Goal: Task Accomplishment & Management: Manage account settings

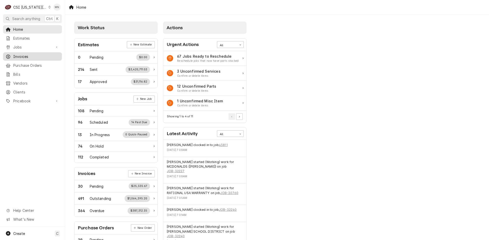
click at [18, 56] on span "Invoices" at bounding box center [36, 56] width 46 height 5
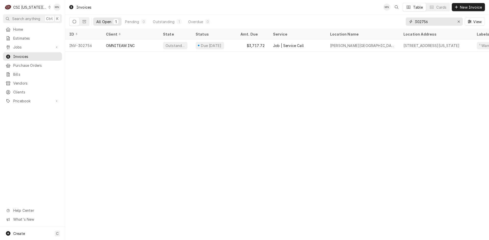
drag, startPoint x: 441, startPoint y: 20, endPoint x: 337, endPoint y: 22, distance: 104.1
click at [337, 22] on div "All Open 1 Pending 0 Outstanding 1 Overdue 0 302756 View" at bounding box center [276, 22] width 415 height 14
type input "302824"
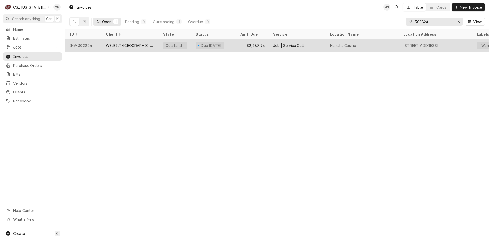
click at [297, 44] on div "Job | Service Call" at bounding box center [288, 45] width 31 height 5
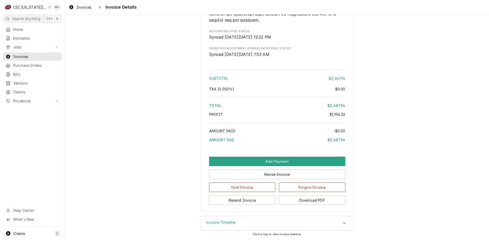
scroll to position [1285, 0]
click at [303, 201] on button "Download PDF" at bounding box center [312, 200] width 66 height 9
click at [26, 56] on span "Invoices" at bounding box center [36, 56] width 46 height 5
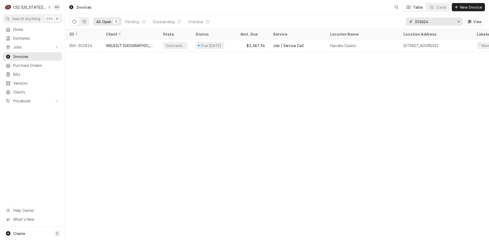
drag, startPoint x: 439, startPoint y: 24, endPoint x: 405, endPoint y: 21, distance: 34.5
click at [405, 21] on div "All Open 1 Pending 0 Outstanding 1 Overdue 0 302824 View" at bounding box center [276, 22] width 415 height 14
type input "303033"
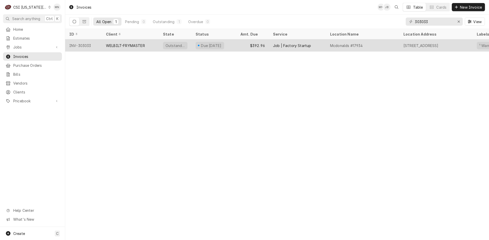
click at [117, 47] on div "WELBILT-FRYMASTER" at bounding box center [130, 45] width 57 height 12
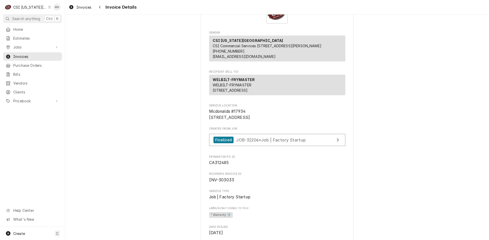
scroll to position [25, 0]
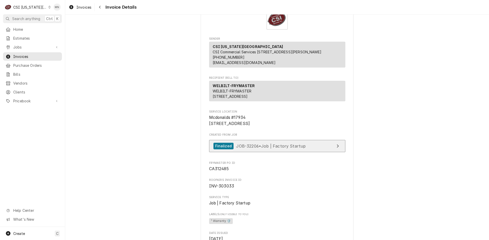
click at [300, 150] on div "Finalized JOB-32206 • Job | Factory Startup" at bounding box center [259, 146] width 92 height 7
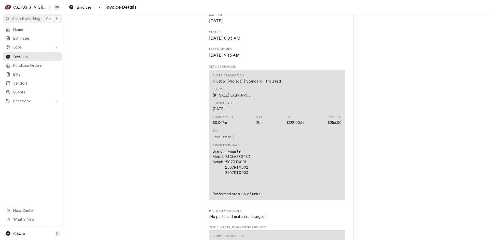
scroll to position [280, 0]
drag, startPoint x: 244, startPoint y: 178, endPoint x: 223, endPoint y: 178, distance: 21.1
click at [223, 178] on div "Brand: Frymaster Model: BIGLA330TSD Serial: 2507RT0001 2507RT0002 2507RT0003 Pe…" at bounding box center [236, 171] width 49 height 48
copy div "2507RT0001"
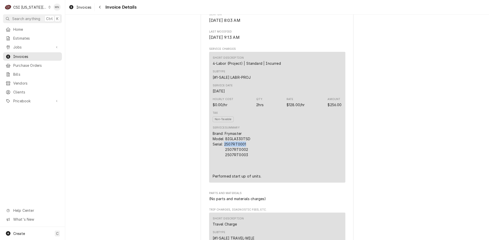
scroll to position [356, 0]
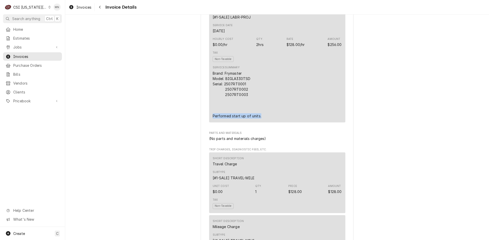
drag, startPoint x: 210, startPoint y: 133, endPoint x: 259, endPoint y: 134, distance: 48.9
click at [259, 123] on div "Short Description 4-Labor (Project) | Standard | Incurred Subtype [#1-SALE] LAB…" at bounding box center [277, 57] width 136 height 131
copy div "Performed start up of units."
drag, startPoint x: 222, startPoint y: 101, endPoint x: 247, endPoint y: 113, distance: 28.1
click at [247, 113] on div "Brand: Frymaster Model: BIGLA330TSD Serial: 2507RT0001 2507RT0002 2507RT0003 Pe…" at bounding box center [236, 95] width 49 height 48
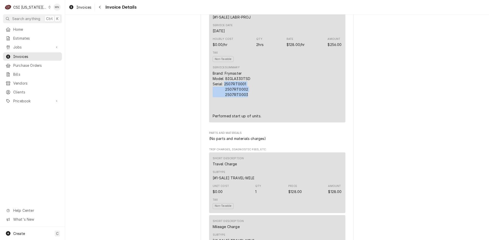
copy div "2507RT0001 2507RT0002 2507RT0003"
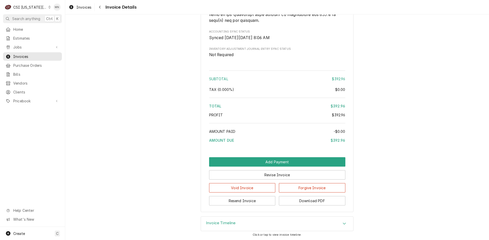
scroll to position [923, 0]
click at [318, 201] on button "Download PDF" at bounding box center [312, 200] width 66 height 9
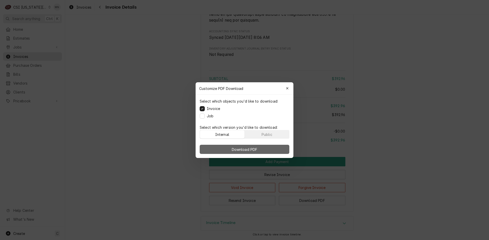
click at [247, 150] on span "Download PDF" at bounding box center [245, 149] width 28 height 5
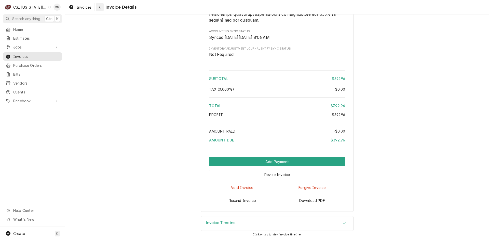
click at [97, 8] on div "Navigate back" at bounding box center [99, 7] width 5 height 5
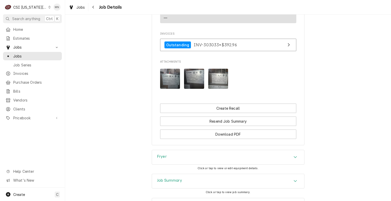
scroll to position [1016, 0]
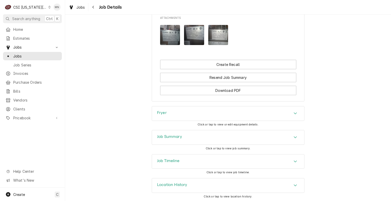
click at [217, 159] on div "Job Timeline" at bounding box center [228, 161] width 152 height 14
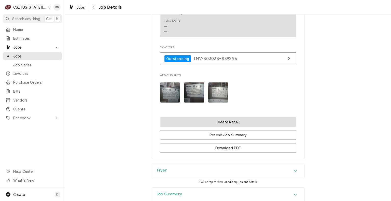
scroll to position [990, 0]
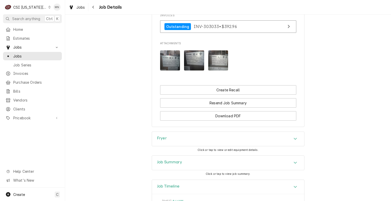
click at [170, 65] on img "Attachments" at bounding box center [170, 60] width 20 height 20
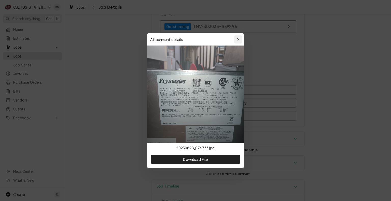
click at [239, 37] on div "button" at bounding box center [238, 39] width 5 height 5
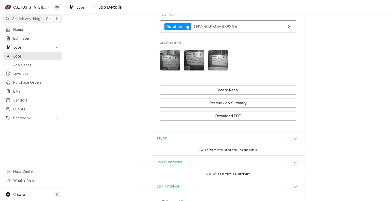
click at [198, 55] on img "Attachments" at bounding box center [194, 60] width 20 height 20
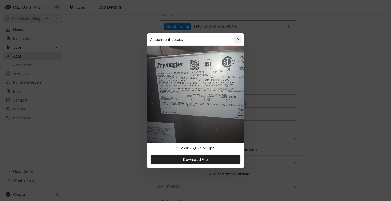
drag, startPoint x: 239, startPoint y: 38, endPoint x: 223, endPoint y: 47, distance: 18.1
click at [239, 38] on icon "button" at bounding box center [238, 40] width 3 height 4
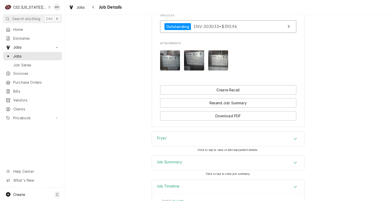
click at [218, 57] on img "Attachments" at bounding box center [218, 60] width 20 height 20
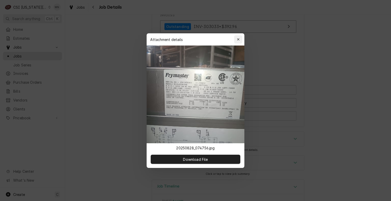
click at [237, 39] on icon "button" at bounding box center [238, 39] width 2 height 2
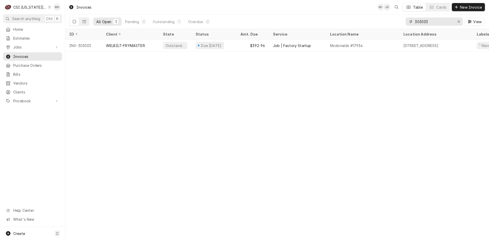
drag, startPoint x: 432, startPoint y: 21, endPoint x: 377, endPoint y: 20, distance: 55.0
click at [376, 20] on div "All Open 1 Pending 0 Outstanding 1 Overdue 0 303033 View" at bounding box center [276, 22] width 415 height 14
type input "302670"
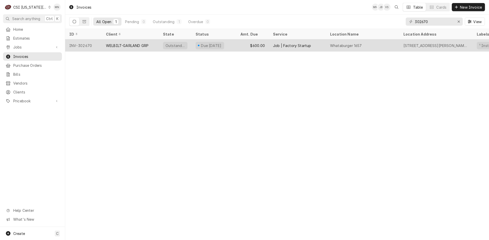
click at [136, 44] on div "WELBILT-GARLAND GRP" at bounding box center [127, 45] width 42 height 5
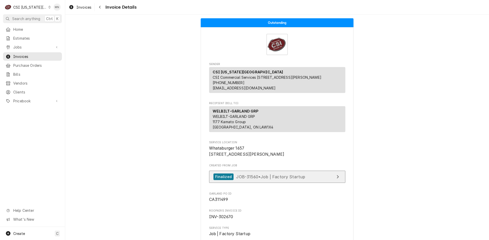
click at [286, 179] on span "JOB-31560 • Job | Factory Startup" at bounding box center [270, 176] width 69 height 5
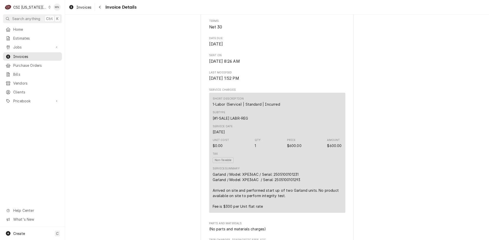
scroll to position [305, 0]
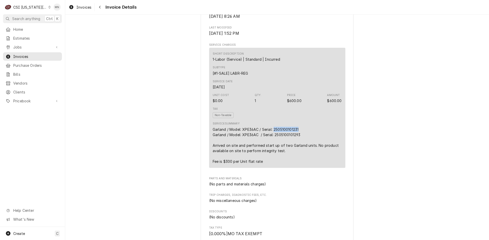
drag, startPoint x: 300, startPoint y: 140, endPoint x: 272, endPoint y: 141, distance: 28.0
click at [272, 141] on div "Garland / Model: XPE36AC / Serial: 2505100101231 Garland / Model: XPE36AC / Ser…" at bounding box center [276, 145] width 129 height 37
copy div "2505100101231"
drag, startPoint x: 211, startPoint y: 158, endPoint x: 284, endPoint y: 163, distance: 73.8
click at [284, 163] on div "Garland / Model: XPE36AC / Serial: 2505100101231 Garland / Model: XPE36AC / Ser…" at bounding box center [276, 145] width 129 height 37
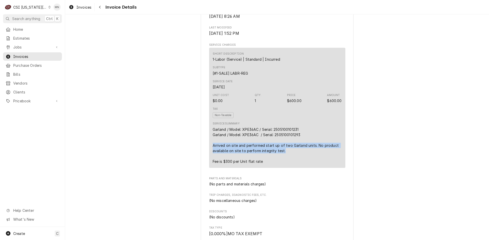
copy div "Arrived on site and performed start up of two Garland units. No product availab…"
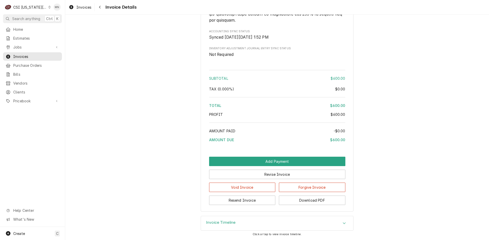
scroll to position [792, 0]
click at [314, 202] on button "Download PDF" at bounding box center [312, 200] width 66 height 9
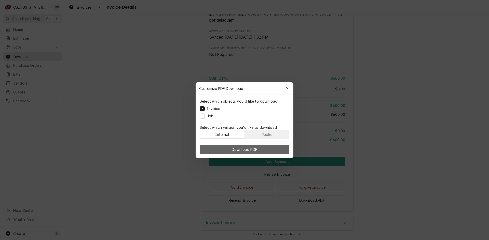
click at [246, 149] on span "Download PDF" at bounding box center [245, 149] width 28 height 5
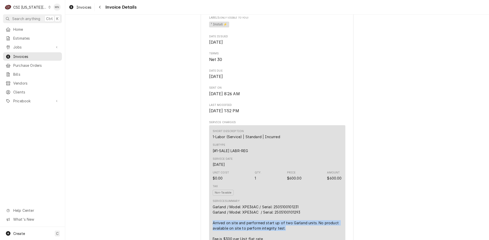
scroll to position [308, 0]
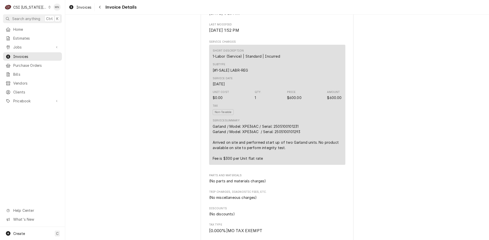
click at [287, 147] on div "Garland / Model: XPE36AC / Serial: 2505100101231 Garland / Model: XPE36AC / Ser…" at bounding box center [276, 142] width 129 height 37
drag, startPoint x: 299, startPoint y: 145, endPoint x: 274, endPoint y: 143, distance: 25.8
click at [274, 143] on div "Garland / Model: XPE36AC / Serial: 2505100101231 Garland / Model: XPE36AC / Ser…" at bounding box center [276, 142] width 129 height 37
copy div "2505100101293"
drag, startPoint x: 210, startPoint y: 151, endPoint x: 274, endPoint y: 154, distance: 63.2
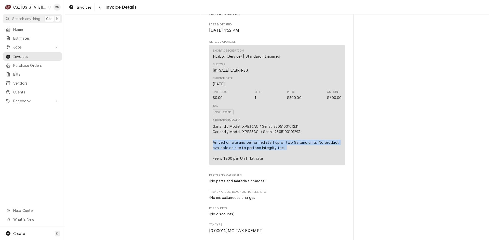
click at [288, 161] on div "Garland / Model: XPE36AC / Serial: 2505100101231 Garland / Model: XPE36AC / Ser…" at bounding box center [276, 142] width 129 height 37
copy div "Arrived on site and performed start up of two Garland units. No product availab…"
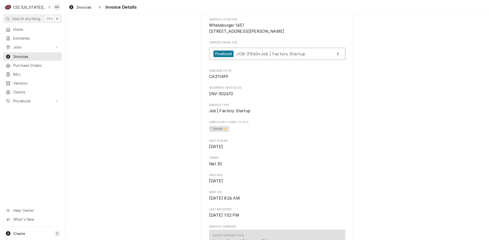
scroll to position [130, 0]
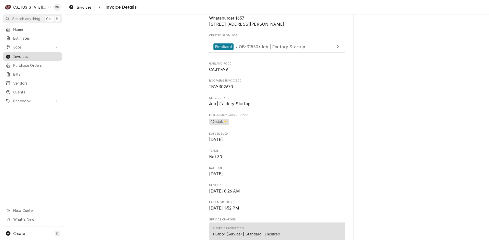
click at [16, 56] on span "Invoices" at bounding box center [36, 56] width 46 height 5
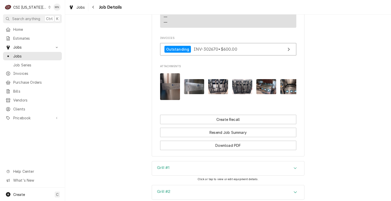
scroll to position [954, 0]
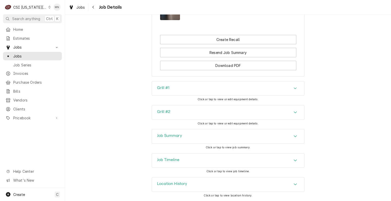
click at [203, 160] on div "Job Timeline" at bounding box center [228, 160] width 152 height 14
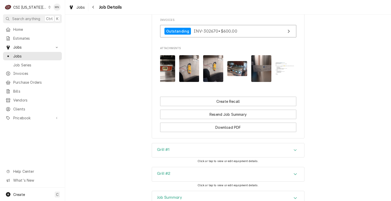
scroll to position [0, 176]
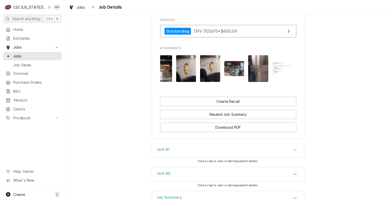
click at [280, 75] on img "Attachments" at bounding box center [282, 68] width 20 height 12
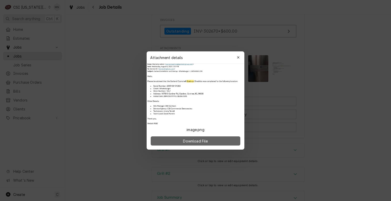
click at [197, 141] on span "Download File" at bounding box center [195, 140] width 27 height 5
click at [238, 59] on icon "button" at bounding box center [238, 58] width 3 height 4
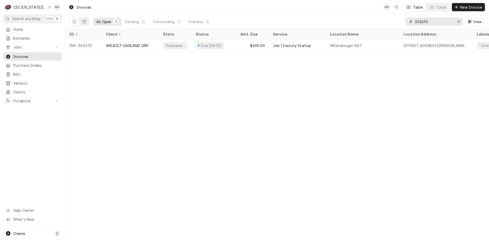
drag, startPoint x: 435, startPoint y: 21, endPoint x: 385, endPoint y: 21, distance: 50.6
click at [385, 21] on div "All Open 1 Pending 0 Outstanding 1 Overdue 0 302670 View" at bounding box center [276, 22] width 415 height 14
type input "302822"
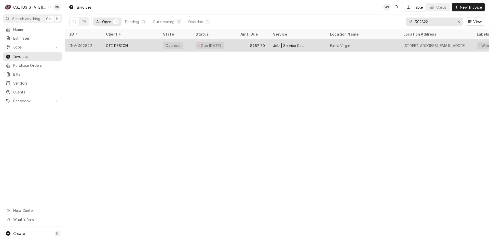
click at [136, 47] on div "GTI DESIGN" at bounding box center [130, 45] width 57 height 12
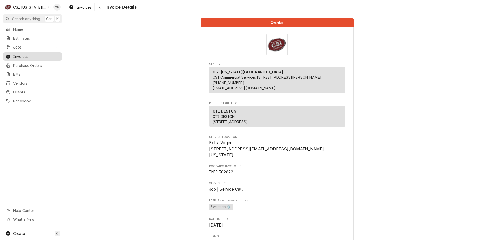
click at [22, 56] on span "Invoices" at bounding box center [36, 56] width 46 height 5
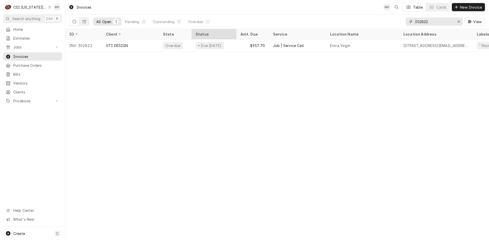
drag, startPoint x: 436, startPoint y: 20, endPoint x: 218, endPoint y: 36, distance: 218.4
click at [275, 27] on div "All Open 1 Pending 0 Outstanding 0 Overdue 1 302822 View" at bounding box center [276, 22] width 415 height 14
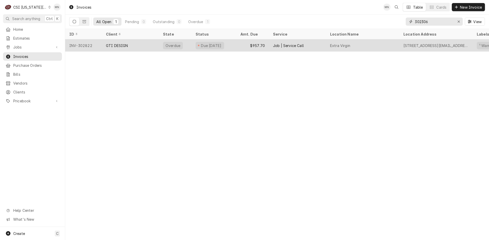
type input "302306"
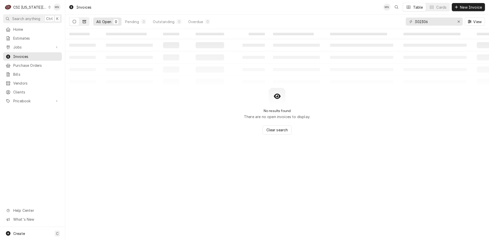
click at [85, 24] on button "Dynamic Content Wrapper" at bounding box center [84, 22] width 10 height 8
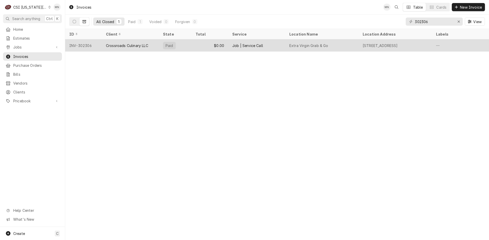
click at [91, 45] on div "INV-302306" at bounding box center [83, 45] width 37 height 12
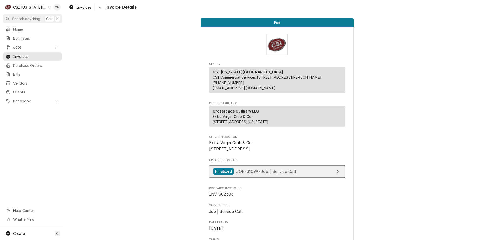
click at [283, 174] on span "JOB-31099 • Job | Service Call" at bounding box center [266, 171] width 60 height 5
click at [101, 4] on button "Navigate back" at bounding box center [100, 7] width 8 height 8
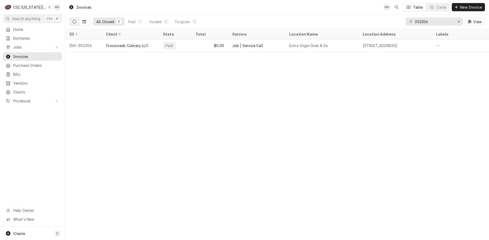
click at [76, 21] on button "Dynamic Content Wrapper" at bounding box center [74, 22] width 10 height 8
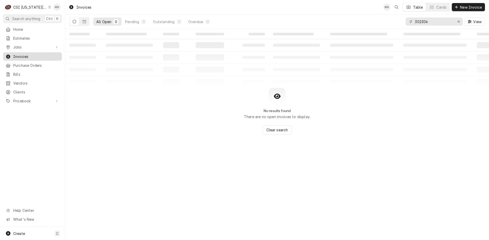
click at [26, 54] on span "Invoices" at bounding box center [36, 56] width 46 height 5
drag, startPoint x: 434, startPoint y: 23, endPoint x: 386, endPoint y: 50, distance: 55.5
click at [368, 24] on div "All Open 0 Pending 0 Outstanding 0 Overdue 0 302306 View" at bounding box center [276, 22] width 415 height 14
type input "302822"
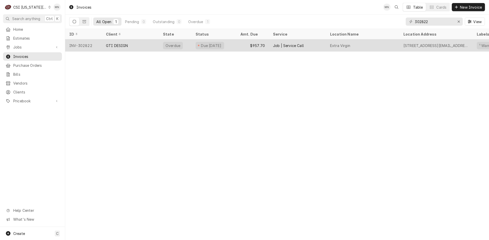
click at [100, 44] on div "INV-302822" at bounding box center [83, 45] width 37 height 12
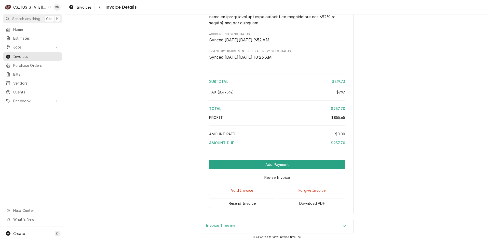
scroll to position [1051, 0]
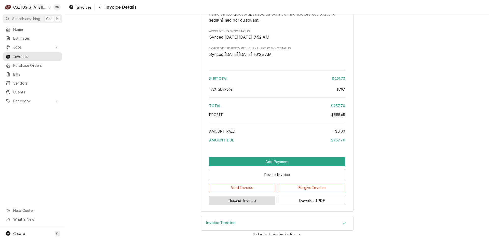
click at [239, 201] on button "Resend Invoice" at bounding box center [242, 200] width 66 height 9
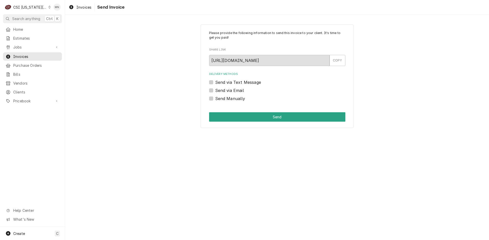
click at [215, 90] on label "Send via Email" at bounding box center [229, 91] width 29 height 6
click at [215, 90] on input "Send via Email" at bounding box center [283, 93] width 136 height 11
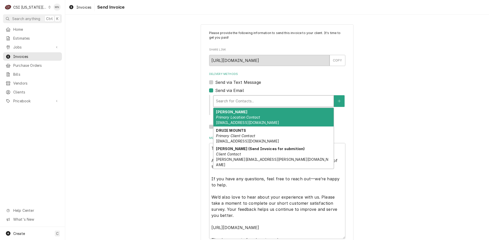
click at [231, 101] on div "Delivery Methods" at bounding box center [273, 101] width 115 height 9
click at [215, 90] on label "Send via Email" at bounding box center [229, 91] width 29 height 6
click at [215, 90] on input "Send via Email" at bounding box center [283, 93] width 136 height 11
checkbox input "false"
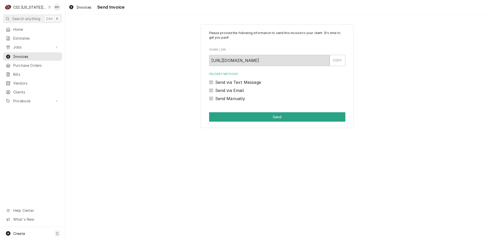
click at [399, 101] on div "Please provide the following information to send this invoice to your client. I…" at bounding box center [276, 76] width 423 height 113
drag, startPoint x: 80, startPoint y: 17, endPoint x: 90, endPoint y: 18, distance: 10.0
click at [87, 17] on div "Please provide the following information to send this invoice to your client. I…" at bounding box center [276, 128] width 423 height 226
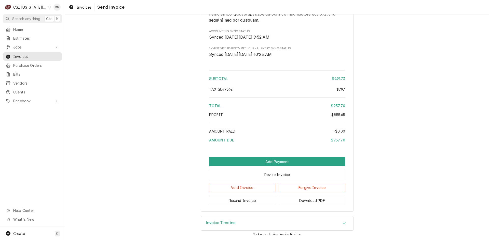
scroll to position [1051, 0]
click at [310, 201] on button "Download PDF" at bounding box center [312, 200] width 66 height 9
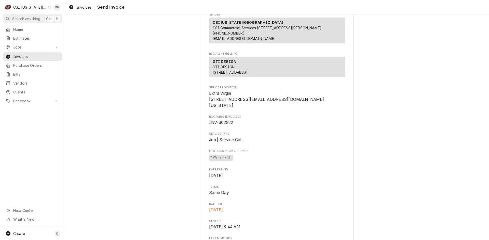
scroll to position [51, 0]
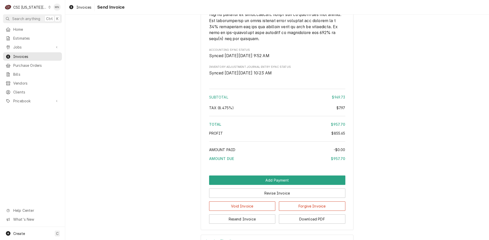
scroll to position [1051, 0]
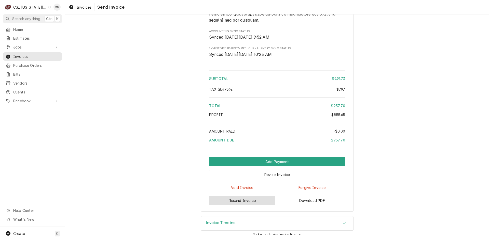
click at [234, 200] on button "Resend Invoice" at bounding box center [242, 200] width 66 height 9
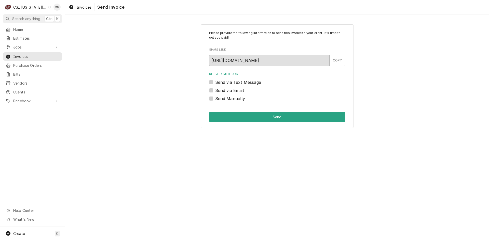
click at [215, 89] on label "Send via Email" at bounding box center [229, 91] width 29 height 6
click at [215, 89] on input "Send via Email" at bounding box center [283, 93] width 136 height 11
checkbox input "true"
type textarea "x"
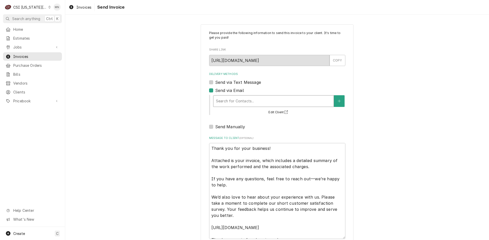
drag, startPoint x: 243, startPoint y: 92, endPoint x: 244, endPoint y: 95, distance: 3.0
click at [243, 94] on div "Delivery Methods Send via Text Message Send via Email Search for Contacts... Ed…" at bounding box center [277, 101] width 136 height 58
click at [257, 101] on div "Delivery Methods" at bounding box center [273, 101] width 115 height 9
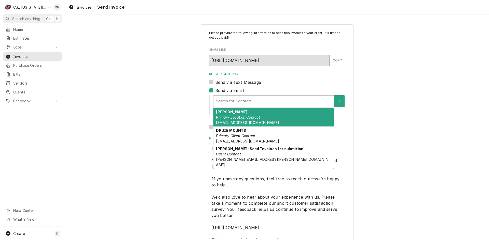
click at [207, 90] on div "Please provide the following information to send this invoice to your client. I…" at bounding box center [277, 145] width 153 height 242
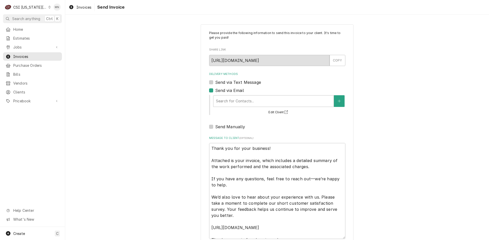
click at [215, 89] on label "Send via Email" at bounding box center [229, 91] width 29 height 6
click at [215, 89] on input "Send via Email" at bounding box center [283, 93] width 136 height 11
checkbox input "false"
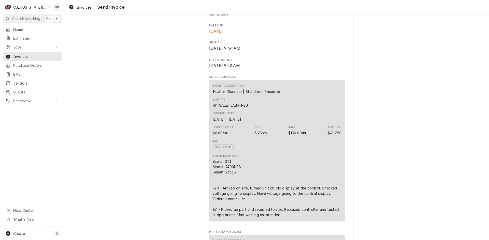
scroll to position [229, 0]
click at [20, 31] on span "Home" at bounding box center [36, 29] width 46 height 5
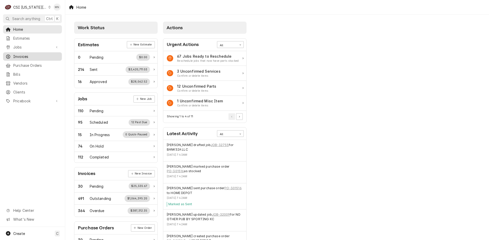
click at [20, 55] on span "Invoices" at bounding box center [36, 56] width 46 height 5
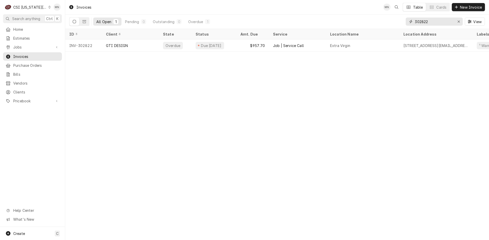
drag, startPoint x: 434, startPoint y: 22, endPoint x: 348, endPoint y: 19, distance: 86.1
click at [348, 19] on div "All Open 1 Pending 0 Outstanding 0 Overdue 1 302822 View" at bounding box center [276, 22] width 415 height 14
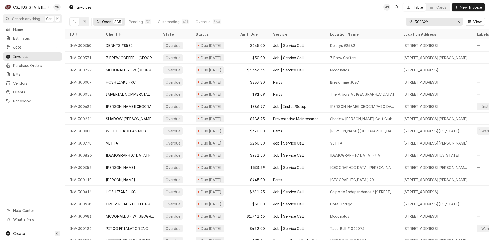
type input "302829"
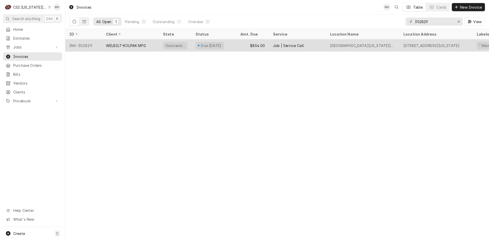
click at [115, 45] on div "WELBILT-KOLPAK MFG" at bounding box center [126, 45] width 40 height 5
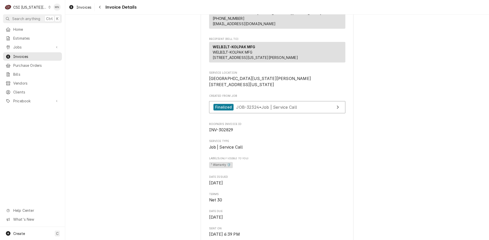
scroll to position [102, 0]
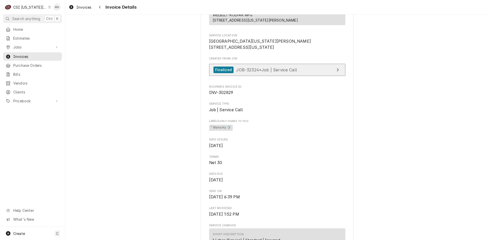
click at [279, 72] on span "JOB-32324 • Job | Service Call" at bounding box center [266, 69] width 61 height 5
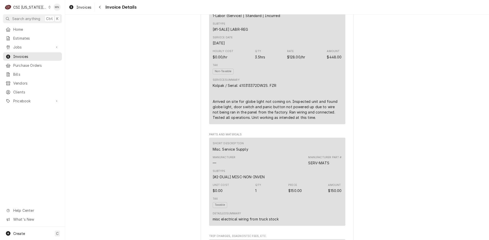
scroll to position [331, 0]
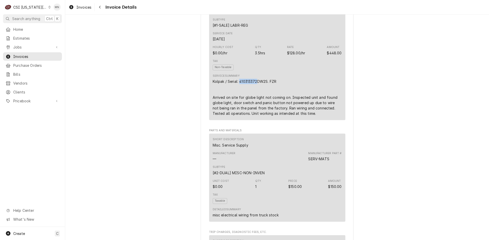
drag, startPoint x: 255, startPoint y: 98, endPoint x: 240, endPoint y: 98, distance: 15.3
click at [238, 99] on div "Kolpak / Serial: 410313372DW2S. FZR Arrived on site for globe light not coming …" at bounding box center [276, 97] width 129 height 37
copy div "410313372"
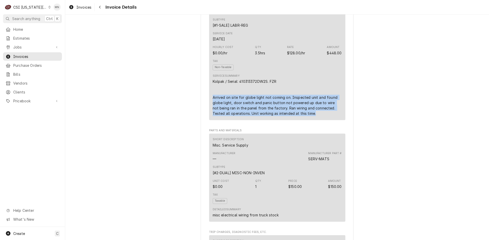
drag, startPoint x: 211, startPoint y: 115, endPoint x: 301, endPoint y: 132, distance: 91.3
click at [301, 116] on div "Kolpak / Serial: 410313372DW2S. FZR Arrived on site for globe light not coming …" at bounding box center [276, 97] width 129 height 37
copy div "Arrived on site for globe light not coming on. Inspected unit and found globe l…"
click at [209, 113] on div "Short Description 1-Labor (Service) | Standard | Incurred Subtype [#1-SALE] LAB…" at bounding box center [277, 60] width 136 height 120
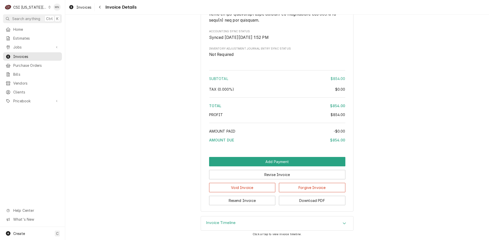
scroll to position [901, 0]
click at [323, 199] on button "Download PDF" at bounding box center [312, 200] width 66 height 9
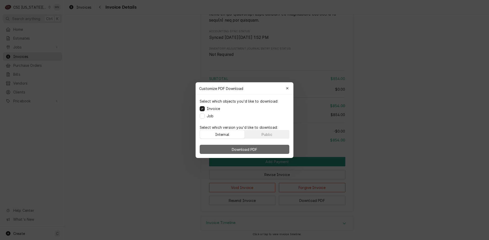
click at [254, 147] on button "Download PDF" at bounding box center [245, 149] width 90 height 9
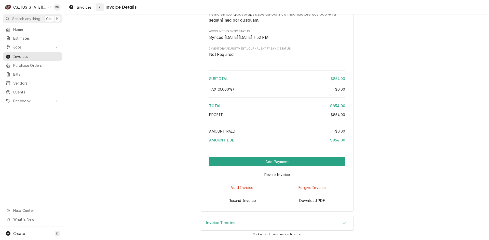
click at [98, 8] on div "Navigate back" at bounding box center [99, 7] width 5 height 5
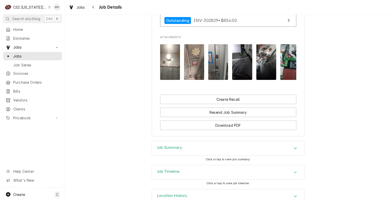
scroll to position [623, 0]
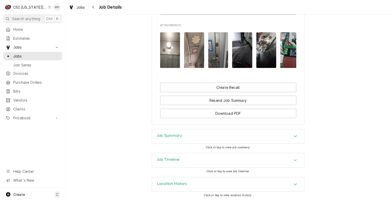
click at [243, 163] on div "Job Timeline" at bounding box center [228, 160] width 152 height 14
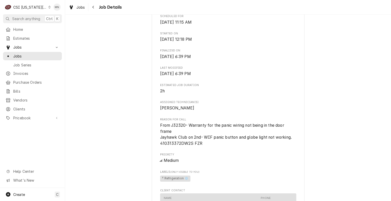
scroll to position [407, 0]
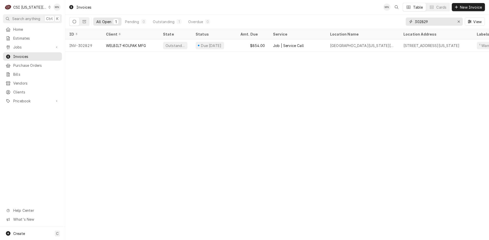
drag, startPoint x: 432, startPoint y: 22, endPoint x: 347, endPoint y: 22, distance: 85.0
click at [347, 22] on div "All Open 1 Pending 0 Outstanding 1 Overdue 0 302829 View" at bounding box center [276, 22] width 415 height 14
type input "303082"
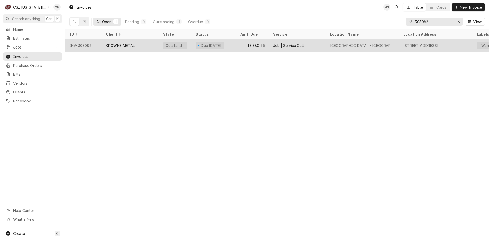
click at [119, 48] on div "KROWNE METAL" at bounding box center [130, 45] width 57 height 12
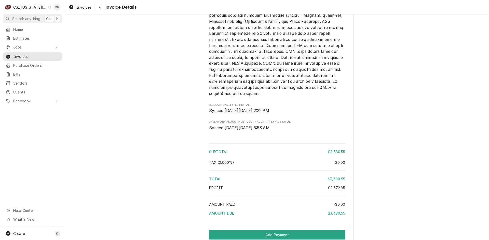
scroll to position [1591, 0]
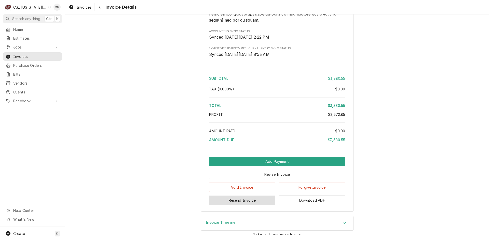
click at [246, 202] on button "Resend Invoice" at bounding box center [242, 200] width 66 height 9
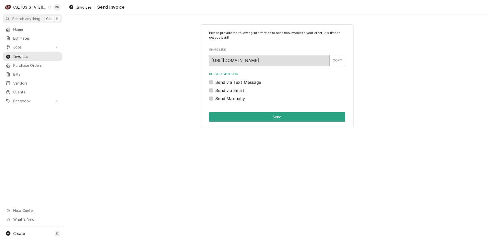
click at [215, 89] on label "Send via Email" at bounding box center [229, 91] width 29 height 6
click at [215, 89] on input "Send via Email" at bounding box center [283, 93] width 136 height 11
checkbox input "true"
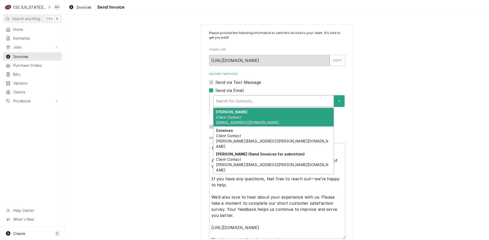
click at [233, 99] on div "Delivery Methods" at bounding box center [273, 101] width 115 height 9
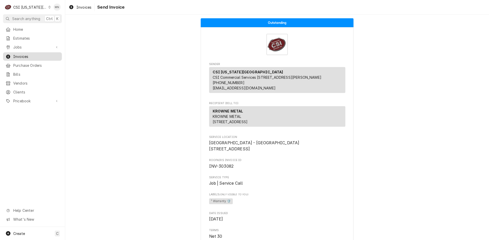
click at [25, 55] on span "Invoices" at bounding box center [36, 56] width 46 height 5
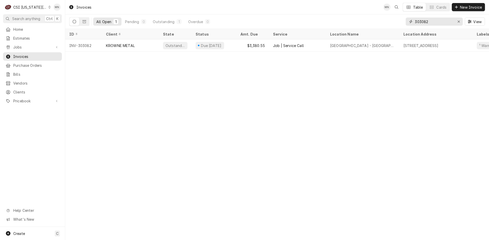
drag, startPoint x: 434, startPoint y: 23, endPoint x: 382, endPoint y: 21, distance: 51.7
click at [382, 21] on div "All Open 1 Pending 0 Outstanding 1 Overdue 0 303082 View" at bounding box center [276, 22] width 415 height 14
type input "302561"
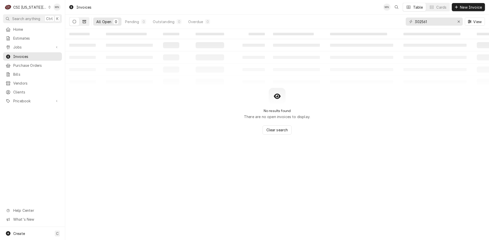
click at [86, 21] on icon "Dynamic Content Wrapper" at bounding box center [84, 22] width 4 height 4
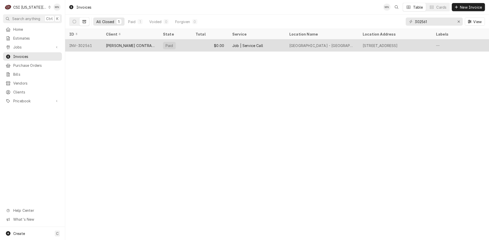
click at [131, 47] on div "BOELTER CONTRACT ADMINISTRATION" at bounding box center [130, 45] width 49 height 5
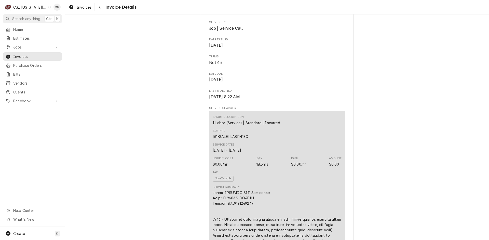
scroll to position [76, 0]
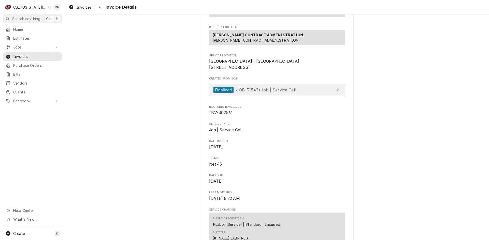
click at [293, 92] on span "JOB-31543 • Job | Service Call" at bounding box center [266, 89] width 60 height 5
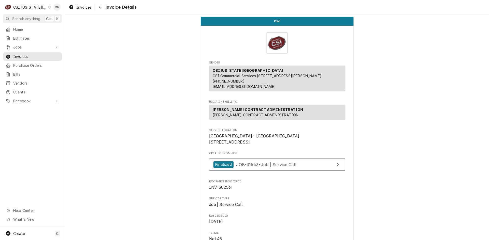
scroll to position [0, 0]
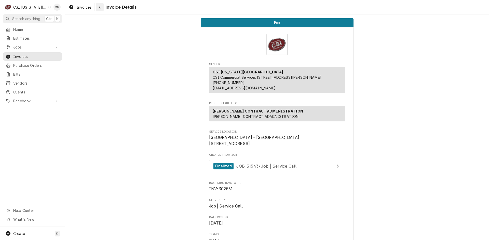
click at [98, 7] on div "Navigate back" at bounding box center [99, 7] width 5 height 5
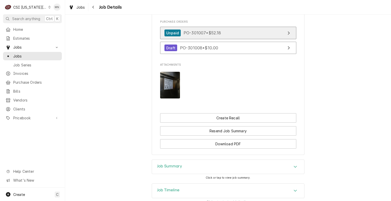
scroll to position [502, 0]
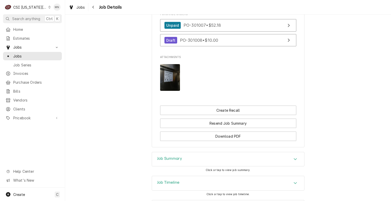
click at [249, 176] on div "Job Timeline" at bounding box center [228, 183] width 152 height 14
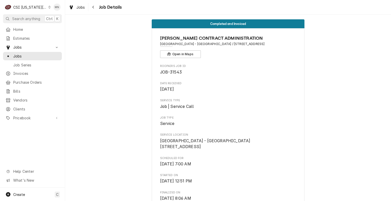
scroll to position [0, 0]
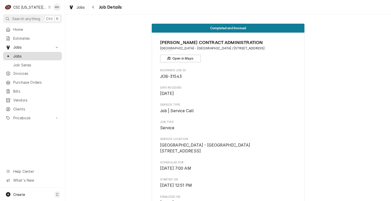
click at [24, 54] on span "Jobs" at bounding box center [36, 55] width 46 height 5
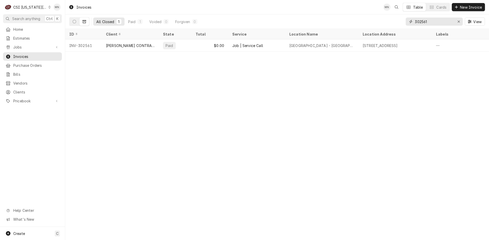
drag, startPoint x: 429, startPoint y: 23, endPoint x: 389, endPoint y: 22, distance: 40.7
click at [389, 22] on div "All Closed 1 Paid 1 Voided 0 Forgiven 0 302561 View" at bounding box center [276, 22] width 415 height 14
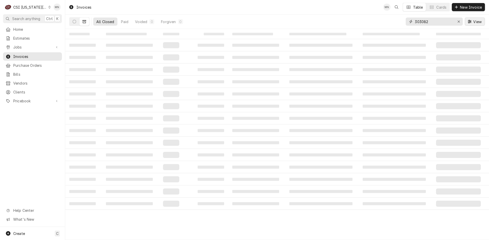
type input "303082"
click at [72, 20] on button "Dynamic Content Wrapper" at bounding box center [74, 22] width 10 height 8
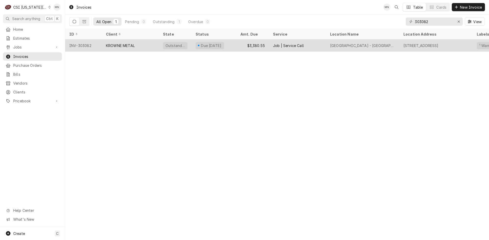
click at [82, 45] on div "INV-303082" at bounding box center [83, 45] width 37 height 12
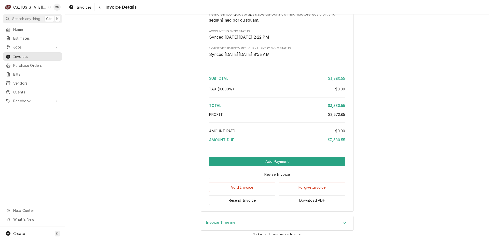
scroll to position [1591, 0]
click at [307, 201] on button "Download PDF" at bounding box center [312, 200] width 66 height 9
click at [219, 200] on button "Resend Invoice" at bounding box center [242, 200] width 66 height 9
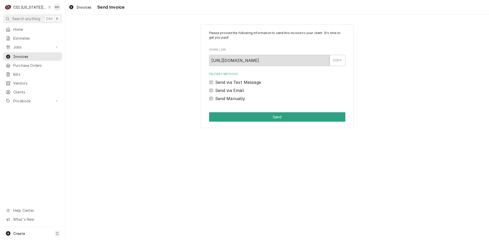
click at [215, 90] on label "Send via Email" at bounding box center [229, 91] width 29 height 6
click at [215, 90] on input "Send via Email" at bounding box center [283, 93] width 136 height 11
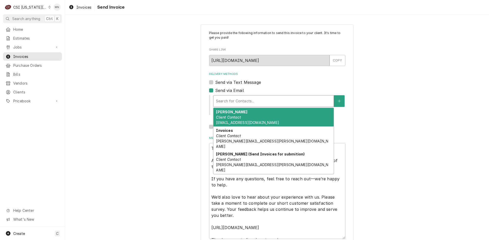
click at [230, 98] on div "Delivery Methods" at bounding box center [273, 101] width 115 height 9
click at [215, 91] on label "Send via Email" at bounding box center [229, 91] width 29 height 6
click at [215, 91] on input "Send via Email" at bounding box center [283, 93] width 136 height 11
checkbox input "false"
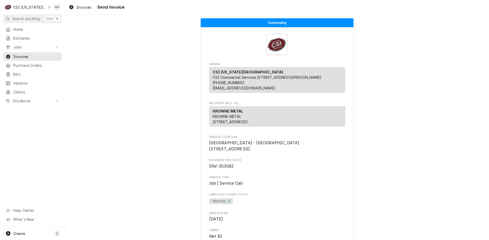
click at [16, 54] on span "Invoices" at bounding box center [36, 56] width 46 height 5
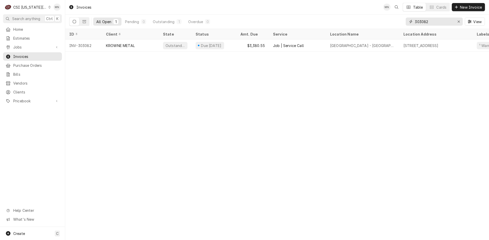
drag, startPoint x: 439, startPoint y: 23, endPoint x: 399, endPoint y: 22, distance: 39.7
click at [400, 22] on div "All Open 1 Pending 0 Outstanding 1 Overdue 0 303082 View" at bounding box center [276, 22] width 415 height 14
type input "303091"
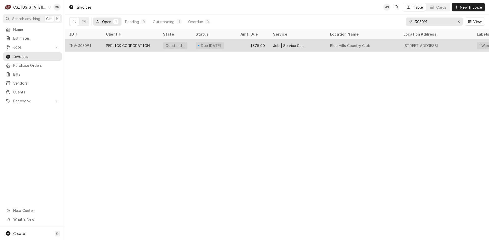
click at [125, 48] on div "PERLICK CORPORATION" at bounding box center [130, 45] width 57 height 12
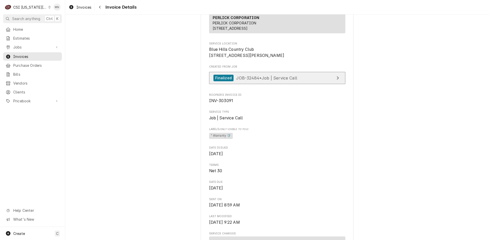
scroll to position [51, 0]
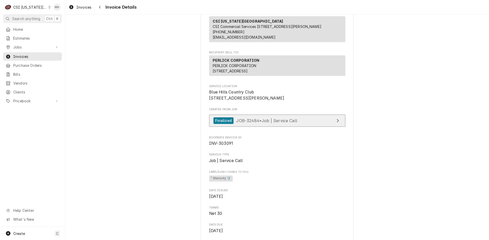
click at [278, 123] on span "JOB-32484 • Job | Service Call" at bounding box center [266, 120] width 61 height 5
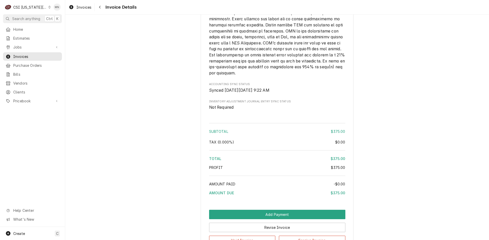
scroll to position [821, 0]
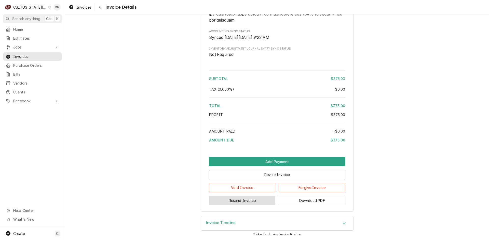
click at [238, 200] on button "Resend Invoice" at bounding box center [242, 200] width 66 height 9
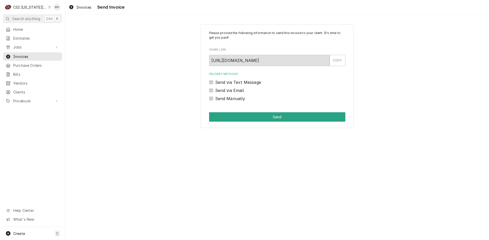
click at [211, 88] on div "Send via Email" at bounding box center [277, 91] width 136 height 6
click at [213, 91] on div "Send via Email" at bounding box center [277, 91] width 136 height 6
click at [215, 92] on label "Send via Email" at bounding box center [229, 91] width 29 height 6
click at [215, 92] on input "Send via Email" at bounding box center [283, 93] width 136 height 11
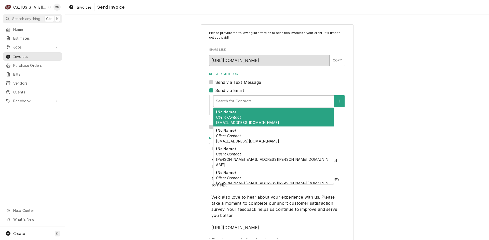
click at [233, 102] on div "Delivery Methods" at bounding box center [273, 101] width 115 height 9
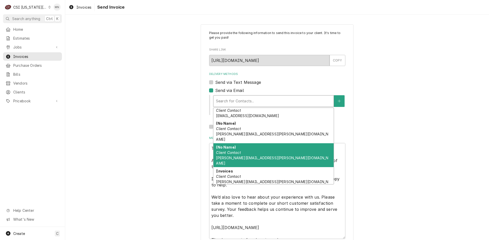
scroll to position [35, 0]
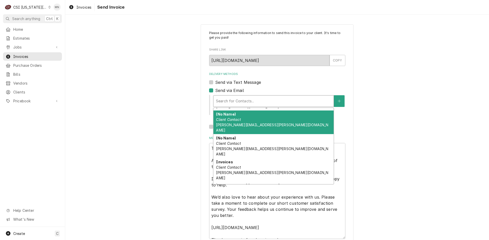
click at [215, 91] on label "Send via Email" at bounding box center [229, 91] width 29 height 6
click at [215, 91] on input "Send via Email" at bounding box center [283, 93] width 136 height 11
checkbox input "false"
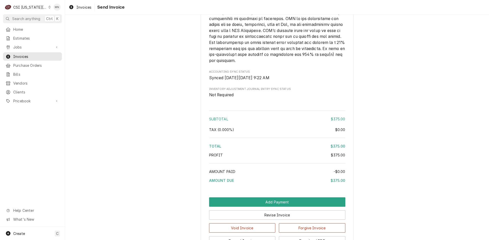
scroll to position [821, 0]
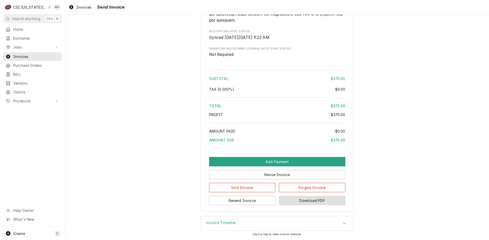
click at [312, 200] on button "Download PDF" at bounding box center [312, 200] width 66 height 9
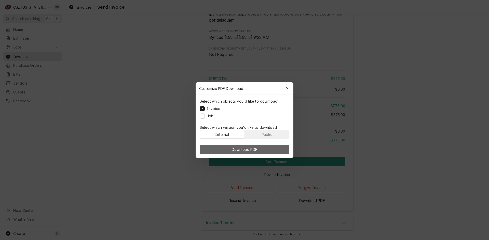
click at [243, 149] on span "Download PDF" at bounding box center [245, 149] width 28 height 5
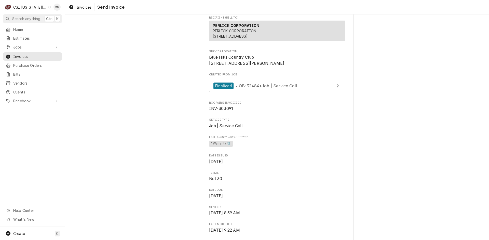
scroll to position [83, 0]
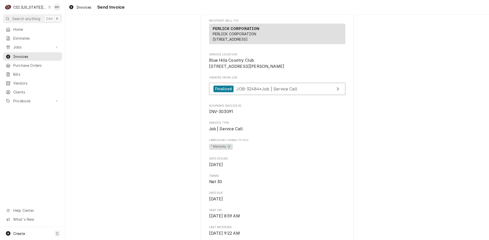
click at [18, 28] on span "Home" at bounding box center [36, 29] width 46 height 5
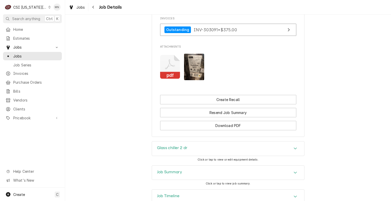
scroll to position [458, 0]
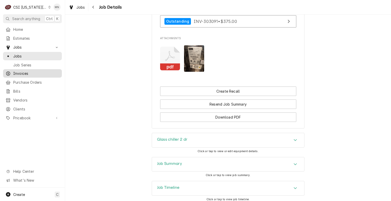
click at [21, 73] on span "Invoices" at bounding box center [36, 73] width 46 height 5
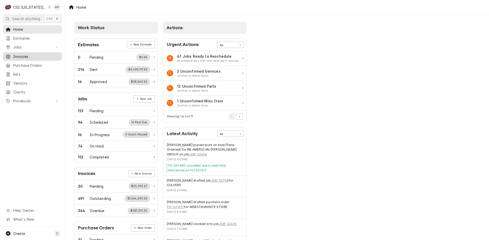
click at [19, 54] on span "Invoices" at bounding box center [36, 56] width 46 height 5
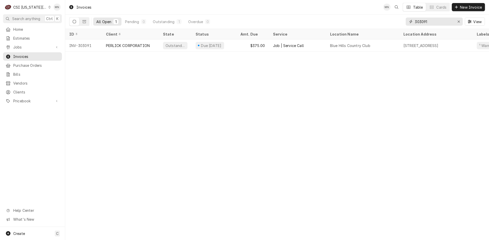
drag, startPoint x: 443, startPoint y: 23, endPoint x: 373, endPoint y: 23, distance: 69.7
click at [380, 23] on div "All Open 1 Pending 0 Outstanding 1 Overdue 0 303091 View" at bounding box center [276, 22] width 415 height 14
type input "303152"
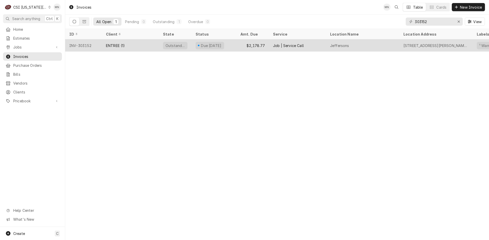
click at [124, 44] on div "ENTREE (1)" at bounding box center [115, 45] width 19 height 5
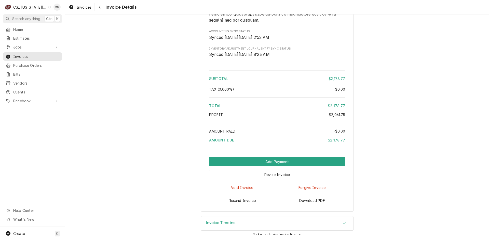
scroll to position [1104, 0]
click at [246, 201] on button "Resend Invoice" at bounding box center [242, 200] width 66 height 9
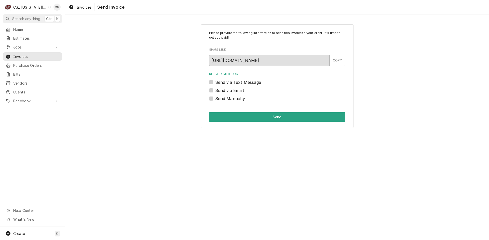
click at [215, 89] on label "Send via Email" at bounding box center [229, 91] width 29 height 6
click at [215, 89] on input "Send via Email" at bounding box center [283, 93] width 136 height 11
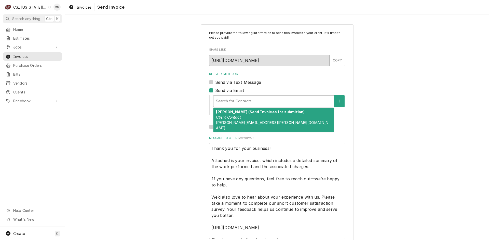
click at [230, 99] on div "Delivery Methods" at bounding box center [273, 101] width 115 height 9
click at [215, 90] on label "Send via Email" at bounding box center [229, 91] width 29 height 6
click at [215, 90] on input "Send via Email" at bounding box center [283, 93] width 136 height 11
checkbox input "false"
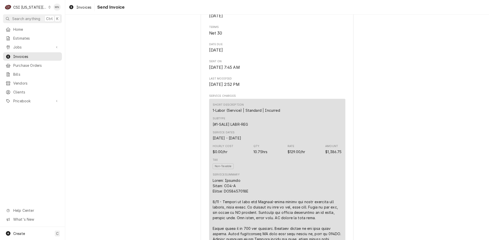
scroll to position [178, 0]
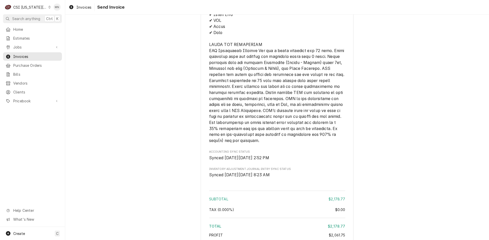
scroll to position [1104, 0]
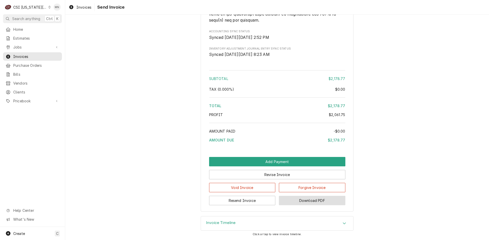
click at [306, 198] on button "Download PDF" at bounding box center [312, 200] width 66 height 9
click at [244, 201] on button "Resend Invoice" at bounding box center [242, 200] width 66 height 9
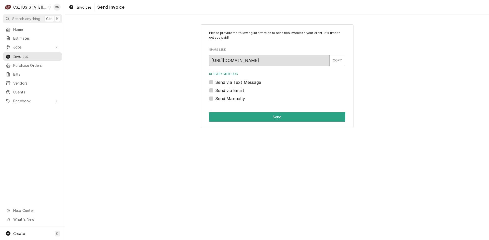
click at [215, 97] on label "Send Manually" at bounding box center [230, 99] width 30 height 6
click at [215, 97] on input "Send Manually" at bounding box center [283, 101] width 136 height 11
checkbox input "true"
click at [277, 119] on button "Send" at bounding box center [277, 116] width 136 height 9
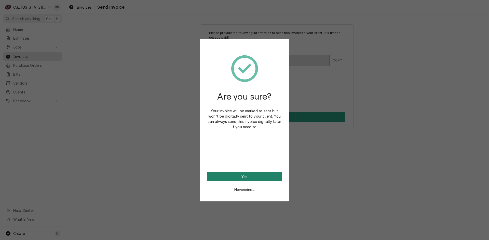
click at [244, 178] on button "Yes" at bounding box center [244, 176] width 75 height 9
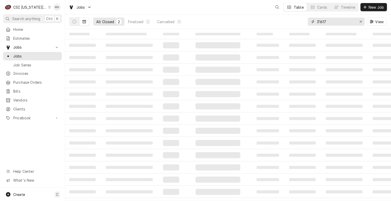
drag, startPoint x: 334, startPoint y: 19, endPoint x: 272, endPoint y: 23, distance: 63.0
click at [272, 23] on div "All Closed 2 Finalized 2 Cancelled 0 31617 View" at bounding box center [228, 22] width 318 height 14
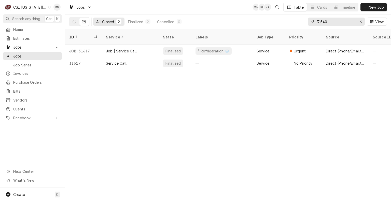
type input "31540"
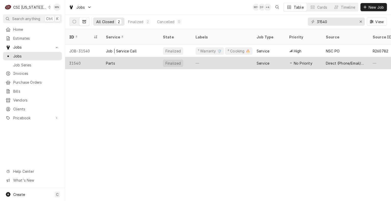
click at [111, 57] on div "Parts" at bounding box center [130, 63] width 57 height 12
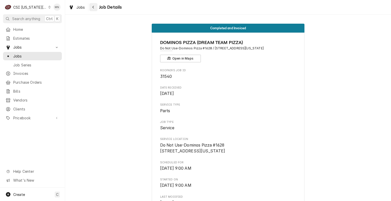
click at [93, 6] on icon "Navigate back" at bounding box center [93, 7] width 2 height 3
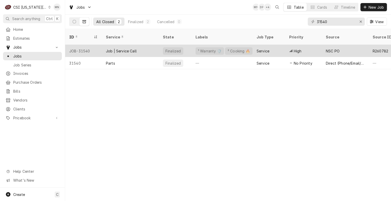
click at [126, 48] on div "Job | Service Call" at bounding box center [121, 50] width 31 height 5
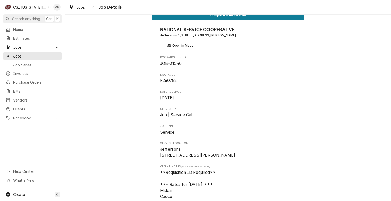
scroll to position [25, 0]
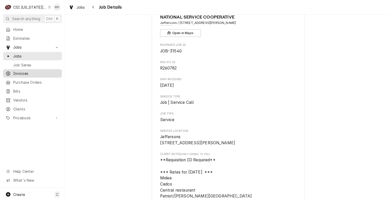
click at [24, 72] on span "Invoices" at bounding box center [36, 73] width 46 height 5
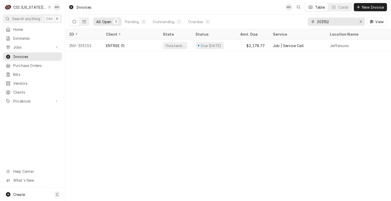
drag, startPoint x: 335, startPoint y: 21, endPoint x: 274, endPoint y: 20, distance: 61.3
click at [274, 20] on div "All Open 1 Pending 0 Outstanding 1 Overdue 0 303152 View" at bounding box center [228, 22] width 318 height 14
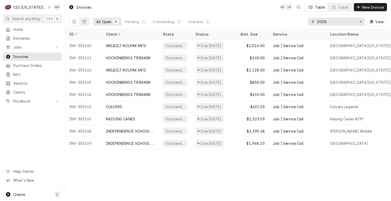
drag, startPoint x: 323, startPoint y: 21, endPoint x: 326, endPoint y: 20, distance: 3.6
click at [323, 21] on input "30316" at bounding box center [336, 22] width 38 height 8
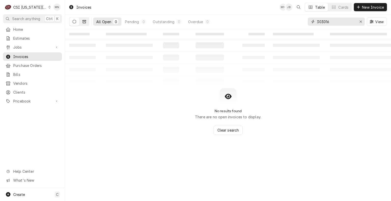
type input "303016"
click at [83, 21] on icon "Dynamic Content Wrapper" at bounding box center [84, 22] width 4 height 4
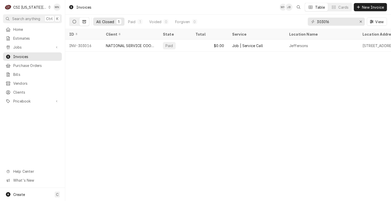
click at [73, 21] on icon "Dynamic Content Wrapper" at bounding box center [75, 22] width 4 height 4
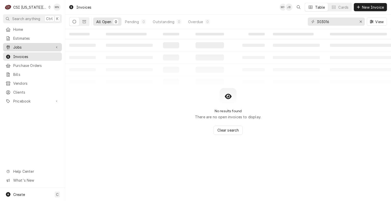
click at [21, 47] on span "Jobs" at bounding box center [32, 47] width 38 height 5
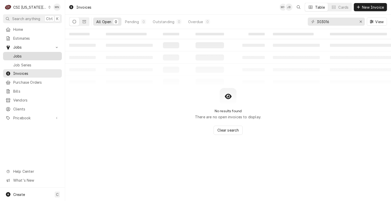
click at [18, 56] on span "Jobs" at bounding box center [36, 55] width 46 height 5
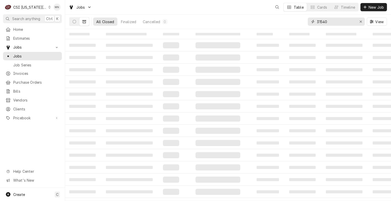
click at [311, 22] on div "31540" at bounding box center [336, 22] width 57 height 8
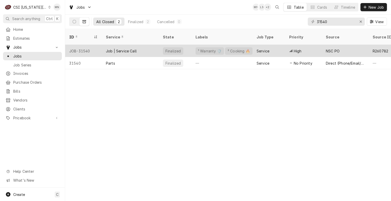
click at [134, 47] on div "Job | Service Call" at bounding box center [130, 51] width 57 height 12
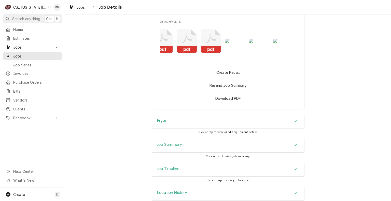
scroll to position [0, 32]
drag, startPoint x: 234, startPoint y: 165, endPoint x: 236, endPoint y: 159, distance: 6.2
click at [234, 152] on div "Job Summary" at bounding box center [228, 145] width 152 height 14
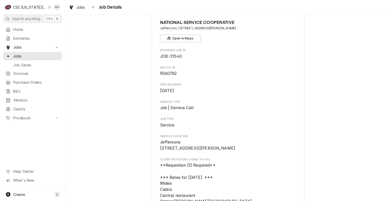
scroll to position [0, 0]
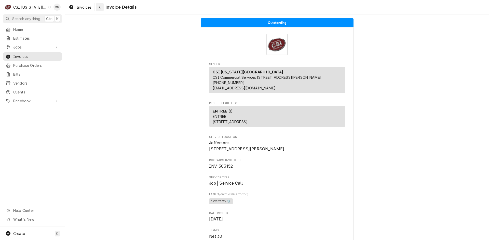
click at [103, 8] on button "Navigate back" at bounding box center [100, 7] width 8 height 8
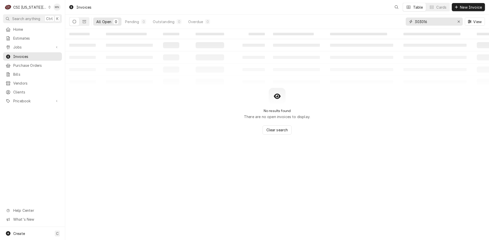
drag, startPoint x: 431, startPoint y: 21, endPoint x: 342, endPoint y: 24, distance: 89.6
click at [348, 24] on div "All Open 0 Pending 0 Outstanding 0 Overdue 0 303016 View" at bounding box center [276, 22] width 415 height 14
type input "303091"
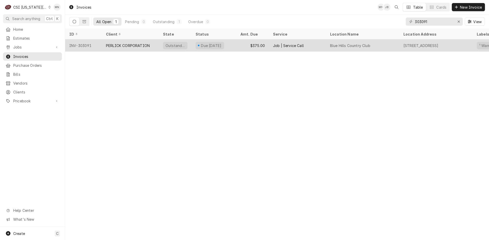
click at [132, 42] on div "PERLICK CORPORATION" at bounding box center [130, 45] width 57 height 12
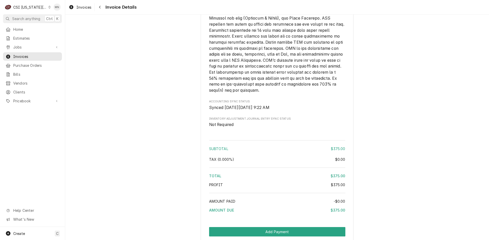
scroll to position [814, 0]
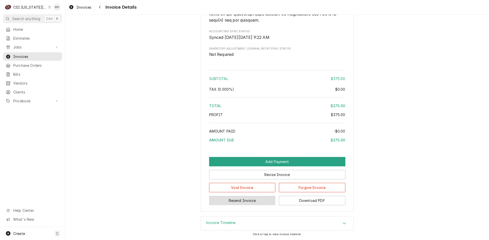
click at [229, 203] on button "Resend Invoice" at bounding box center [242, 200] width 66 height 9
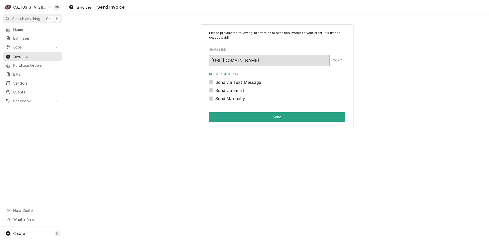
click at [215, 97] on label "Send Manually" at bounding box center [230, 99] width 30 height 6
click at [215, 97] on input "Send Manually" at bounding box center [283, 101] width 136 height 11
checkbox input "true"
click at [261, 117] on button "Send" at bounding box center [277, 116] width 136 height 9
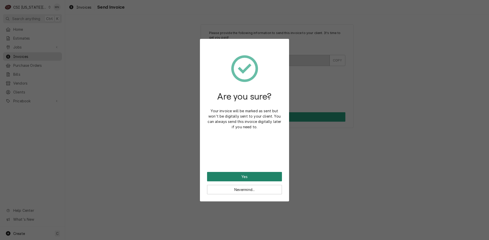
click at [254, 174] on button "Yes" at bounding box center [244, 176] width 75 height 9
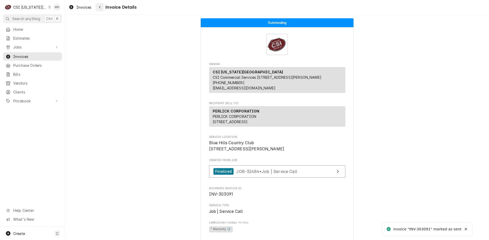
click at [103, 7] on button "Navigate back" at bounding box center [100, 7] width 8 height 8
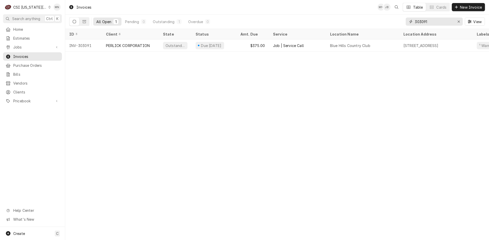
click at [433, 21] on input "303091" at bounding box center [434, 22] width 38 height 8
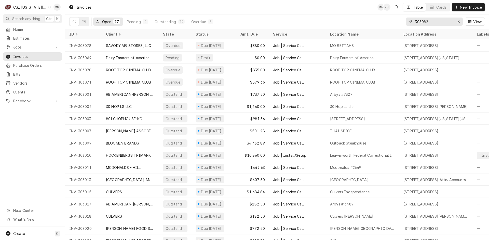
type input "303082"
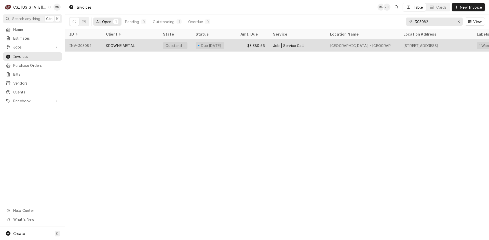
click at [117, 46] on div "KROWNE METAL" at bounding box center [120, 45] width 29 height 5
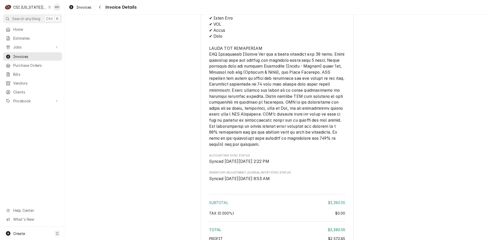
scroll to position [1591, 0]
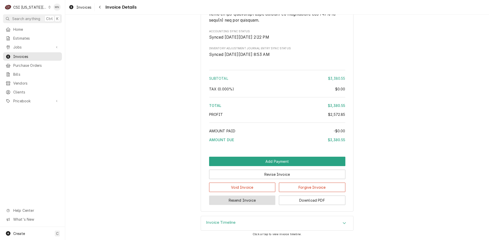
click at [229, 202] on button "Resend Invoice" at bounding box center [242, 200] width 66 height 9
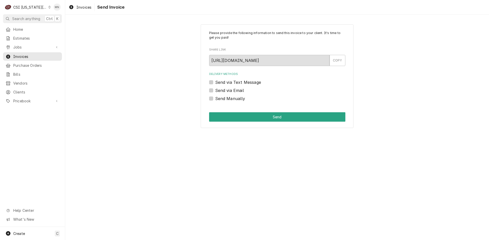
click at [213, 99] on div "Send Manually" at bounding box center [277, 99] width 136 height 6
click at [215, 99] on label "Send Manually" at bounding box center [230, 99] width 30 height 6
click at [215, 99] on input "Send Manually" at bounding box center [283, 101] width 136 height 11
checkbox input "true"
click at [272, 118] on button "Send" at bounding box center [277, 116] width 136 height 9
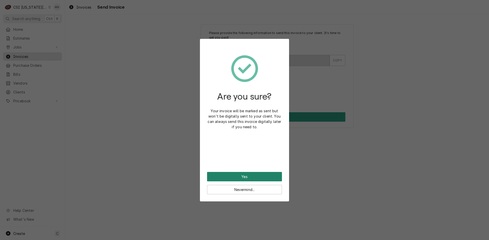
click at [247, 175] on button "Yes" at bounding box center [244, 176] width 75 height 9
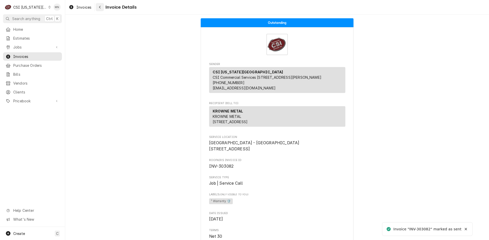
click at [102, 9] on div "Navigate back" at bounding box center [99, 7] width 5 height 5
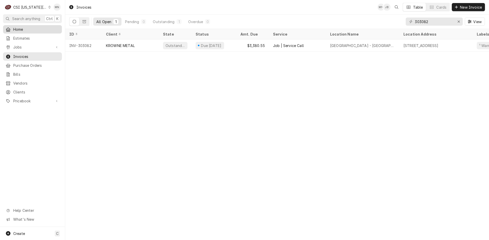
click at [16, 31] on span "Home" at bounding box center [36, 29] width 46 height 5
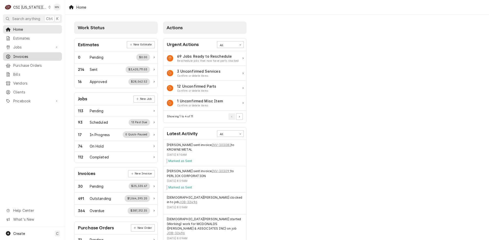
click at [16, 54] on span "Invoices" at bounding box center [36, 56] width 46 height 5
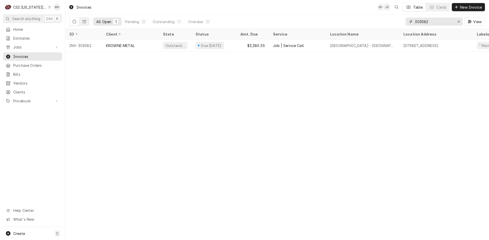
drag, startPoint x: 435, startPoint y: 23, endPoint x: 373, endPoint y: 22, distance: 61.6
click at [373, 22] on div "All Open 1 Pending 0 Outstanding 1 Overdue 0 303082 View" at bounding box center [276, 22] width 415 height 14
type input "302746"
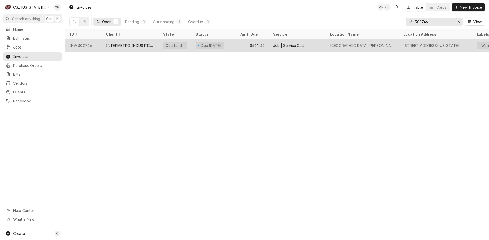
click at [117, 47] on div "INTERMETRO INDUSTRIES CORP" at bounding box center [130, 45] width 57 height 12
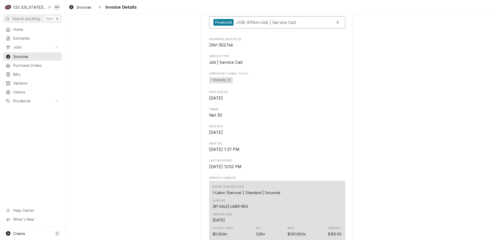
scroll to position [153, 0]
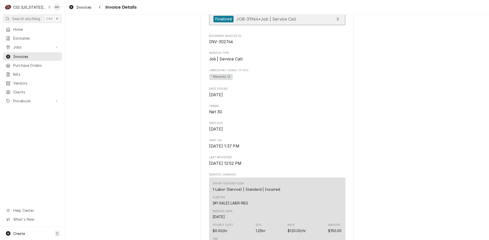
click at [273, 21] on span "JOB-31964 • Job | Service Call" at bounding box center [266, 18] width 60 height 5
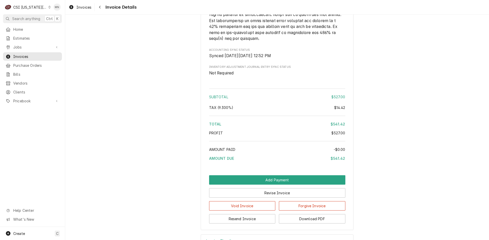
scroll to position [963, 0]
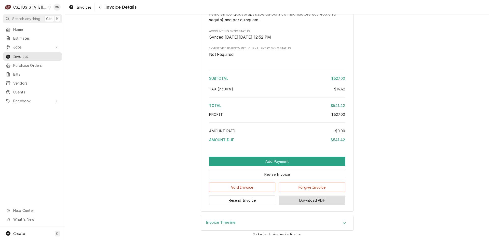
click at [304, 201] on button "Download PDF" at bounding box center [312, 200] width 66 height 9
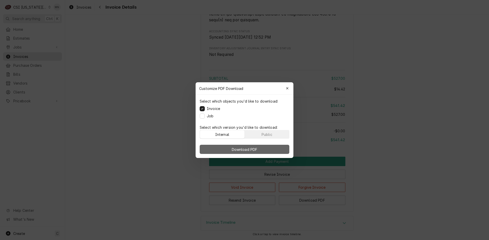
click at [248, 148] on span "Download PDF" at bounding box center [245, 149] width 28 height 5
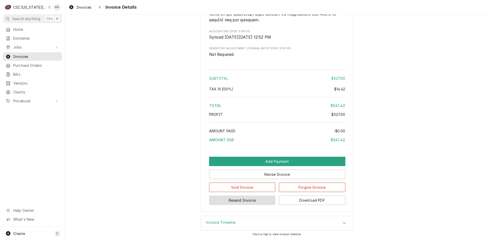
click at [246, 200] on button "Resend Invoice" at bounding box center [242, 200] width 66 height 9
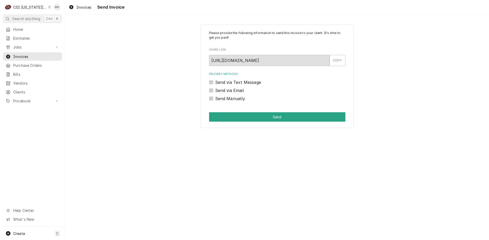
click at [213, 98] on div "Send Manually" at bounding box center [277, 99] width 136 height 6
click at [215, 98] on label "Send Manually" at bounding box center [230, 99] width 30 height 6
click at [215, 98] on input "Send Manually" at bounding box center [283, 101] width 136 height 11
checkbox input "true"
click at [268, 117] on button "Send" at bounding box center [277, 116] width 136 height 9
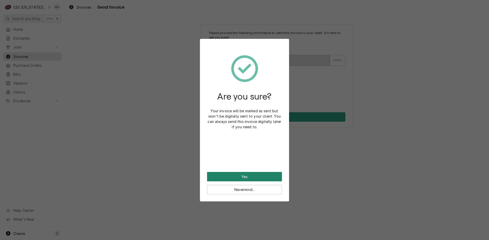
click at [240, 177] on button "Yes" at bounding box center [244, 176] width 75 height 9
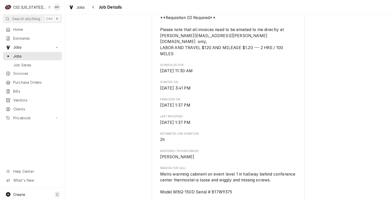
scroll to position [153, 0]
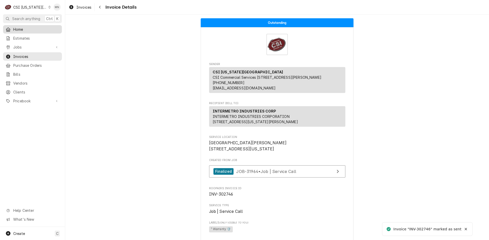
click at [19, 30] on span "Home" at bounding box center [36, 29] width 46 height 5
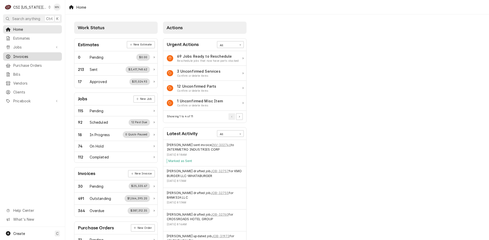
click at [25, 57] on span "Invoices" at bounding box center [36, 56] width 46 height 5
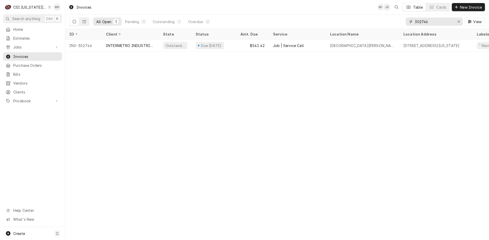
drag, startPoint x: 438, startPoint y: 23, endPoint x: 399, endPoint y: 23, distance: 38.7
click at [399, 23] on div "All Open 1 Pending 0 Outstanding 1 Overdue 0 302746 View" at bounding box center [276, 22] width 415 height 14
type input "302955"
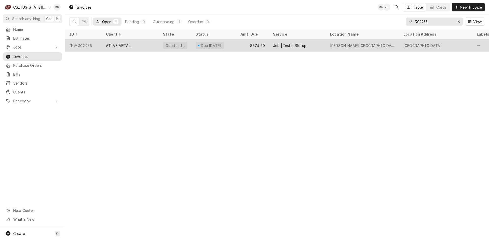
click at [116, 45] on div "ATLAS METAL" at bounding box center [118, 45] width 25 height 5
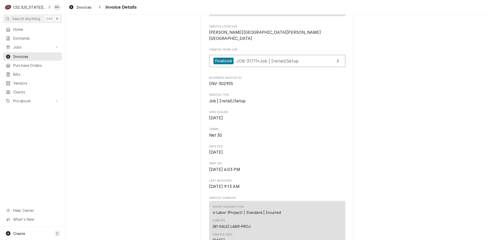
scroll to position [102, 0]
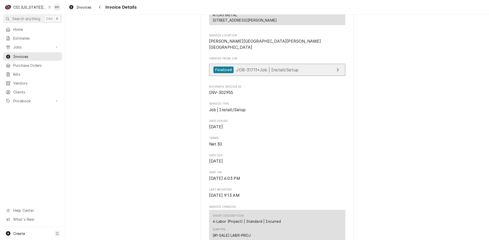
click at [270, 72] on span "JOB-31711 • Job | Install/Setup" at bounding box center [267, 69] width 62 height 5
click at [100, 6] on icon "Navigate back" at bounding box center [100, 7] width 2 height 4
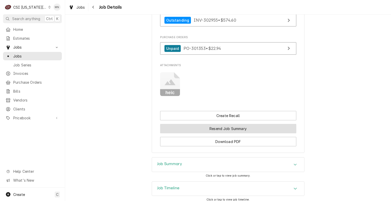
scroll to position [421, 0]
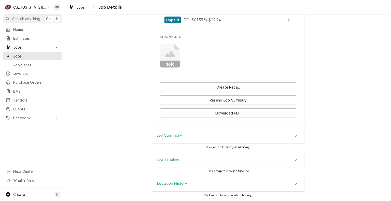
click at [211, 138] on div "Job Summary" at bounding box center [228, 136] width 152 height 14
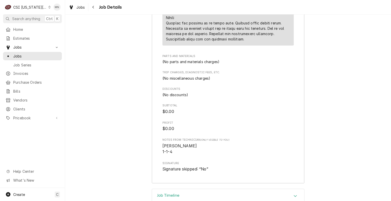
scroll to position [926, 0]
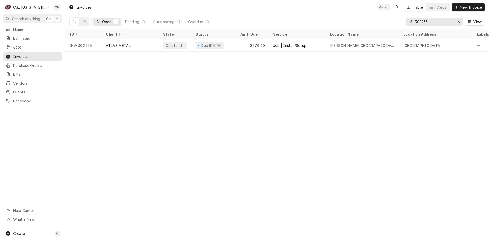
drag, startPoint x: 437, startPoint y: 24, endPoint x: 373, endPoint y: 25, distance: 64.1
click at [380, 24] on div "All Open 1 Pending 0 Outstanding 1 Overdue 0 302955 View" at bounding box center [276, 22] width 415 height 14
type input "3"
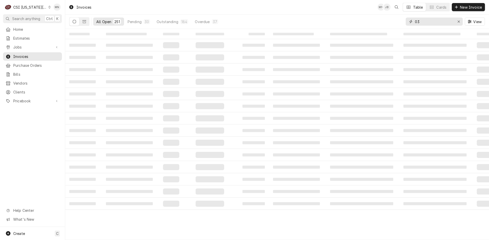
type input "0"
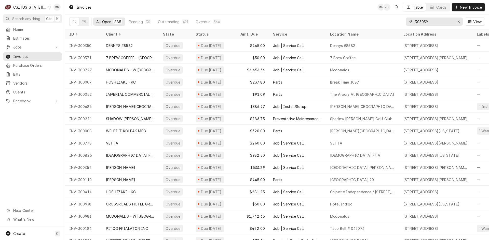
type input "303059"
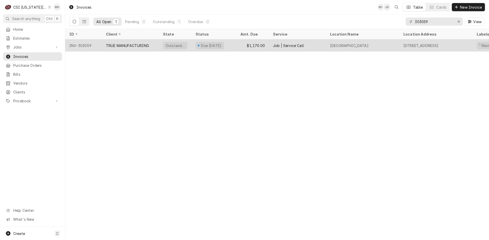
click at [116, 45] on div "TRUE MANUFACTURING" at bounding box center [127, 45] width 43 height 5
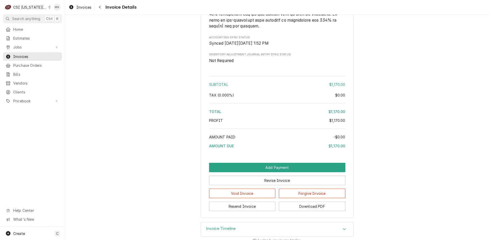
scroll to position [909, 0]
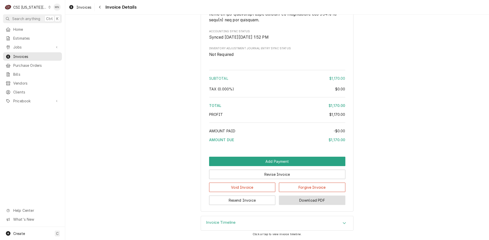
click at [304, 200] on button "Download PDF" at bounding box center [312, 200] width 66 height 9
click at [238, 202] on button "Resend Invoice" at bounding box center [242, 200] width 66 height 9
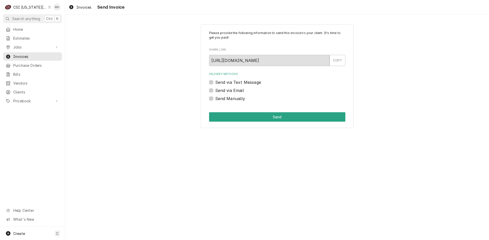
click at [215, 98] on label "Send Manually" at bounding box center [230, 99] width 30 height 6
click at [215, 98] on input "Send Manually" at bounding box center [283, 101] width 136 height 11
checkbox input "true"
click at [268, 117] on button "Send" at bounding box center [277, 116] width 136 height 9
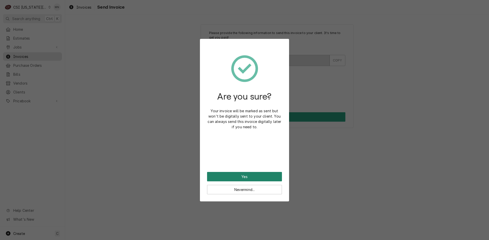
click at [249, 175] on button "Yes" at bounding box center [244, 176] width 75 height 9
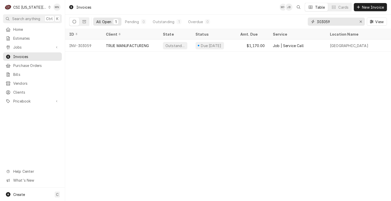
drag, startPoint x: 327, startPoint y: 21, endPoint x: 311, endPoint y: 23, distance: 15.6
click at [303, 22] on div "All Open 1 Pending 0 Outstanding 1 Overdue 0 303059 View" at bounding box center [228, 22] width 318 height 14
type input "303006"
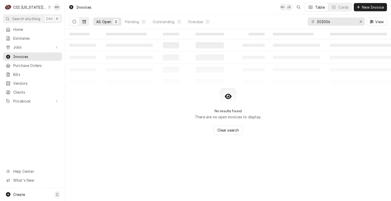
click at [83, 23] on icon "Dynamic Content Wrapper" at bounding box center [84, 21] width 4 height 3
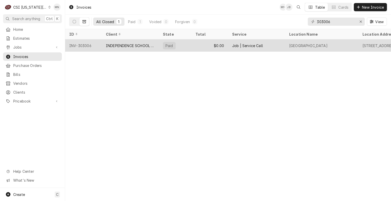
click at [93, 47] on div "INV-303006" at bounding box center [83, 45] width 37 height 12
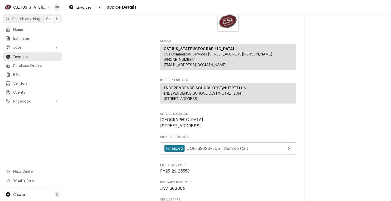
scroll to position [51, 0]
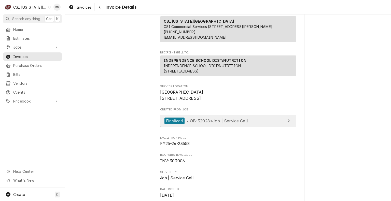
click at [234, 123] on span "JOB-32028 • Job | Service Call" at bounding box center [217, 120] width 61 height 5
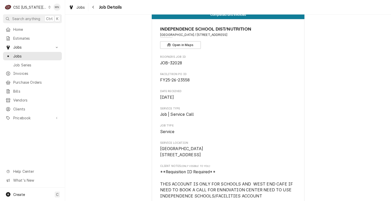
scroll to position [25, 0]
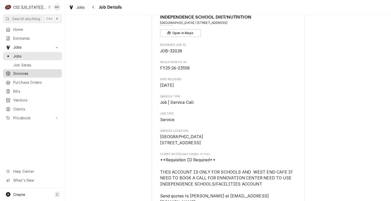
click at [20, 75] on link "Invoices" at bounding box center [32, 73] width 59 height 8
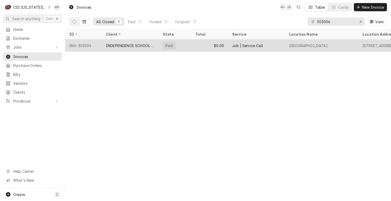
click at [130, 43] on div "INDEPENDENCE SCHOOL DIST/NUTRITION" at bounding box center [130, 45] width 49 height 5
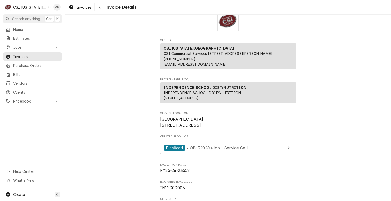
scroll to position [102, 0]
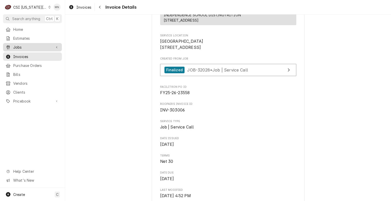
click at [17, 49] on link "Jobs" at bounding box center [32, 47] width 59 height 8
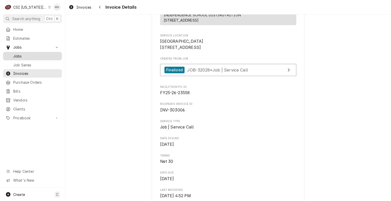
click at [17, 54] on span "Jobs" at bounding box center [36, 55] width 46 height 5
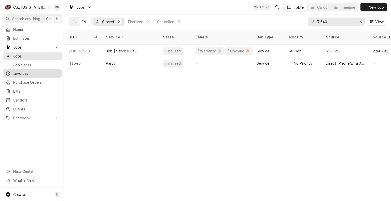
click at [28, 71] on span "Invoices" at bounding box center [36, 73] width 46 height 5
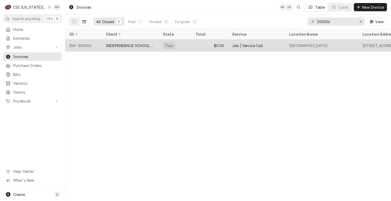
click at [117, 50] on div "INDEPENDENCE SCHOOL DIST/NUTRITION" at bounding box center [130, 45] width 57 height 12
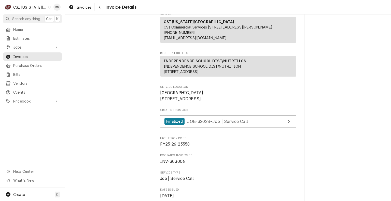
scroll to position [51, 0]
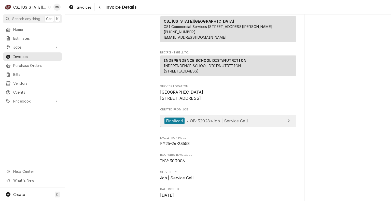
click at [254, 127] on link "Finalized JOB-32028 • Job | Service Call" at bounding box center [228, 121] width 136 height 12
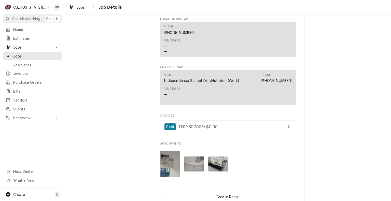
scroll to position [509, 0]
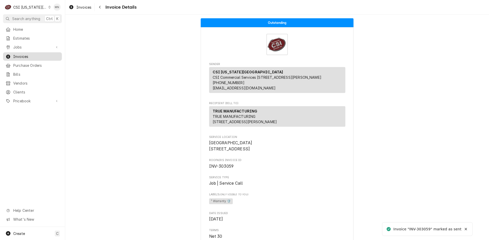
click at [13, 54] on span "Invoices" at bounding box center [36, 56] width 46 height 5
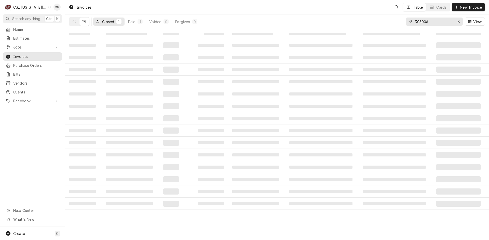
drag, startPoint x: 445, startPoint y: 22, endPoint x: 360, endPoint y: 26, distance: 84.6
click at [365, 26] on div "All Closed 1 Paid 1 Voided 0 Forgiven 0 303006 View" at bounding box center [276, 22] width 415 height 14
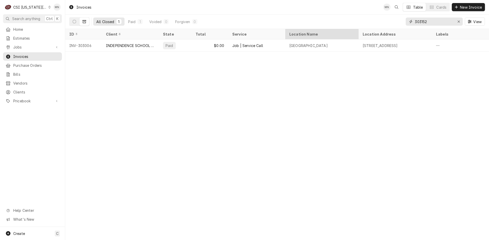
type input "303152"
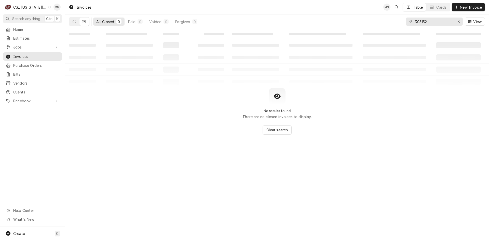
click at [74, 21] on icon "Dynamic Content Wrapper" at bounding box center [75, 22] width 4 height 4
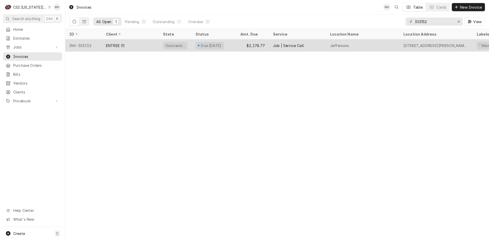
click at [97, 44] on div "INV-303152" at bounding box center [83, 45] width 37 height 12
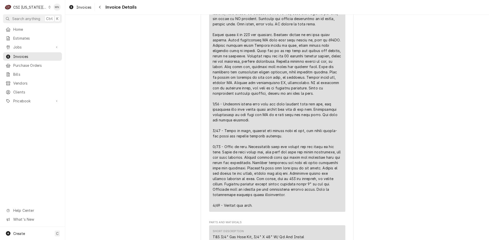
scroll to position [331, 0]
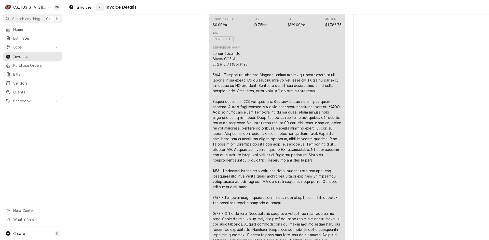
click at [101, 10] on button "Navigate back" at bounding box center [100, 7] width 8 height 8
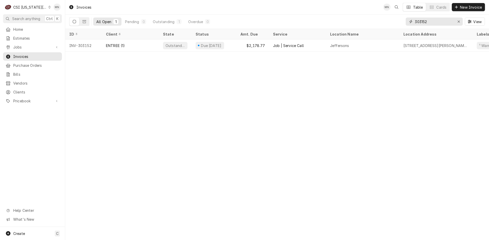
drag, startPoint x: 430, startPoint y: 22, endPoint x: 332, endPoint y: 26, distance: 98.1
click at [341, 24] on div "All Open 1 Pending 0 Outstanding 1 Overdue 0 303152 View" at bounding box center [276, 22] width 415 height 14
type input "303016"
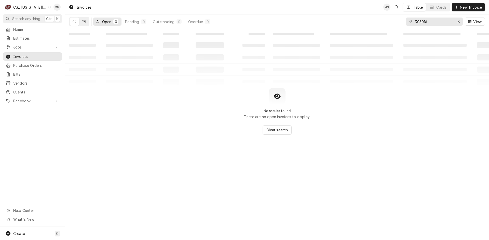
click at [82, 23] on button "Dynamic Content Wrapper" at bounding box center [84, 22] width 10 height 8
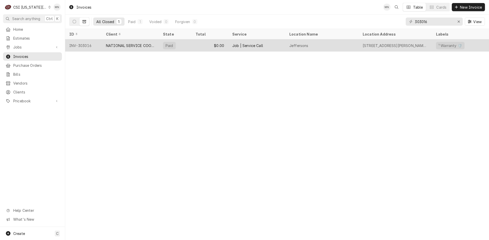
click at [108, 46] on div "NATIONAL SERVICE COOPERATIVE" at bounding box center [130, 45] width 49 height 5
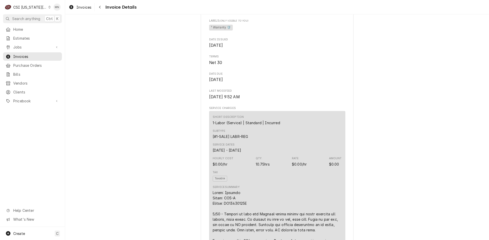
scroll to position [178, 0]
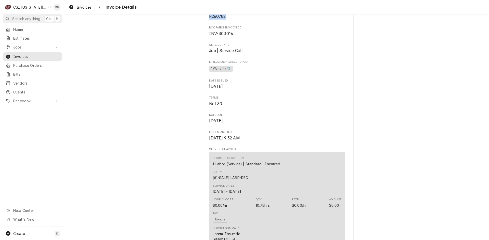
drag, startPoint x: 225, startPoint y: 34, endPoint x: 208, endPoint y: 34, distance: 17.3
click at [209, 20] on span "R260782" at bounding box center [277, 16] width 136 height 6
copy span "R260782"
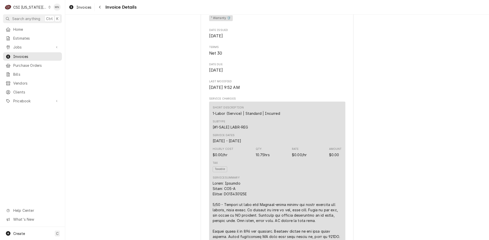
scroll to position [229, 0]
click at [98, 6] on div "Navigate back" at bounding box center [99, 7] width 5 height 5
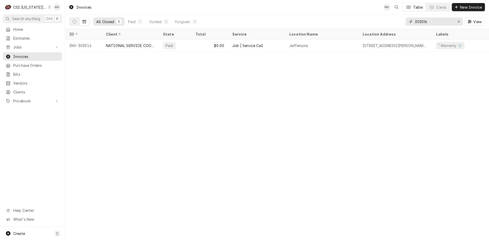
drag, startPoint x: 427, startPoint y: 23, endPoint x: 380, endPoint y: 24, distance: 47.1
click at [381, 23] on div "All Closed 1 Paid 1 Voided 0 Forgiven 0 303016 View" at bounding box center [276, 22] width 415 height 14
type input "302955"
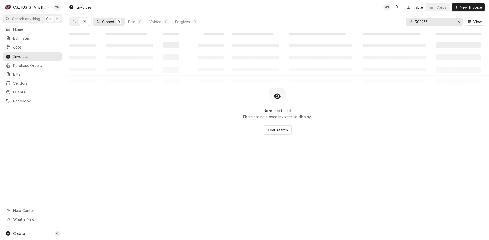
click at [71, 19] on button "Dynamic Content Wrapper" at bounding box center [74, 22] width 10 height 8
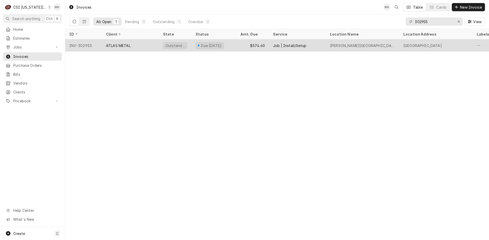
click at [129, 47] on div "ATLAS METAL" at bounding box center [118, 45] width 25 height 5
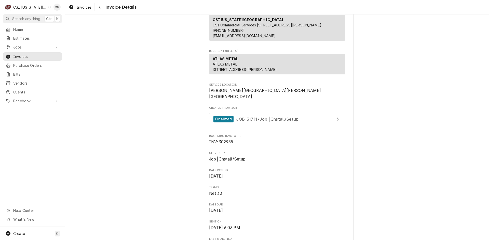
scroll to position [51, 0]
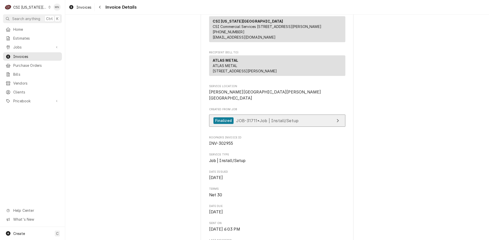
click at [268, 123] on span "JOB-31711 • Job | Install/Setup" at bounding box center [267, 120] width 62 height 5
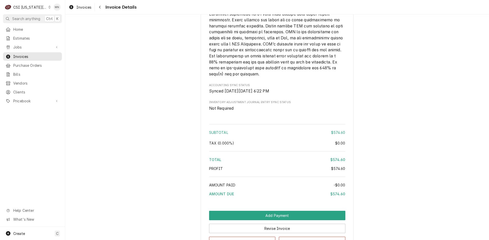
scroll to position [860, 0]
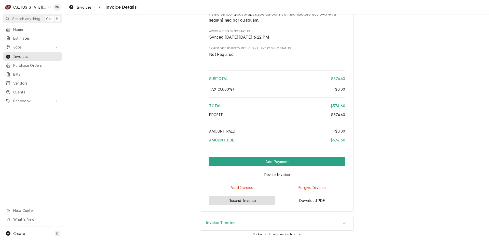
click at [244, 201] on button "Resend Invoice" at bounding box center [242, 200] width 66 height 9
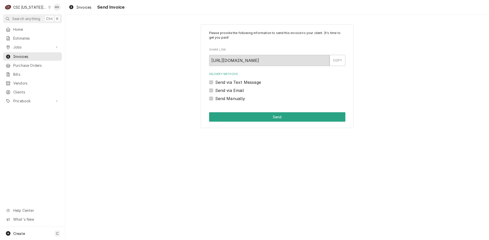
click at [215, 90] on label "Send via Email" at bounding box center [229, 91] width 29 height 6
click at [215, 90] on input "Send via Email" at bounding box center [283, 93] width 136 height 11
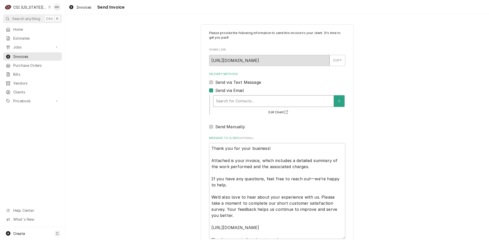
click at [243, 103] on div "Delivery Methods" at bounding box center [273, 101] width 115 height 9
click at [215, 89] on label "Send via Email" at bounding box center [229, 91] width 29 height 6
click at [215, 89] on input "Send via Email" at bounding box center [283, 93] width 136 height 11
checkbox input "false"
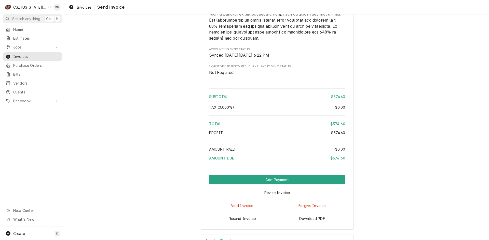
scroll to position [860, 0]
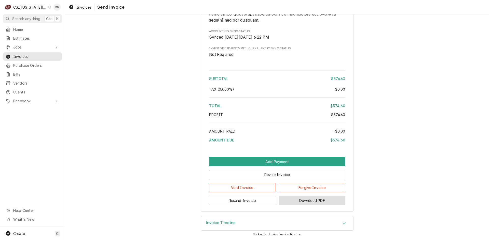
click at [297, 202] on button "Download PDF" at bounding box center [312, 200] width 66 height 9
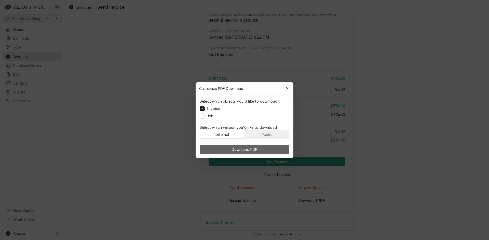
click at [256, 148] on span "Download PDF" at bounding box center [245, 149] width 28 height 5
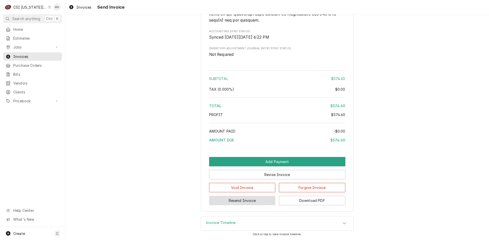
click at [239, 201] on button "Resend Invoice" at bounding box center [242, 200] width 66 height 9
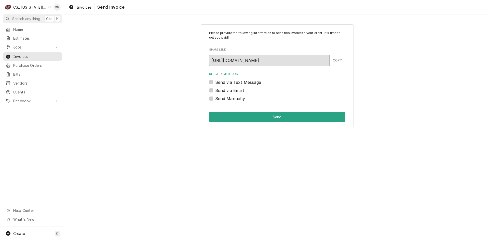
click at [215, 98] on label "Send Manually" at bounding box center [230, 99] width 30 height 6
click at [215, 98] on input "Send Manually" at bounding box center [283, 101] width 136 height 11
checkbox input "true"
click at [256, 118] on button "Send" at bounding box center [277, 116] width 136 height 9
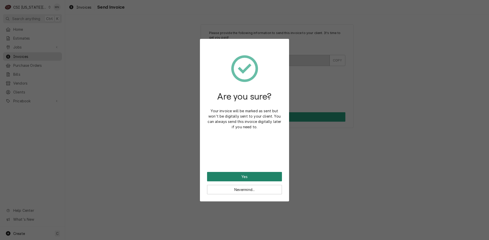
click at [246, 178] on button "Yes" at bounding box center [244, 176] width 75 height 9
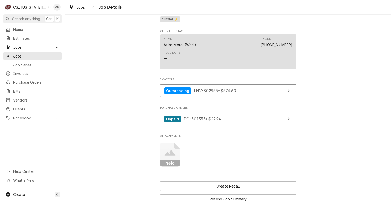
scroll to position [356, 0]
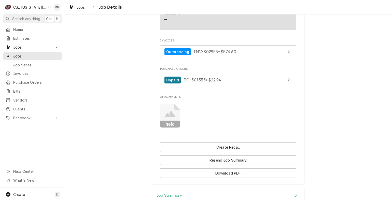
click at [164, 117] on icon "Attachments" at bounding box center [169, 114] width 11 height 6
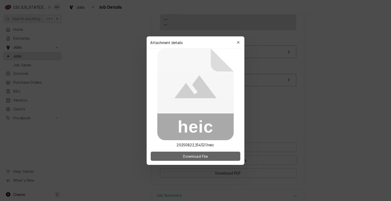
click at [197, 158] on span "Download File" at bounding box center [195, 155] width 27 height 5
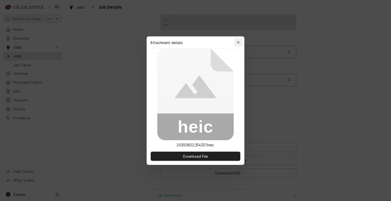
click at [238, 39] on button "button" at bounding box center [238, 42] width 8 height 8
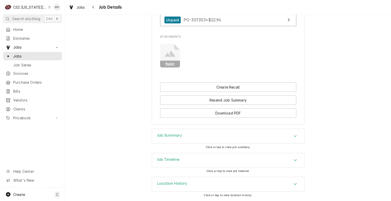
scroll to position [421, 0]
click at [218, 140] on div "Job Summary" at bounding box center [228, 136] width 152 height 14
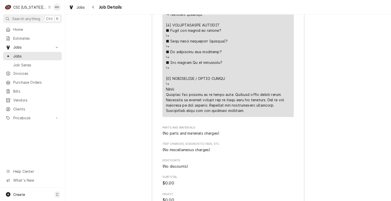
scroll to position [879, 0]
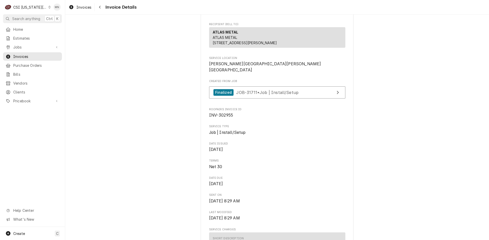
scroll to position [76, 0]
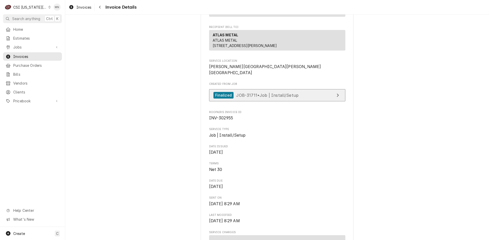
click at [258, 98] on span "JOB-31711 • Job | Install/Setup" at bounding box center [267, 95] width 62 height 5
click at [40, 6] on div "CSI [US_STATE][GEOGRAPHIC_DATA]" at bounding box center [30, 7] width 34 height 5
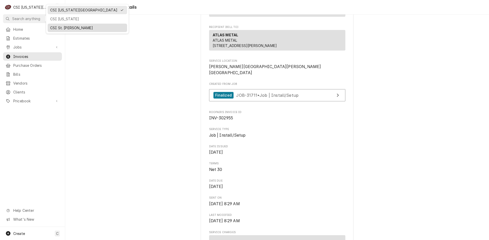
click at [52, 28] on div "CSI St. [PERSON_NAME]" at bounding box center [87, 27] width 74 height 5
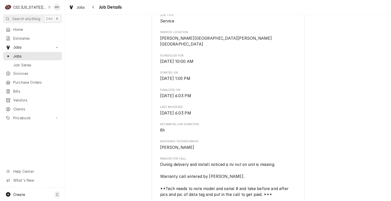
scroll to position [127, 0]
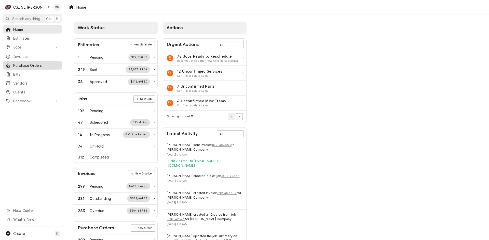
click at [26, 65] on span "Purchase Orders" at bounding box center [36, 65] width 46 height 5
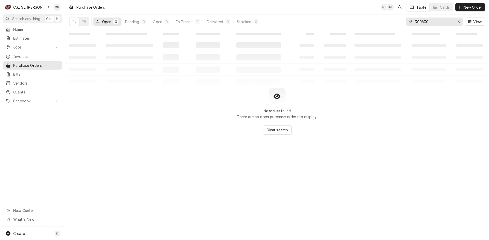
drag, startPoint x: 435, startPoint y: 23, endPoint x: 352, endPoint y: 17, distance: 83.2
click at [352, 17] on div "All Open 0 Pending 0 Open 0 In Transit 0 Delivered 0 Stocked 0 300830 View" at bounding box center [276, 22] width 415 height 14
type input "401242"
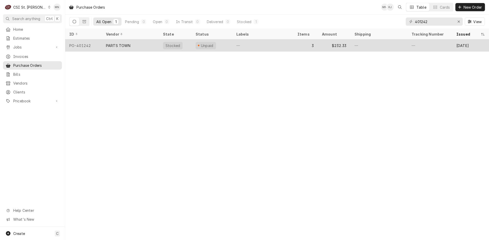
click at [115, 47] on div "PARTS TOWN" at bounding box center [118, 45] width 25 height 5
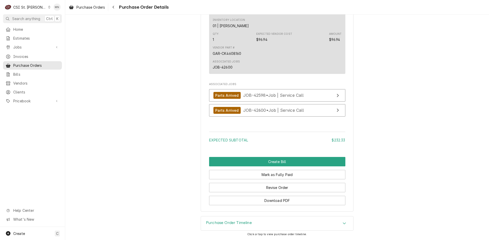
scroll to position [615, 0]
click at [279, 188] on button "Revise Order" at bounding box center [277, 187] width 136 height 9
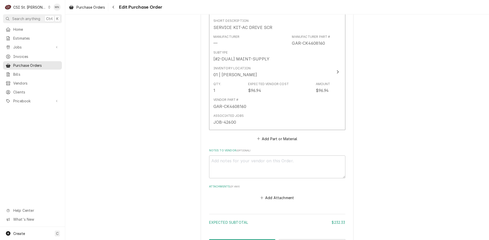
scroll to position [522, 0]
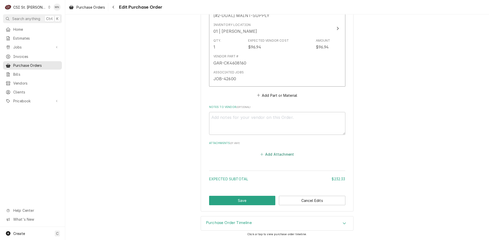
click at [271, 154] on button "Add Attachment" at bounding box center [277, 154] width 36 height 7
type textarea "x"
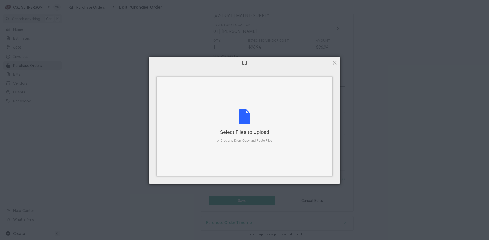
click at [238, 122] on div "Select Files to Upload or Drag and Drop, Copy and Paste Files" at bounding box center [245, 127] width 56 height 34
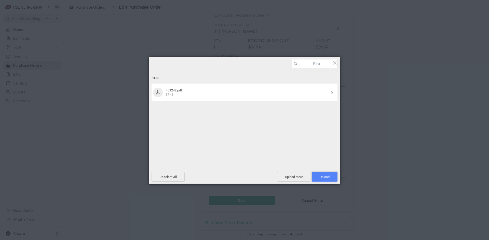
click at [327, 176] on span "Upload 1" at bounding box center [324, 177] width 10 height 4
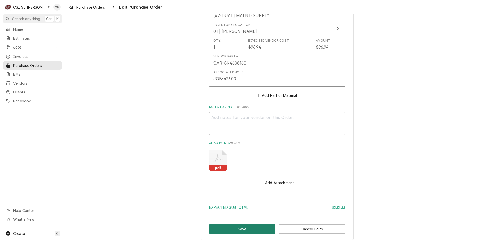
click at [247, 230] on button "Save" at bounding box center [242, 229] width 66 height 9
type textarea "x"
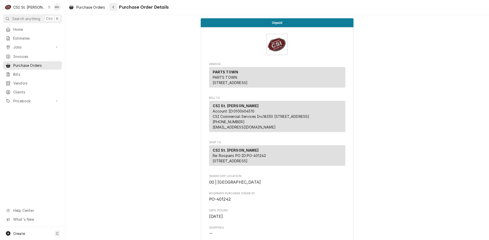
click at [115, 8] on div "Navigate back" at bounding box center [113, 7] width 5 height 5
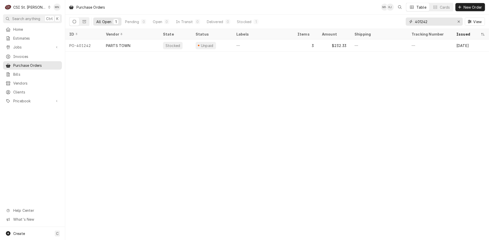
click at [432, 22] on input "401242" at bounding box center [434, 22] width 38 height 8
type input "401245"
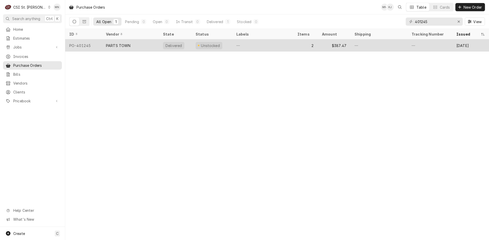
click at [124, 46] on div "PARTS TOWN" at bounding box center [118, 45] width 25 height 5
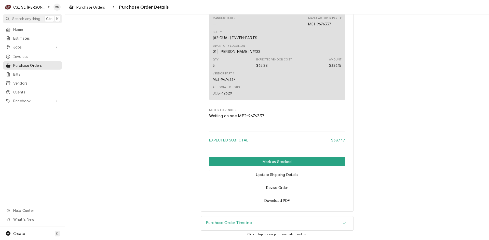
scroll to position [486, 0]
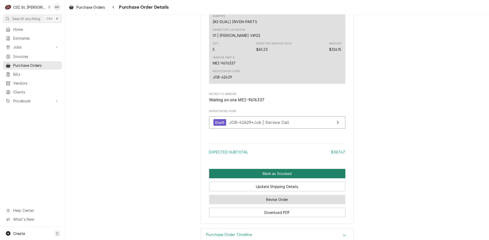
click at [273, 179] on button "Mark as Stocked" at bounding box center [277, 173] width 136 height 9
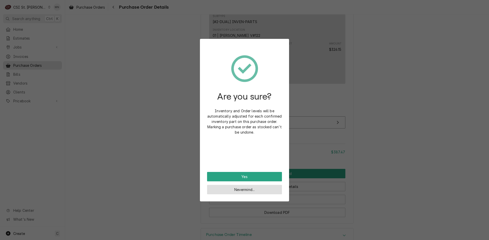
click at [242, 192] on button "Nevermind..." at bounding box center [244, 189] width 75 height 9
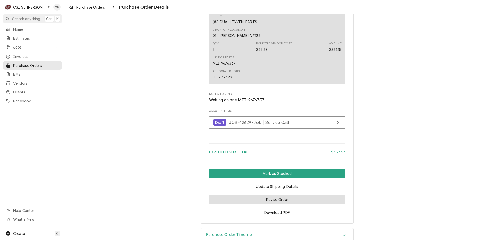
click at [276, 205] on button "Revise Order" at bounding box center [277, 199] width 136 height 9
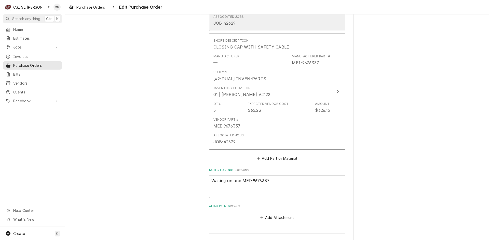
scroll to position [403, 0]
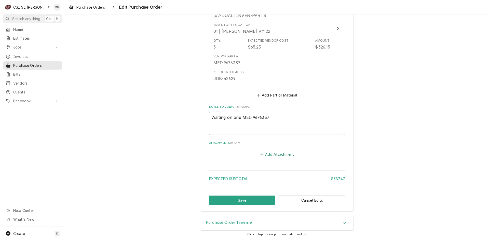
click at [267, 158] on button "Add Attachment" at bounding box center [277, 154] width 36 height 7
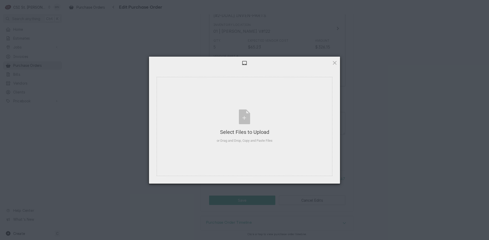
type textarea "x"
click at [249, 127] on div "Select Files to Upload or Drag and Drop, Copy and Paste Files" at bounding box center [245, 127] width 56 height 34
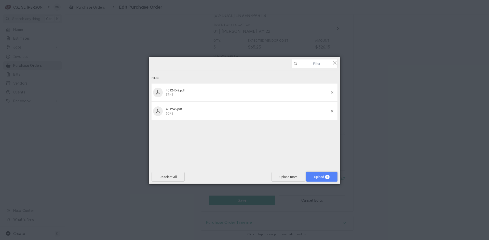
click at [323, 177] on span "Upload 2" at bounding box center [322, 177] width 16 height 4
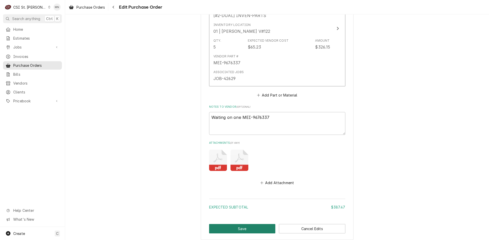
click at [229, 225] on button "Save" at bounding box center [242, 228] width 66 height 9
type textarea "x"
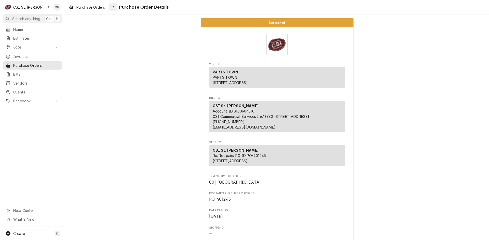
click at [115, 7] on div "Navigate back" at bounding box center [113, 7] width 5 height 5
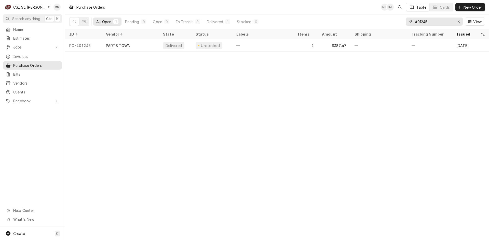
click at [430, 22] on input "401245" at bounding box center [434, 22] width 38 height 8
type input "401247"
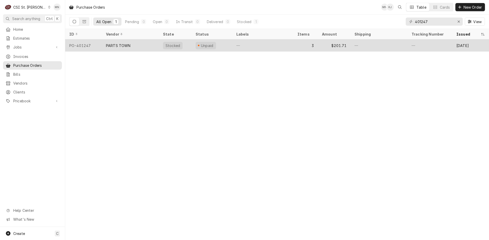
click at [99, 48] on div "PO-401247" at bounding box center [83, 45] width 37 height 12
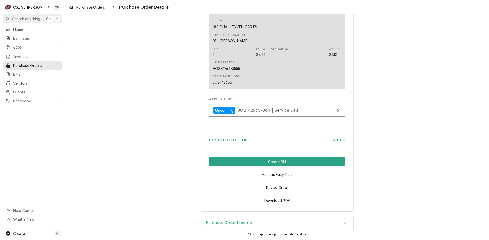
scroll to position [600, 0]
click at [257, 188] on button "Revise Order" at bounding box center [277, 187] width 136 height 9
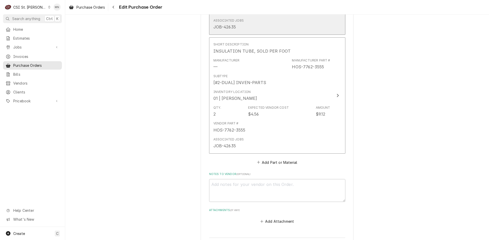
scroll to position [522, 0]
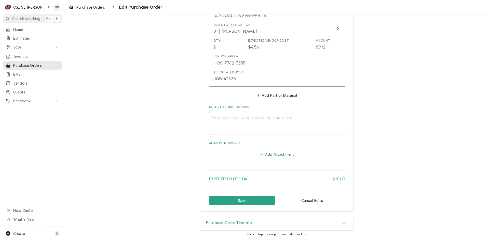
click at [277, 155] on button "Add Attachment" at bounding box center [277, 154] width 36 height 7
type textarea "x"
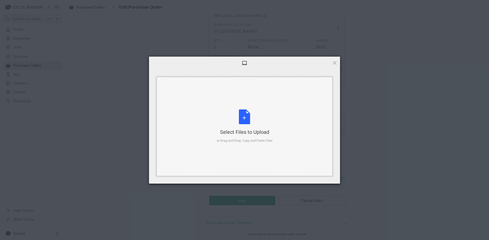
click at [245, 129] on div "Select Files to Upload" at bounding box center [245, 132] width 56 height 7
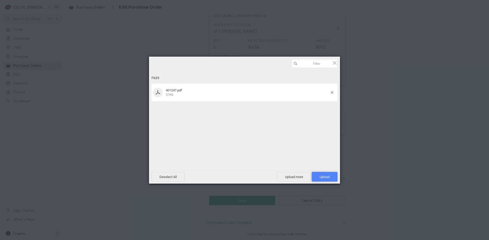
click at [321, 176] on span "Upload 1" at bounding box center [324, 177] width 10 height 4
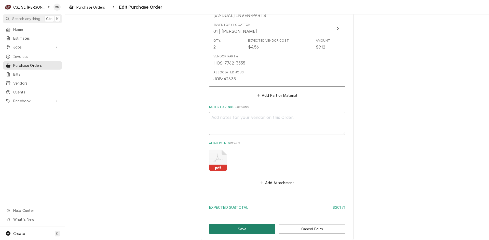
click at [240, 227] on button "Save" at bounding box center [242, 229] width 66 height 9
type textarea "x"
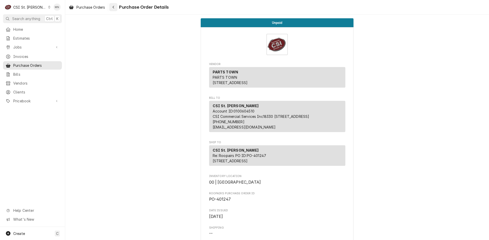
click at [113, 9] on div "Navigate back" at bounding box center [113, 7] width 5 height 5
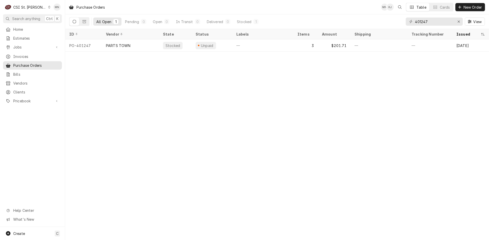
click at [36, 6] on div "CSI St. Louis" at bounding box center [29, 7] width 33 height 5
click at [54, 17] on div "CSI [US_STATE]" at bounding box center [78, 18] width 67 height 5
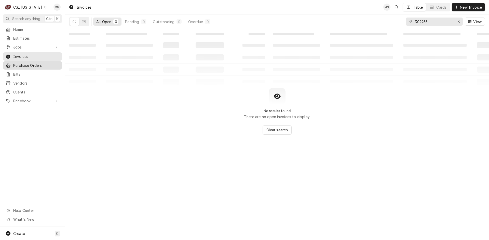
click at [22, 64] on span "Purchase Orders" at bounding box center [36, 65] width 46 height 5
drag, startPoint x: 437, startPoint y: 22, endPoint x: 370, endPoint y: 23, distance: 66.9
click at [364, 28] on div "All Open 0 Pending 0 Open 0 In Transit 0 Delivered 0 Stocked 0 401247 View" at bounding box center [276, 22] width 415 height 14
type input "100377"
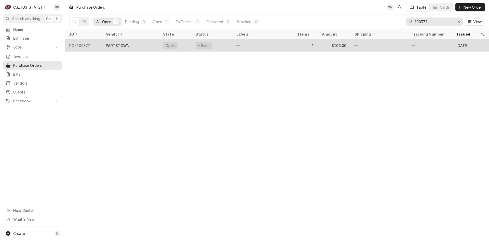
click at [92, 47] on div "PO-100377" at bounding box center [83, 45] width 37 height 12
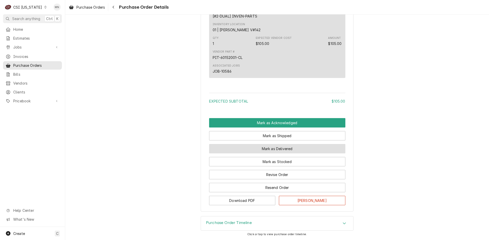
scroll to position [334, 0]
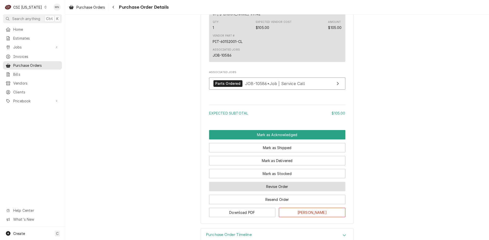
click at [276, 192] on button "Revise Order" at bounding box center [277, 186] width 136 height 9
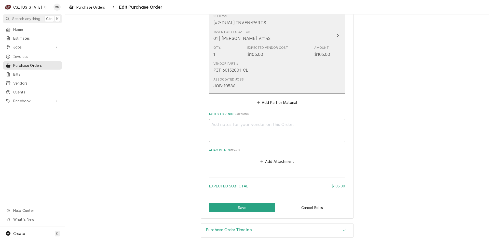
scroll to position [255, 0]
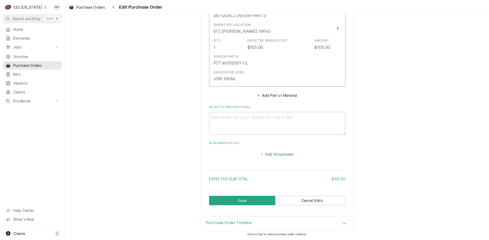
click at [273, 153] on button "Add Attachment" at bounding box center [277, 154] width 36 height 7
type textarea "x"
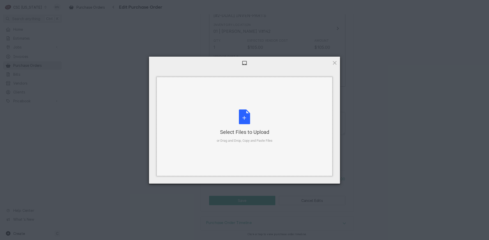
click at [244, 129] on div "Select Files to Upload" at bounding box center [245, 132] width 56 height 7
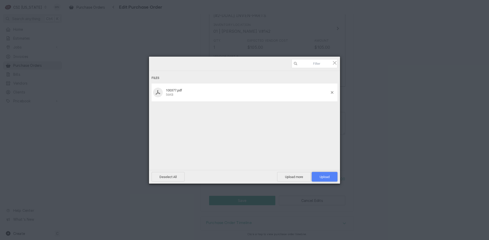
click at [324, 175] on span "Upload 1" at bounding box center [324, 177] width 26 height 10
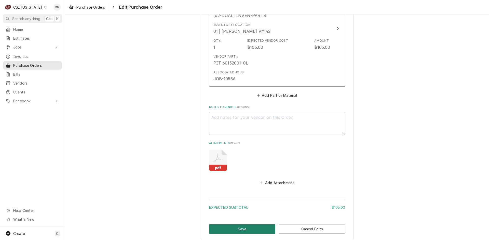
click at [243, 227] on button "Save" at bounding box center [242, 229] width 66 height 9
type textarea "x"
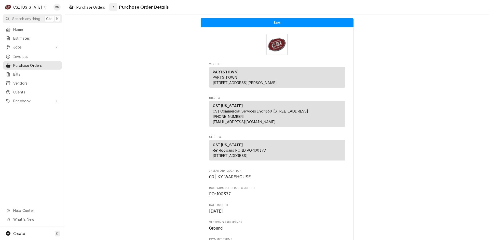
click at [111, 7] on div "Navigate back" at bounding box center [113, 7] width 5 height 5
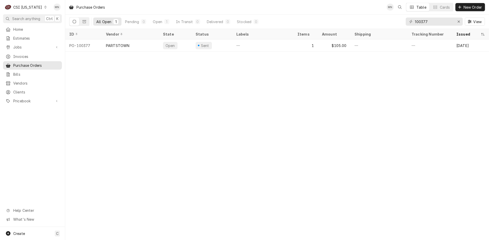
click at [32, 8] on div "CSI [US_STATE]" at bounding box center [27, 7] width 29 height 5
click at [51, 27] on div "CSI St. [PERSON_NAME]" at bounding box center [79, 27] width 67 height 5
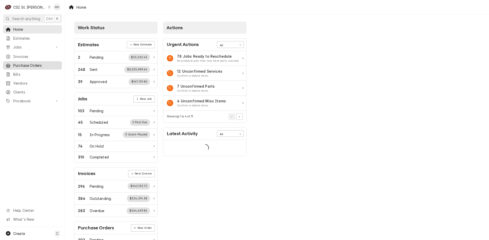
click at [27, 64] on span "Purchase Orders" at bounding box center [36, 65] width 46 height 5
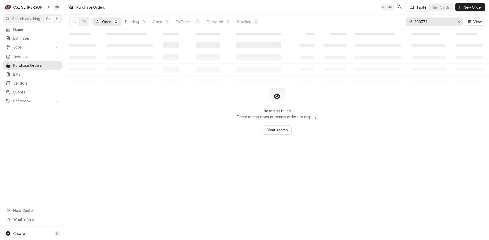
drag, startPoint x: 431, startPoint y: 23, endPoint x: 378, endPoint y: 23, distance: 53.2
click at [378, 23] on div "All Open 0 Pending 0 Open 0 In Transit 0 Delivered 0 Stocked 0 100377 View" at bounding box center [276, 22] width 415 height 14
type input "401244"
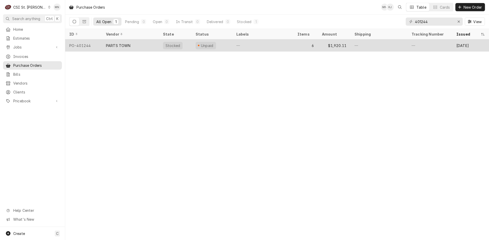
click at [148, 45] on div "PARTS TOWN" at bounding box center [130, 45] width 57 height 12
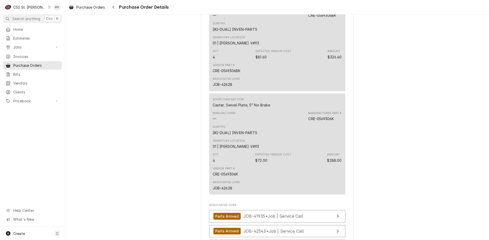
scroll to position [941, 0]
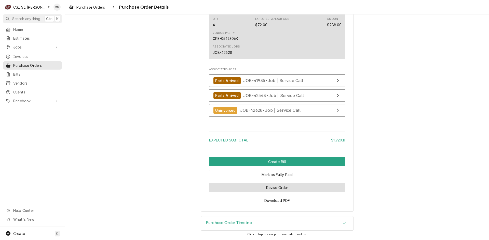
click at [266, 188] on button "Revise Order" at bounding box center [277, 187] width 136 height 9
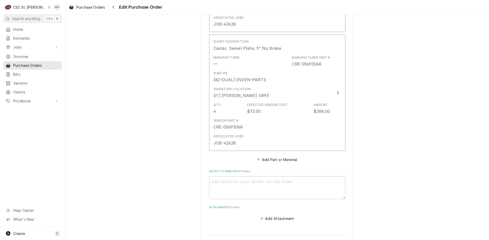
scroll to position [879, 0]
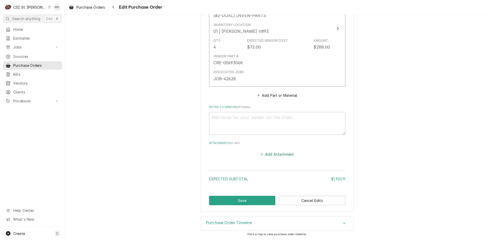
click at [272, 155] on button "Add Attachment" at bounding box center [277, 154] width 36 height 7
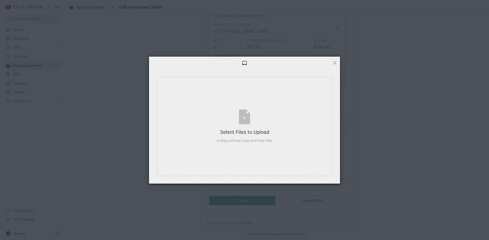
type textarea "x"
click at [245, 131] on div "Select Files to Upload" at bounding box center [245, 132] width 56 height 7
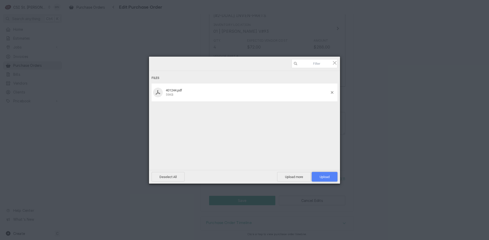
click at [324, 175] on span "Upload 1" at bounding box center [324, 177] width 10 height 4
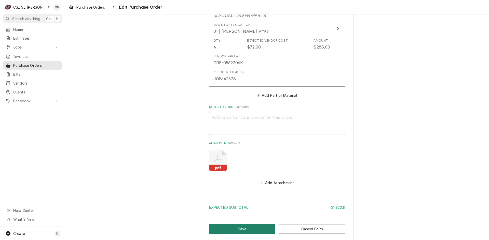
click at [220, 228] on button "Save" at bounding box center [242, 229] width 66 height 9
type textarea "x"
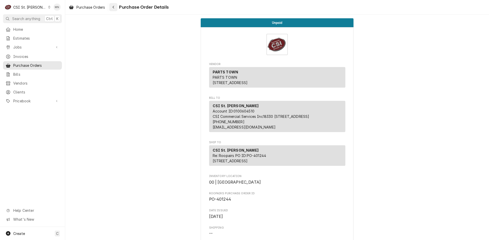
click at [116, 6] on div "Navigate back" at bounding box center [113, 7] width 5 height 5
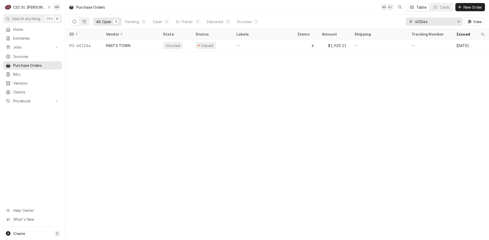
click at [428, 20] on input "401244" at bounding box center [434, 22] width 38 height 8
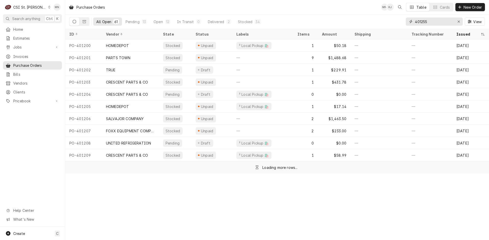
type input "401255"
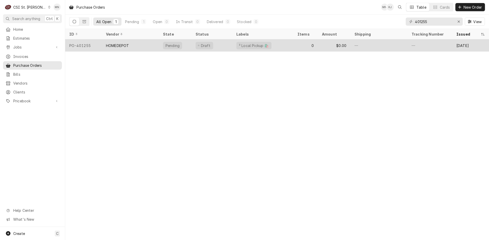
click at [124, 44] on div "HOMEDEPOT" at bounding box center [117, 45] width 23 height 5
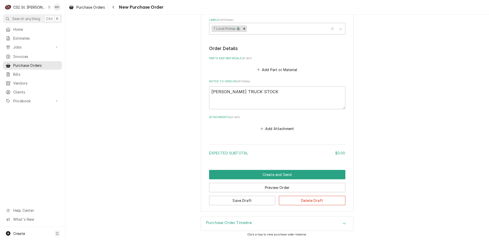
scroll to position [179, 0]
click at [273, 130] on button "Add Attachment" at bounding box center [277, 128] width 36 height 7
type textarea "x"
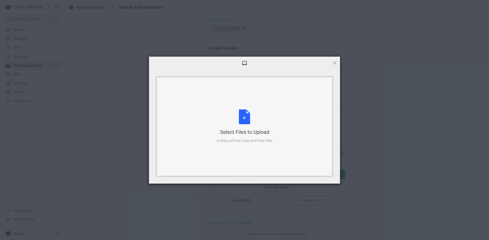
click at [249, 112] on div "Select Files to Upload or Drag and Drop, Copy and Paste Files" at bounding box center [245, 127] width 56 height 34
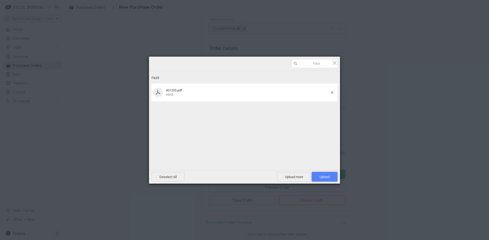
click at [323, 177] on span "Upload 1" at bounding box center [324, 177] width 10 height 4
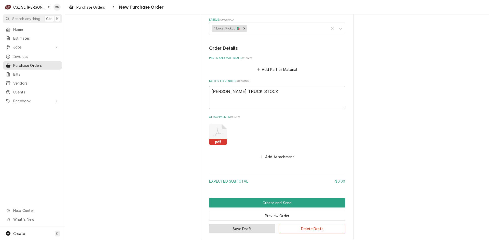
click at [245, 225] on button "Save Draft" at bounding box center [242, 228] width 66 height 9
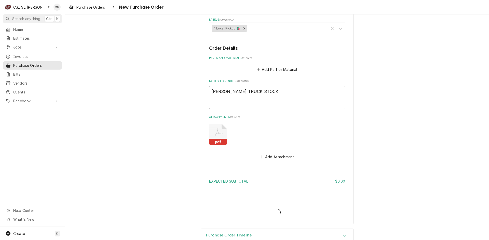
type textarea "x"
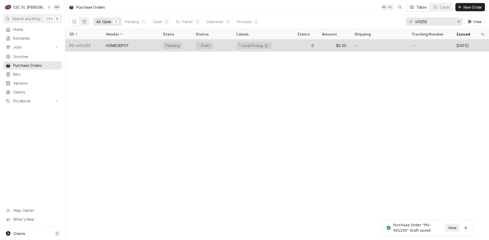
click at [117, 45] on div "HOMEDEPOT" at bounding box center [117, 45] width 23 height 5
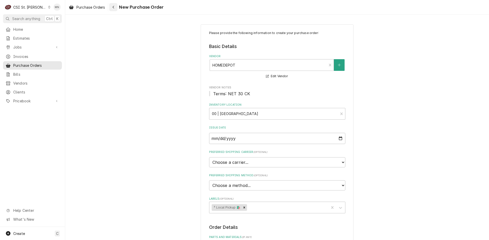
click at [115, 7] on div "Navigate back" at bounding box center [113, 7] width 5 height 5
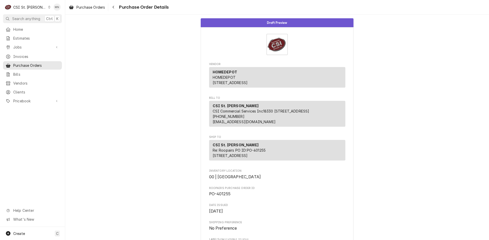
click at [115, 8] on div "Navigate back" at bounding box center [113, 7] width 5 height 5
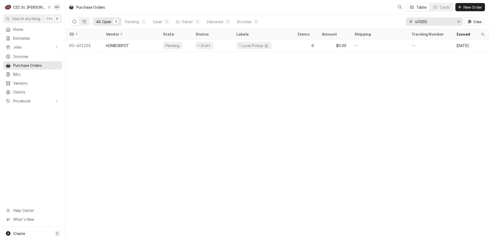
click at [434, 22] on input "401255" at bounding box center [434, 22] width 38 height 8
type input "401256"
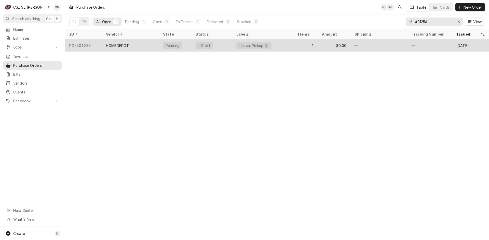
click at [121, 46] on div "HOMEDEPOT" at bounding box center [117, 45] width 23 height 5
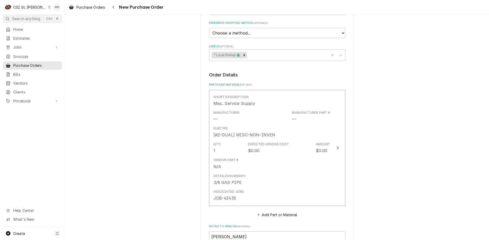
scroll to position [298, 0]
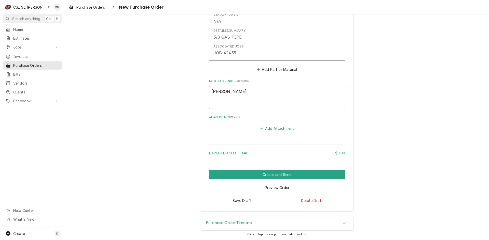
click at [273, 129] on button "Add Attachment" at bounding box center [277, 128] width 36 height 7
type textarea "x"
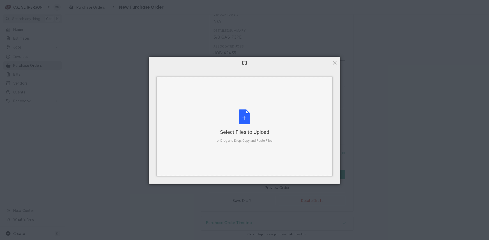
click at [245, 116] on div "Select Files to Upload or Drag and Drop, Copy and Paste Files" at bounding box center [245, 127] width 56 height 34
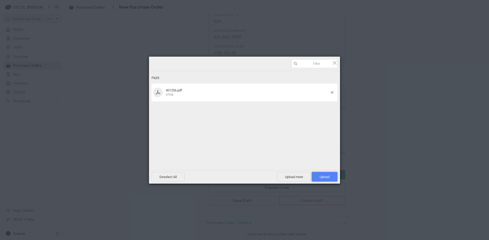
click at [327, 176] on span "Upload 1" at bounding box center [324, 177] width 10 height 4
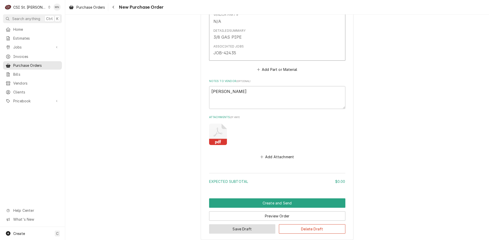
click at [237, 231] on button "Save Draft" at bounding box center [242, 229] width 66 height 9
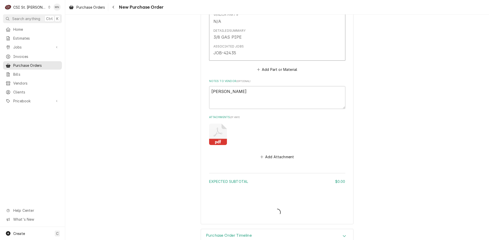
type textarea "x"
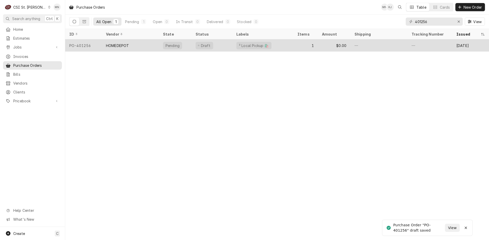
click at [136, 45] on div "HOMEDEPOT" at bounding box center [130, 45] width 57 height 12
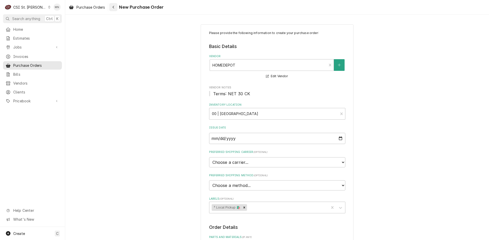
click at [113, 8] on icon "Navigate back" at bounding box center [113, 7] width 2 height 4
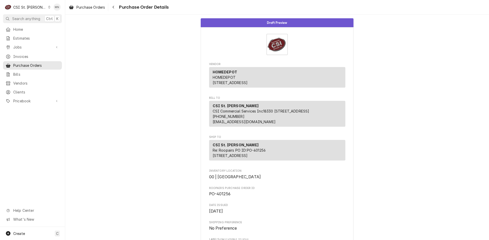
click at [114, 7] on icon "Navigate back" at bounding box center [113, 7] width 2 height 4
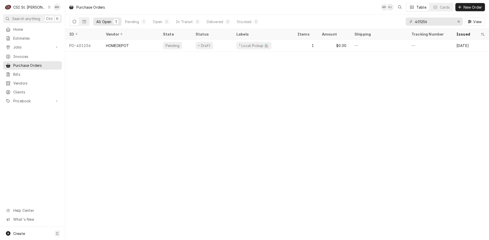
click at [31, 7] on div "CSI St. Louis" at bounding box center [29, 7] width 33 height 5
click at [53, 12] on div "CSI Kansas City" at bounding box center [78, 9] width 67 height 5
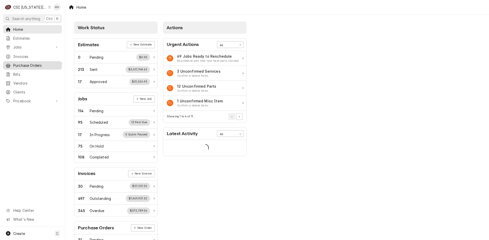
click at [29, 64] on span "Purchase Orders" at bounding box center [36, 65] width 46 height 5
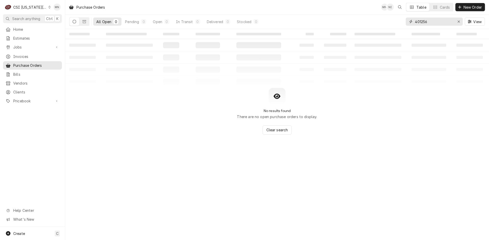
drag, startPoint x: 438, startPoint y: 20, endPoint x: 377, endPoint y: 18, distance: 61.9
click at [377, 18] on div "All Open 0 Pending 0 Open 0 In Transit 0 Delivered 0 Stocked 0 401256 View" at bounding box center [276, 22] width 415 height 14
type input "301495"
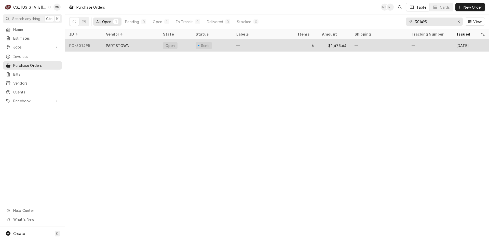
click at [108, 46] on div "PARTSTOWN" at bounding box center [117, 45] width 23 height 5
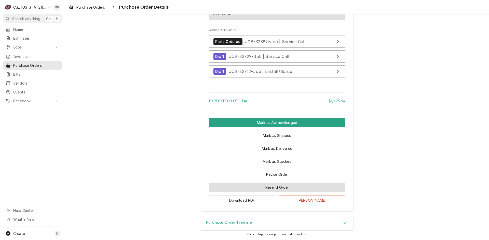
scroll to position [910, 0]
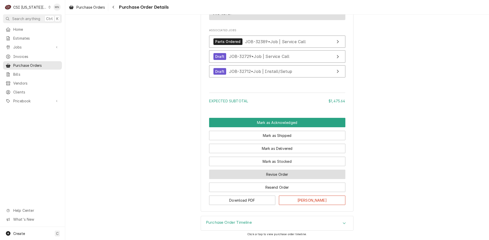
click at [278, 174] on button "Revise Order" at bounding box center [277, 174] width 136 height 9
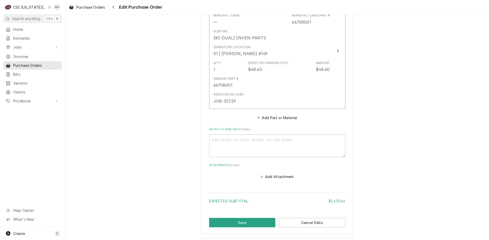
scroll to position [850, 0]
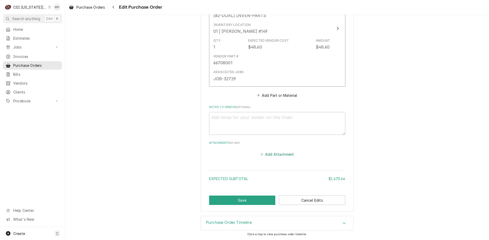
click at [275, 152] on button "Add Attachment" at bounding box center [277, 154] width 36 height 7
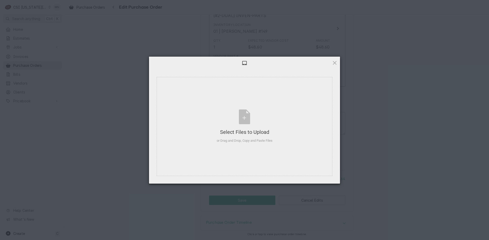
type textarea "x"
click at [238, 119] on div "Select Files to Upload or Drag and Drop, Copy and Paste Files" at bounding box center [245, 127] width 56 height 34
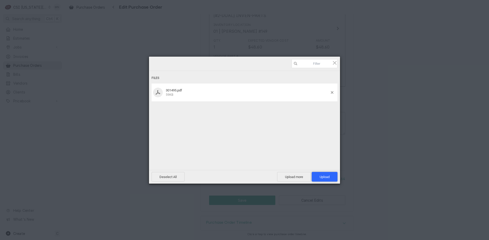
click at [329, 175] on span "Upload 1" at bounding box center [324, 177] width 26 height 10
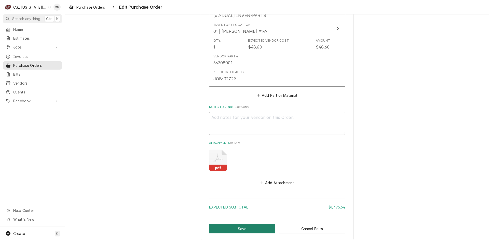
click at [235, 226] on button "Save" at bounding box center [242, 228] width 66 height 9
type textarea "x"
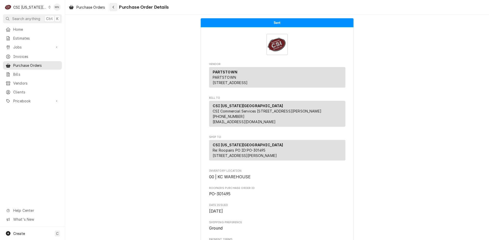
click at [113, 7] on icon "Navigate back" at bounding box center [113, 7] width 2 height 4
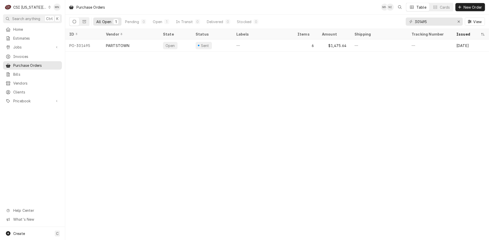
click at [32, 7] on div "CSI [US_STATE][GEOGRAPHIC_DATA]" at bounding box center [30, 7] width 34 height 5
click at [54, 17] on div "CSI [US_STATE]" at bounding box center [87, 18] width 74 height 5
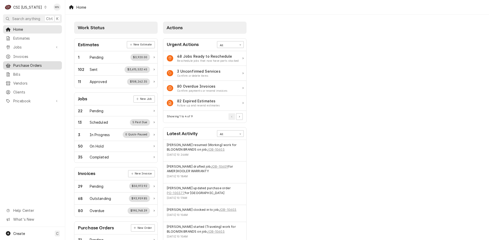
drag, startPoint x: 22, startPoint y: 63, endPoint x: 29, endPoint y: 61, distance: 7.4
click at [22, 63] on span "Purchase Orders" at bounding box center [36, 65] width 46 height 5
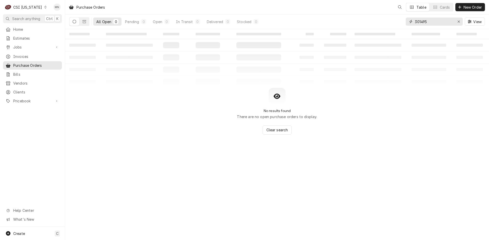
drag, startPoint x: 434, startPoint y: 22, endPoint x: 363, endPoint y: 22, distance: 70.7
click at [370, 22] on div "All Open 0 Pending 0 Open 0 In Transit 0 Delivered 0 Stocked 0 301495 View" at bounding box center [276, 22] width 415 height 14
type input "100373"
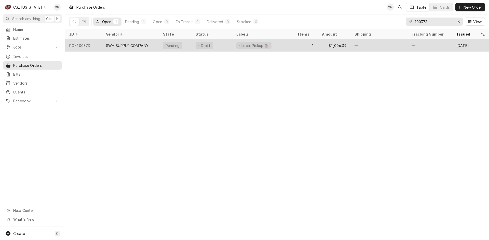
click at [122, 44] on div "SWH SUPPLY COMPANY" at bounding box center [127, 45] width 42 height 5
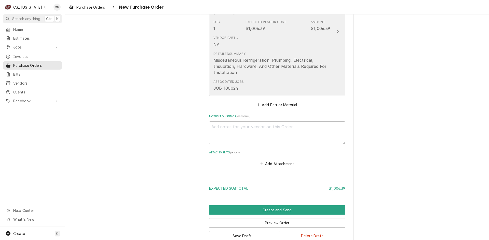
scroll to position [293, 0]
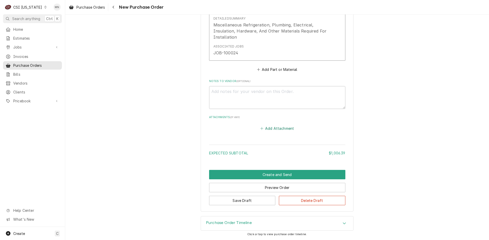
click at [277, 129] on button "Add Attachment" at bounding box center [277, 128] width 36 height 7
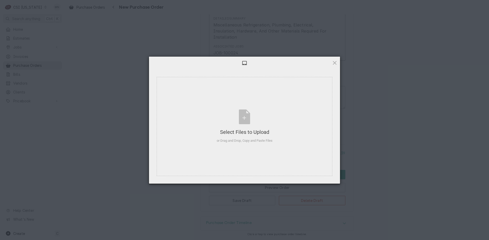
type textarea "x"
click at [243, 115] on div "Select Files to Upload or Drag and Drop, Copy and Paste Files" at bounding box center [245, 127] width 56 height 34
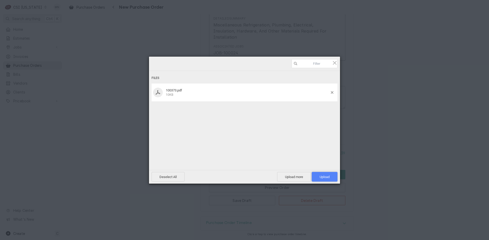
click at [325, 177] on span "Upload 1" at bounding box center [324, 177] width 10 height 4
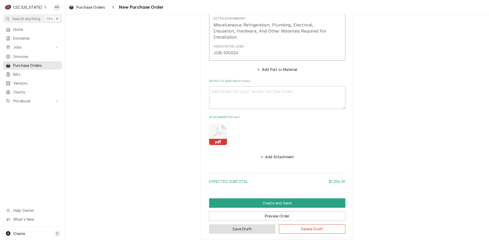
click at [230, 228] on button "Save Draft" at bounding box center [242, 229] width 66 height 9
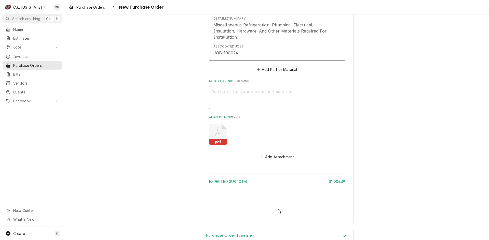
type textarea "x"
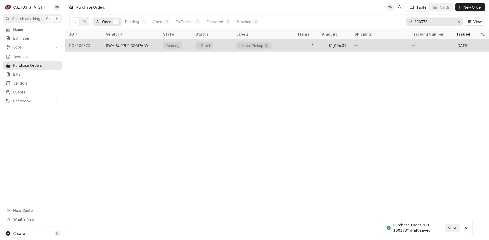
click at [139, 45] on div "SWH SUPPLY COMPANY" at bounding box center [127, 45] width 42 height 5
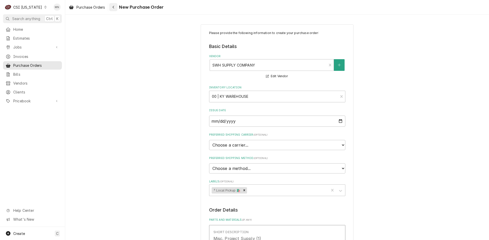
click at [110, 6] on button "Navigate back" at bounding box center [113, 7] width 8 height 8
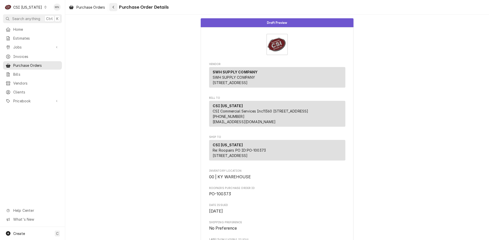
click at [117, 7] on button "Navigate back" at bounding box center [113, 7] width 8 height 8
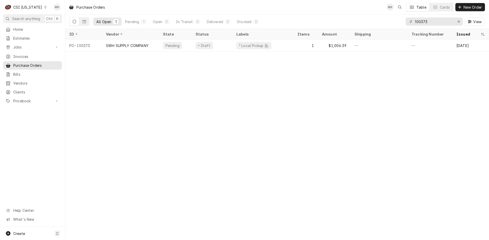
click at [44, 7] on icon "Dynamic Content Wrapper" at bounding box center [45, 7] width 2 height 3
click at [47, 26] on div "CSI St. [PERSON_NAME]" at bounding box center [79, 27] width 67 height 5
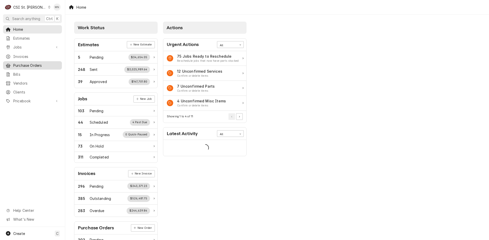
click at [29, 64] on span "Purchase Orders" at bounding box center [36, 65] width 46 height 5
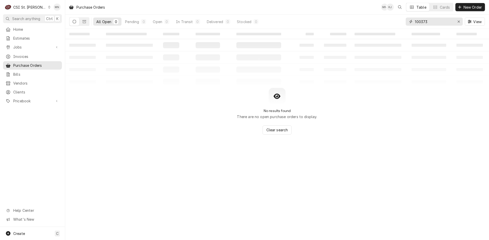
drag, startPoint x: 402, startPoint y: 24, endPoint x: 399, endPoint y: 24, distance: 2.8
click at [399, 24] on div "All Open 0 Pending 0 Open 0 In Transit 0 Delivered 0 Stocked 0 100373 View" at bounding box center [276, 22] width 415 height 14
type input "401246"
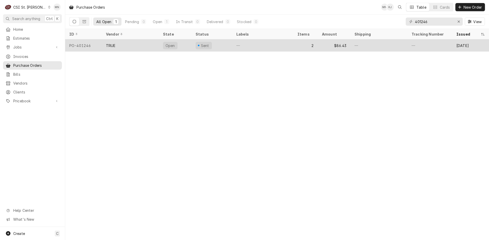
click at [129, 48] on div "TRUE" at bounding box center [130, 45] width 57 height 12
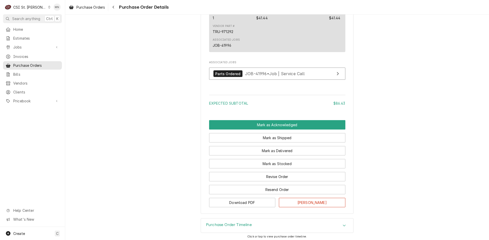
scroll to position [471, 0]
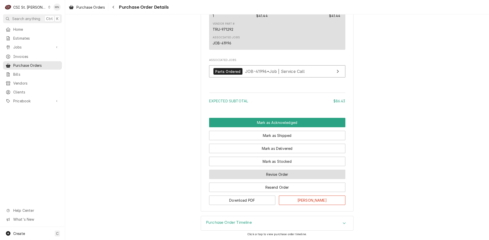
click at [277, 175] on button "Revise Order" at bounding box center [277, 174] width 136 height 9
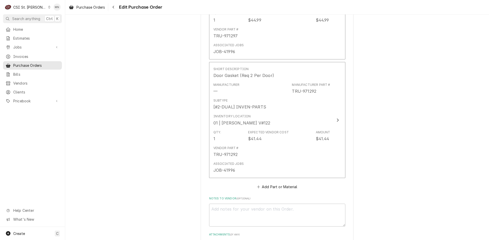
scroll to position [409, 0]
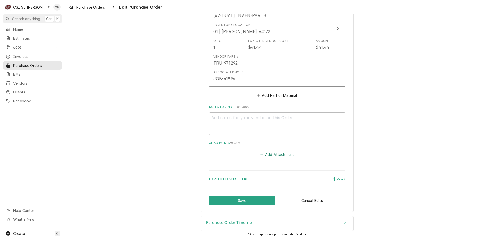
click at [268, 154] on button "Add Attachment" at bounding box center [277, 154] width 36 height 7
type textarea "x"
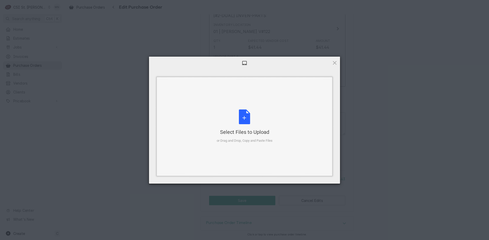
click at [240, 126] on div "Select Files to Upload or Drag and Drop, Copy and Paste Files" at bounding box center [245, 127] width 56 height 34
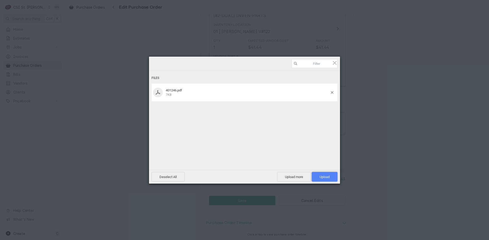
click at [326, 176] on span "Upload 1" at bounding box center [324, 177] width 10 height 4
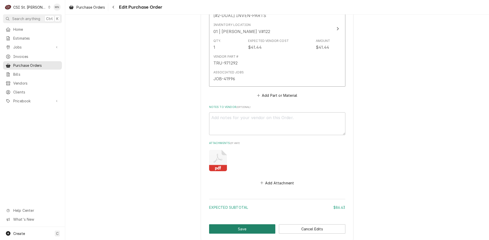
click at [221, 230] on button "Save" at bounding box center [242, 229] width 66 height 9
type textarea "x"
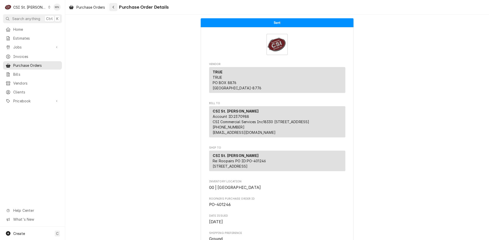
click at [114, 6] on icon "Navigate back" at bounding box center [113, 7] width 2 height 4
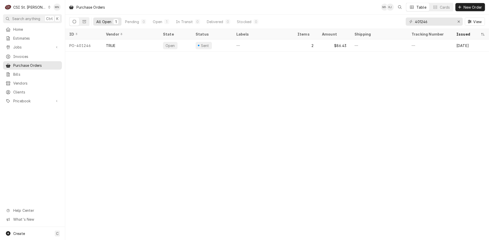
click at [37, 4] on div "C CSI St. [PERSON_NAME]" at bounding box center [27, 7] width 49 height 10
click at [51, 12] on div "CSI [US_STATE][GEOGRAPHIC_DATA]" at bounding box center [78, 9] width 67 height 5
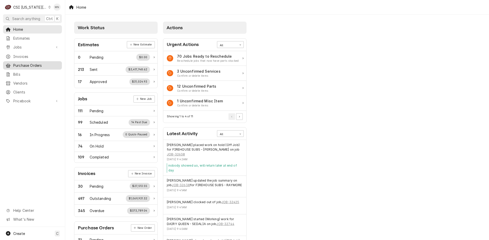
drag, startPoint x: 23, startPoint y: 64, endPoint x: 41, endPoint y: 60, distance: 19.0
click at [23, 64] on span "Purchase Orders" at bounding box center [36, 65] width 46 height 5
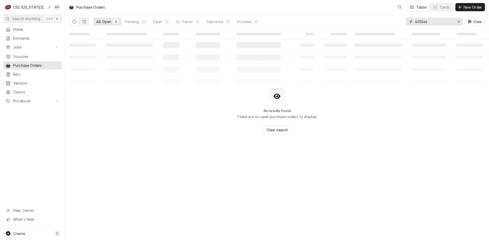
drag, startPoint x: 434, startPoint y: 23, endPoint x: 373, endPoint y: 22, distance: 61.1
click at [373, 22] on div "All Open 0 Pending 0 Open 0 In Transit 0 Delivered 0 Stocked 0 401246 View" at bounding box center [276, 22] width 415 height 14
type input "301315"
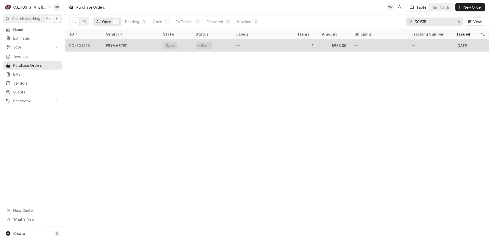
click at [117, 46] on div "FRYMASTER" at bounding box center [117, 45] width 22 height 5
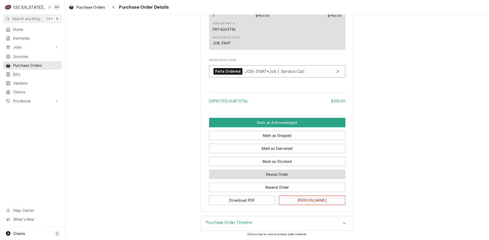
scroll to position [362, 0]
click at [268, 172] on button "Revise Order" at bounding box center [277, 174] width 136 height 9
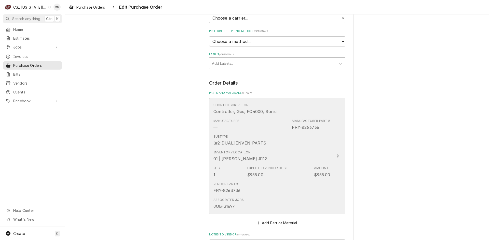
scroll to position [255, 0]
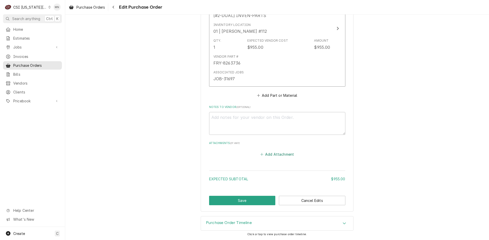
click at [267, 154] on button "Add Attachment" at bounding box center [277, 154] width 36 height 7
type textarea "x"
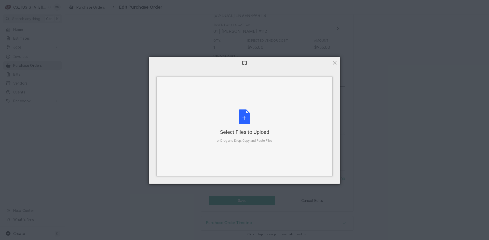
click at [237, 120] on div "Select Files to Upload or Drag and Drop, Copy and Paste Files" at bounding box center [245, 127] width 56 height 34
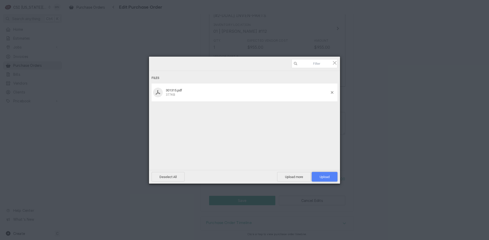
click at [328, 175] on span "Upload 1" at bounding box center [324, 177] width 26 height 10
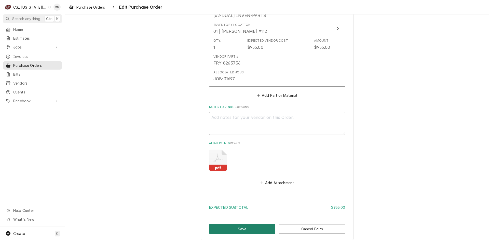
click at [230, 228] on button "Save" at bounding box center [242, 229] width 66 height 9
type textarea "x"
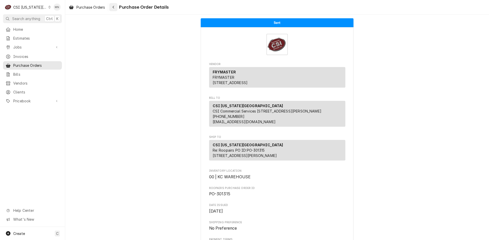
click at [116, 8] on div "Navigate back" at bounding box center [113, 7] width 5 height 5
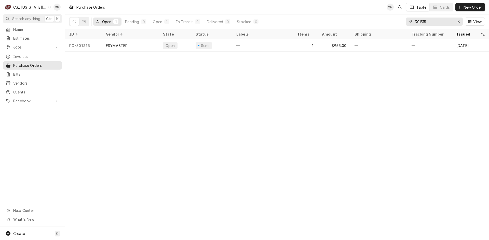
drag, startPoint x: 437, startPoint y: 22, endPoint x: 342, endPoint y: 23, distance: 94.9
click at [342, 23] on div "All Open 1 Pending 0 Open 1 In Transit 0 Delivered 0 Stocked 0 301315 View" at bounding box center [276, 22] width 415 height 14
type input "301486"
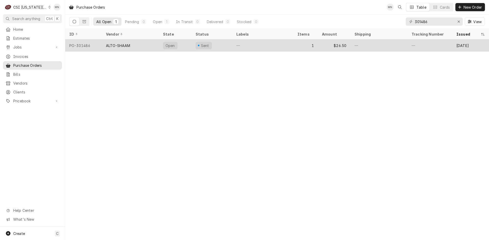
click at [139, 46] on div "ALTO-SHAAM" at bounding box center [130, 45] width 57 height 12
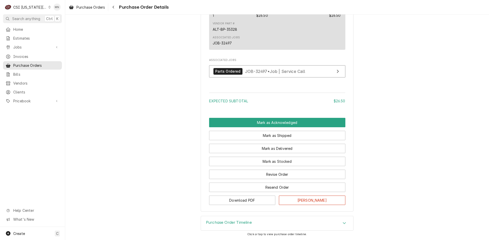
scroll to position [362, 0]
click at [260, 172] on button "Revise Order" at bounding box center [277, 174] width 136 height 9
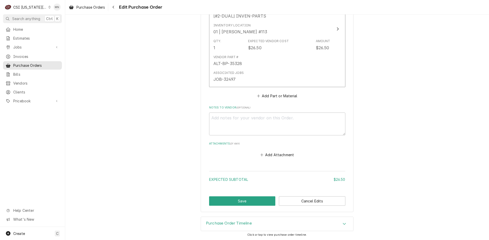
scroll to position [255, 0]
click at [272, 154] on button "Add Attachment" at bounding box center [277, 154] width 36 height 7
type textarea "x"
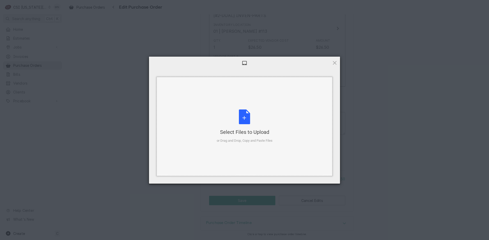
click at [239, 134] on div "Select Files to Upload" at bounding box center [245, 132] width 56 height 7
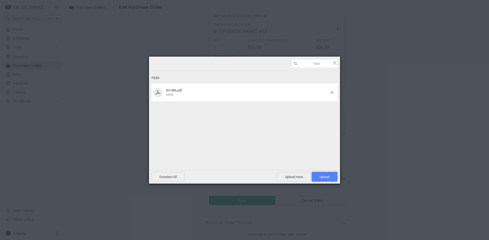
click at [334, 177] on span "Upload 1" at bounding box center [324, 177] width 26 height 10
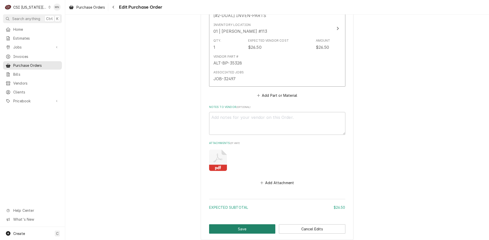
click at [244, 229] on button "Save" at bounding box center [242, 229] width 66 height 9
type textarea "x"
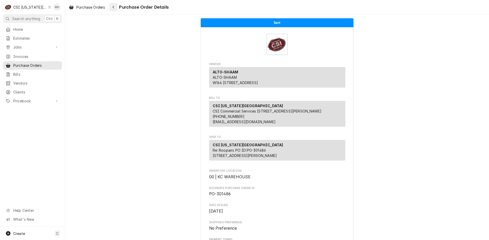
click at [115, 8] on div "Navigate back" at bounding box center [113, 7] width 5 height 5
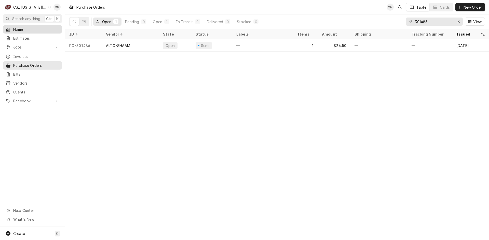
click at [8, 27] on icon "Dynamic Content Wrapper" at bounding box center [8, 29] width 4 height 4
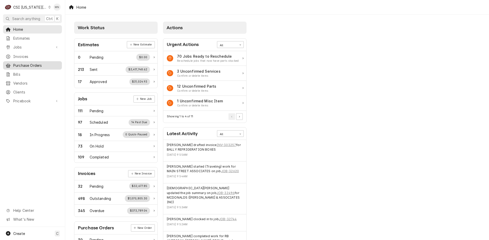
click div "Purchase Orders"
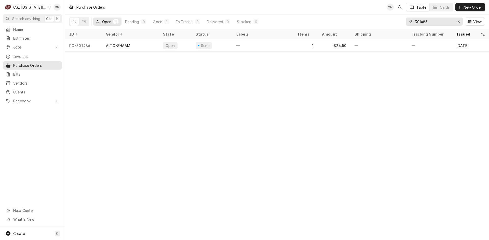
drag, startPoint x: 439, startPoint y: 21, endPoint x: 382, endPoint y: 27, distance: 57.3
click at [388, 26] on div "All Open 1 Pending 0 Open 1 In Transit 0 Delivered 0 Stocked 0 301486 View" at bounding box center [276, 22] width 415 height 14
type input "301510"
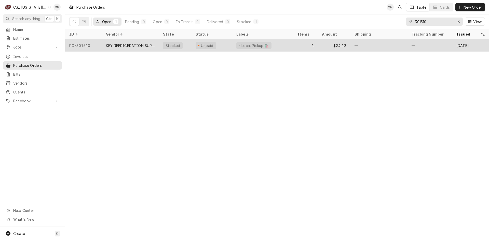
click at [151, 44] on div "KEY REFRIGERATION SUPPLY" at bounding box center [130, 45] width 49 height 5
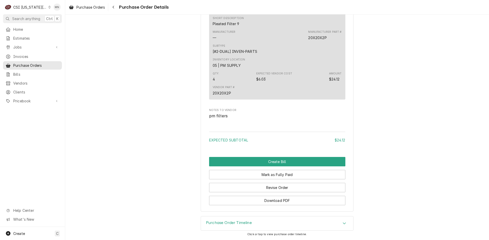
scroll to position [387, 0]
click at [252, 189] on button "Revise Order" at bounding box center [277, 187] width 136 height 9
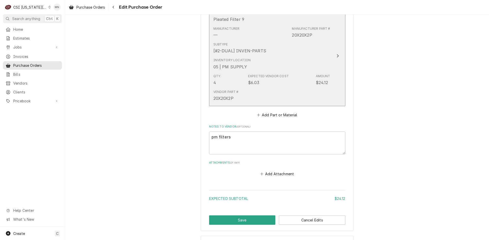
scroll to position [268, 0]
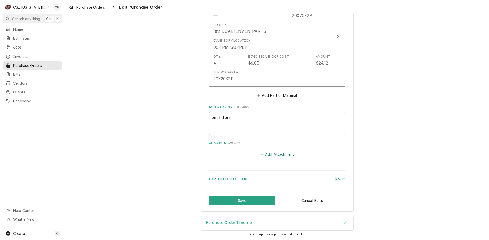
click at [276, 155] on button "Add Attachment" at bounding box center [277, 154] width 36 height 7
type textarea "x"
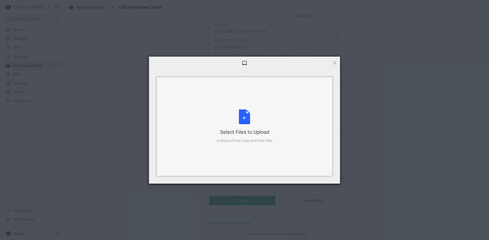
click at [240, 127] on div "Select Files to Upload or Drag and Drop, Copy and Paste Files" at bounding box center [245, 127] width 56 height 34
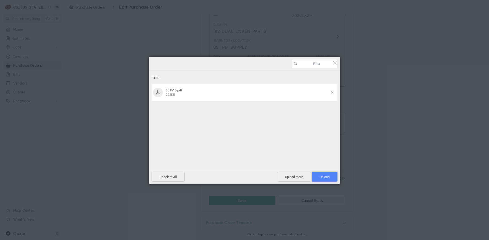
click at [328, 176] on span "Upload 1" at bounding box center [324, 177] width 10 height 4
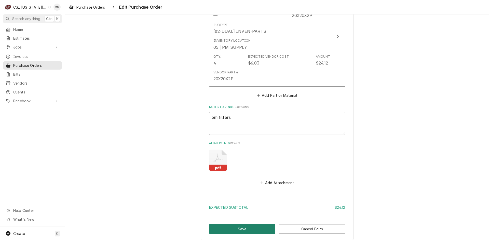
click at [242, 232] on button "Save" at bounding box center [242, 229] width 66 height 9
type textarea "x"
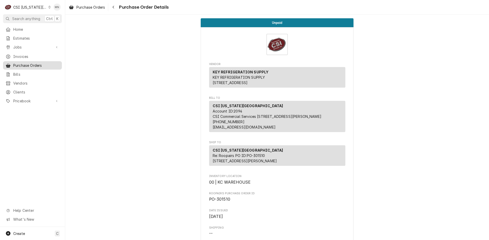
click at [30, 63] on span "Purchase Orders" at bounding box center [36, 65] width 46 height 5
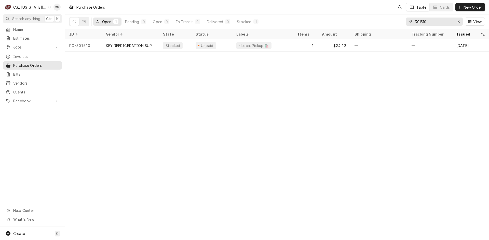
drag, startPoint x: 443, startPoint y: 22, endPoint x: 368, endPoint y: 23, distance: 74.6
click at [368, 23] on div "All Open 1 Pending 0 Open 0 In Transit 0 Delivered 0 Stocked 1 301510 View" at bounding box center [276, 22] width 415 height 14
type input "301509"
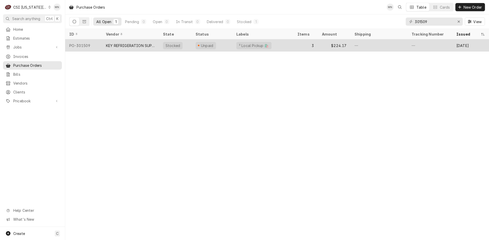
click at [140, 46] on div "KEY REFRIGERATION SUPPLY" at bounding box center [130, 45] width 49 height 5
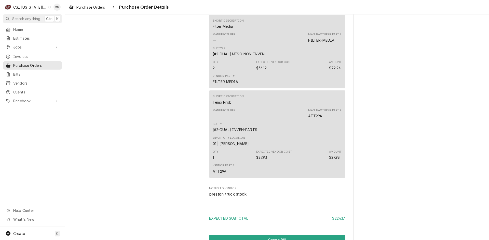
scroll to position [552, 0]
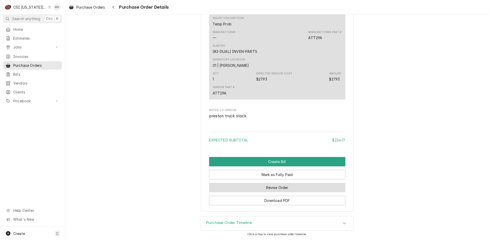
click at [274, 189] on button "Revise Order" at bounding box center [277, 187] width 136 height 9
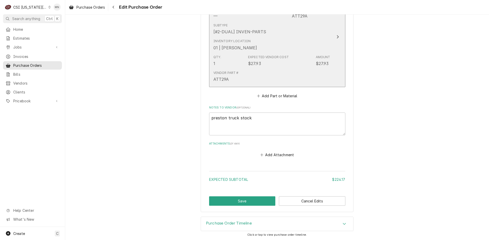
scroll to position [459, 0]
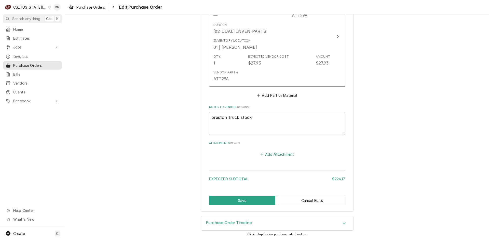
click at [272, 155] on button "Add Attachment" at bounding box center [277, 154] width 36 height 7
type textarea "x"
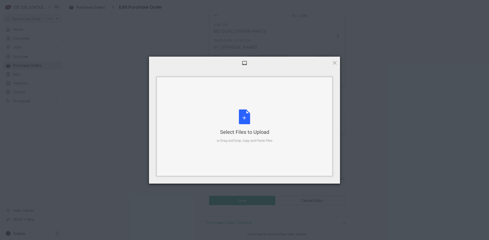
click at [245, 124] on div "Select Files to Upload or Drag and Drop, Copy and Paste Files" at bounding box center [245, 127] width 56 height 34
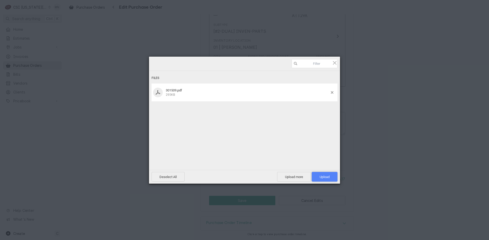
click at [327, 175] on span "Upload 1" at bounding box center [324, 177] width 26 height 10
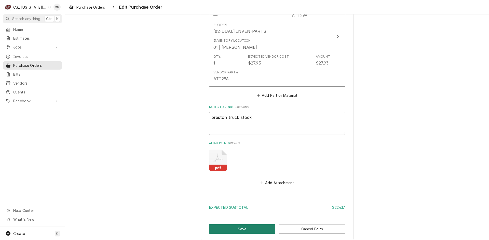
click at [234, 230] on button "Save" at bounding box center [242, 229] width 66 height 9
type textarea "x"
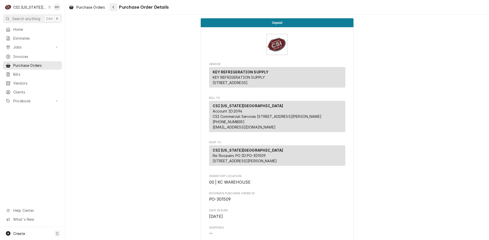
click at [113, 5] on div "Navigate back" at bounding box center [113, 7] width 5 height 5
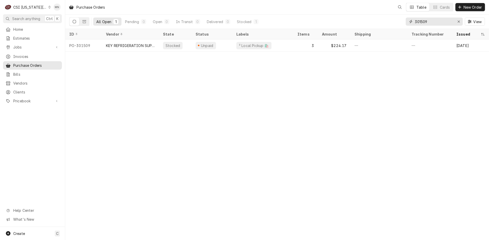
click at [434, 22] on input "301509" at bounding box center [434, 22] width 38 height 8
type input "301508"
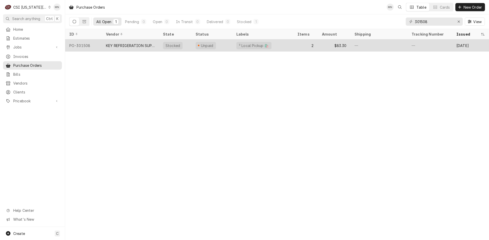
click at [130, 46] on div "KEY REFRIGERATION SUPPLY" at bounding box center [130, 45] width 49 height 5
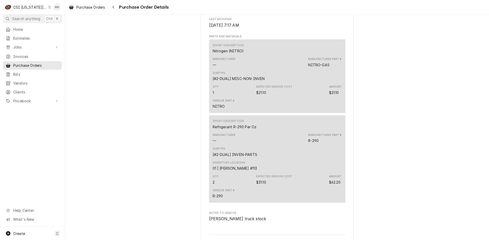
scroll to position [433, 0]
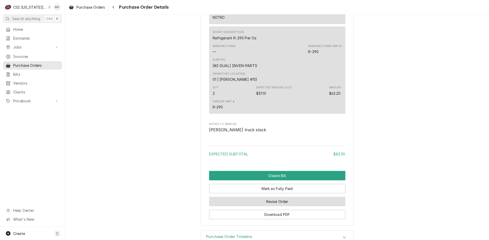
click at [275, 207] on button "Revise Order" at bounding box center [277, 201] width 136 height 9
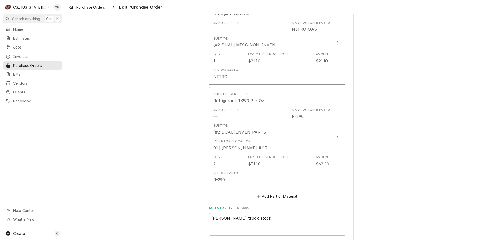
scroll to position [356, 0]
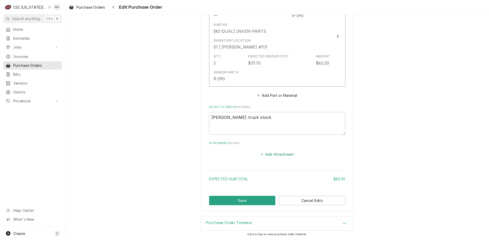
click at [264, 155] on button "Add Attachment" at bounding box center [277, 154] width 36 height 7
type textarea "x"
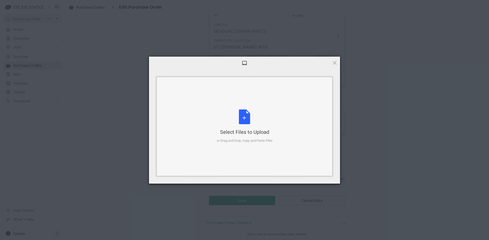
click at [250, 118] on div "Select Files to Upload or Drag and Drop, Copy and Paste Files" at bounding box center [245, 127] width 56 height 34
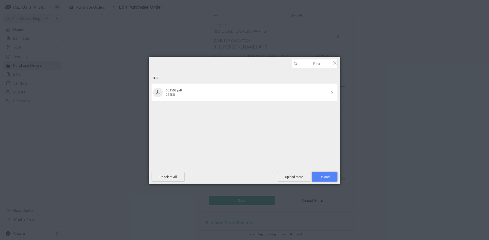
click at [320, 177] on span "Upload 1" at bounding box center [324, 177] width 10 height 4
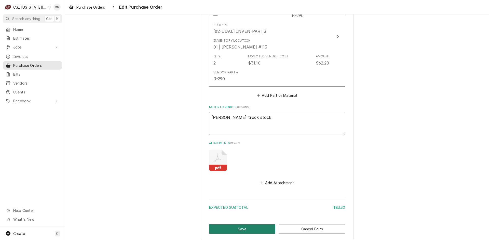
click at [245, 229] on button "Save" at bounding box center [242, 229] width 66 height 9
type textarea "x"
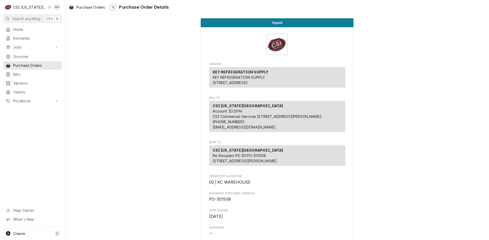
click at [114, 7] on icon "Navigate back" at bounding box center [113, 7] width 2 height 4
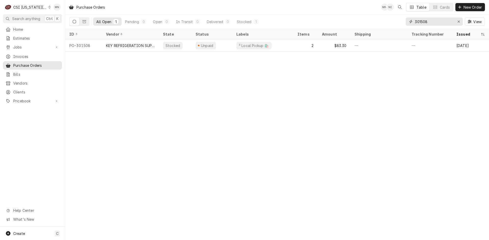
drag, startPoint x: 430, startPoint y: 21, endPoint x: 356, endPoint y: 29, distance: 74.8
click at [358, 29] on div "All Open 1 Pending 0 Open 0 In Transit 0 Delivered 0 Stocked 1 301508 View" at bounding box center [276, 22] width 415 height 14
type input "301513"
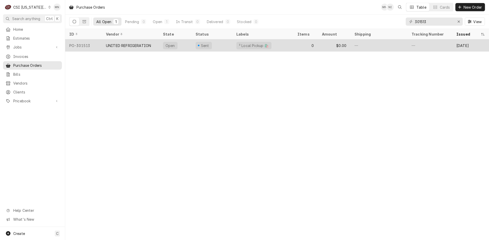
click at [137, 43] on div "UNITED REFRIGERATION" at bounding box center [128, 45] width 45 height 5
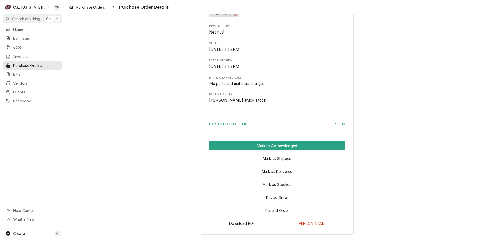
scroll to position [277, 0]
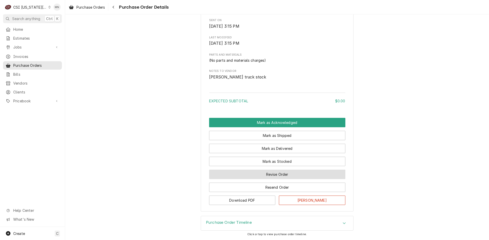
click at [272, 174] on button "Revise Order" at bounding box center [277, 174] width 136 height 9
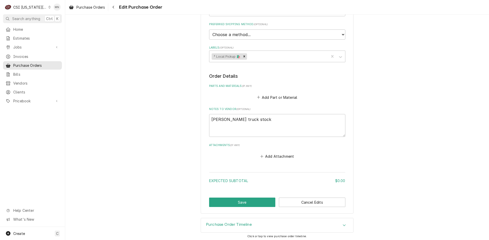
scroll to position [136, 0]
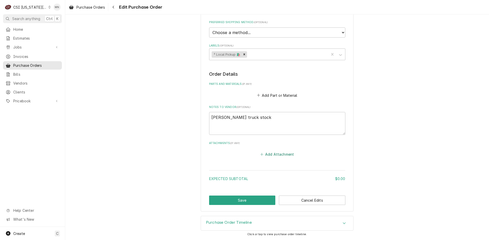
click at [274, 154] on button "Add Attachment" at bounding box center [277, 154] width 36 height 7
type textarea "x"
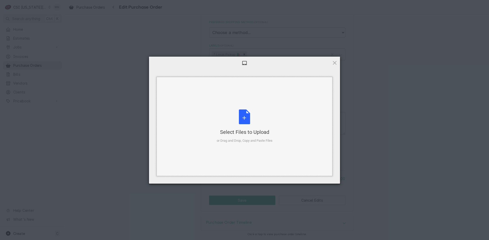
click at [239, 115] on div "Select Files to Upload or Drag and Drop, Copy and Paste Files" at bounding box center [245, 127] width 56 height 34
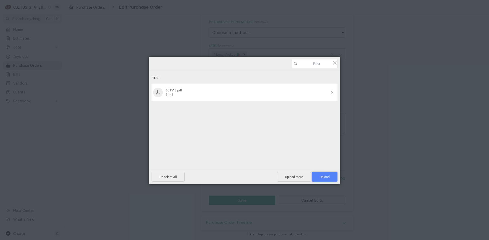
click at [322, 173] on span "Upload 1" at bounding box center [324, 177] width 26 height 10
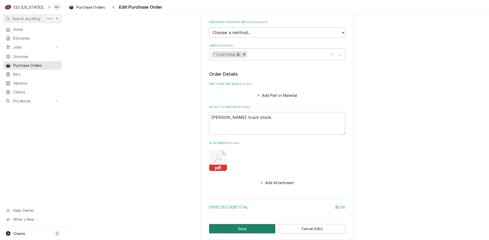
click at [238, 231] on button "Save" at bounding box center [242, 228] width 66 height 9
type textarea "x"
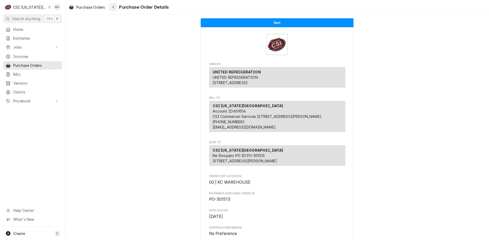
click at [114, 9] on div "Navigate back" at bounding box center [113, 7] width 5 height 5
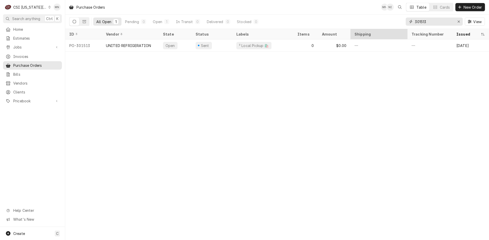
drag, startPoint x: 435, startPoint y: 21, endPoint x: 383, endPoint y: 30, distance: 52.8
click at [386, 30] on div "Purchase Orders MN NI Table Cards New Order All Open 1 Pending 0 Open 1 In Tran…" at bounding box center [276, 120] width 423 height 240
type input "301433"
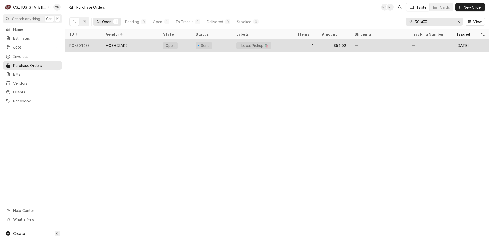
click at [137, 42] on div "HOSHIZAKI" at bounding box center [130, 45] width 57 height 12
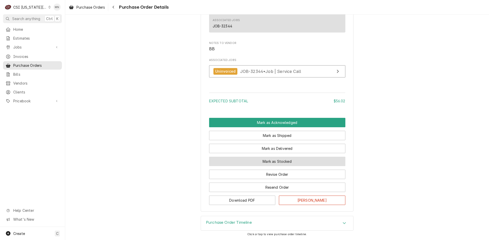
scroll to position [398, 0]
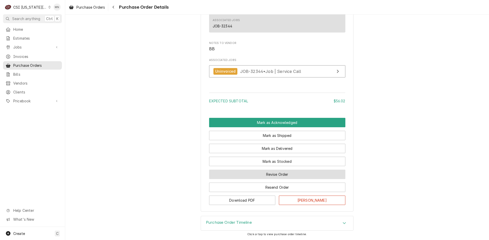
click at [269, 171] on button "Revise Order" at bounding box center [277, 174] width 136 height 9
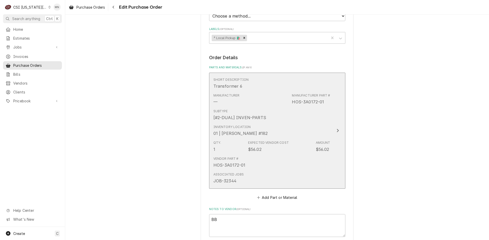
scroll to position [255, 0]
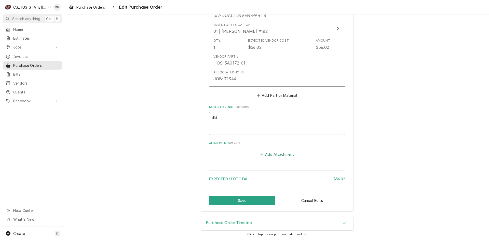
click at [264, 155] on button "Add Attachment" at bounding box center [277, 154] width 36 height 7
type textarea "x"
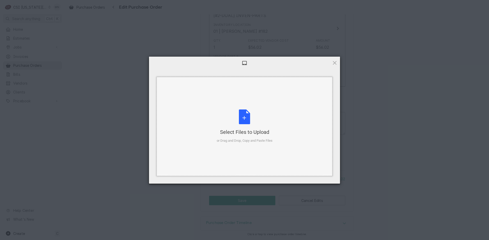
click at [249, 134] on div "Select Files to Upload" at bounding box center [245, 132] width 56 height 7
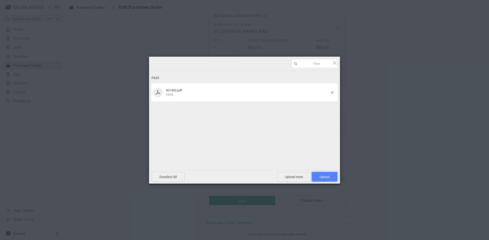
click at [324, 176] on span "Upload 1" at bounding box center [324, 177] width 10 height 4
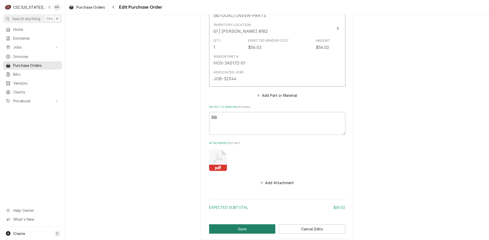
click at [238, 228] on button "Save" at bounding box center [242, 229] width 66 height 9
type textarea "x"
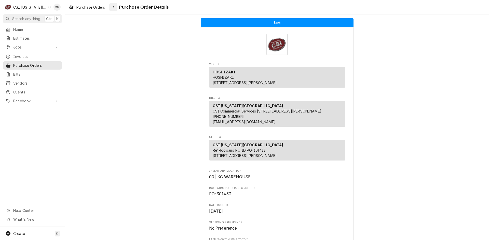
click at [115, 7] on div "Navigate back" at bounding box center [113, 7] width 5 height 5
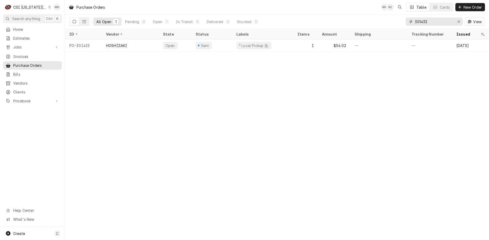
drag, startPoint x: 428, startPoint y: 23, endPoint x: 390, endPoint y: 25, distance: 38.5
click at [393, 25] on div "All Open 1 Pending 0 Open 1 In Transit 0 Delivered 0 Stocked 0 301433 View" at bounding box center [276, 22] width 415 height 14
type input "301325"
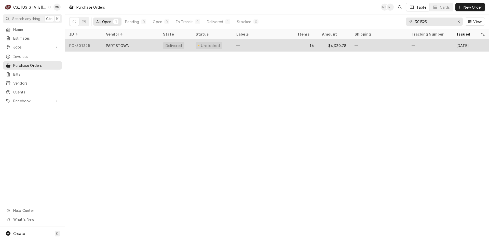
click at [113, 46] on div "PARTSTOWN" at bounding box center [117, 45] width 23 height 5
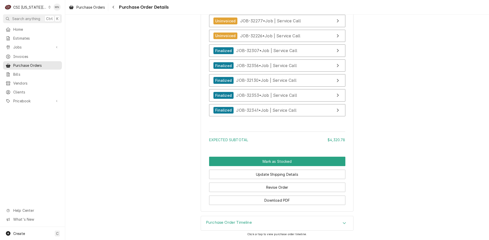
scroll to position [2157, 0]
click at [273, 188] on button "Revise Order" at bounding box center [277, 187] width 136 height 9
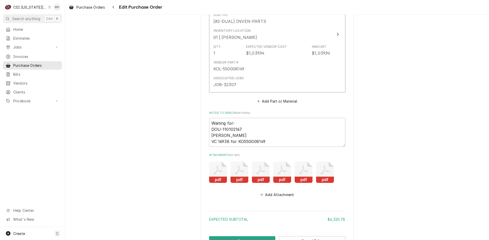
scroll to position [2101, 0]
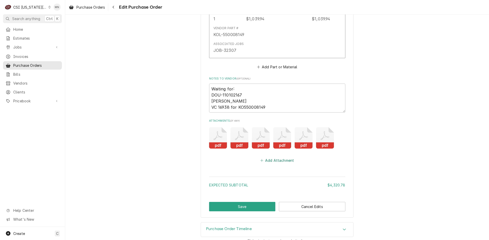
click at [275, 157] on button "Add Attachment" at bounding box center [277, 160] width 36 height 7
type textarea "x"
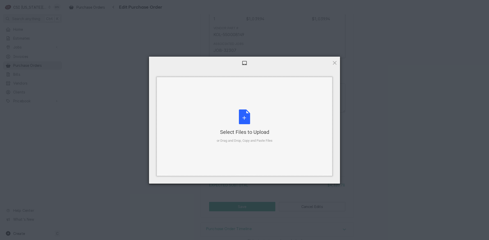
click at [244, 126] on div "Select Files to Upload or Drag and Drop, Copy and Paste Files" at bounding box center [245, 127] width 56 height 34
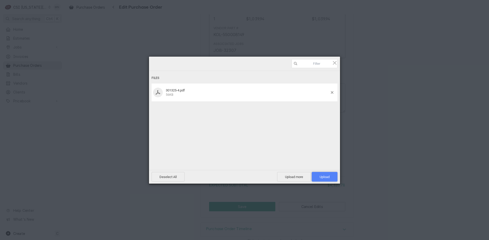
click at [329, 177] on span "Upload 1" at bounding box center [324, 177] width 10 height 4
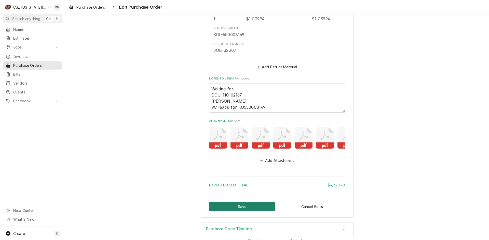
click at [228, 202] on button "Save" at bounding box center [242, 206] width 66 height 9
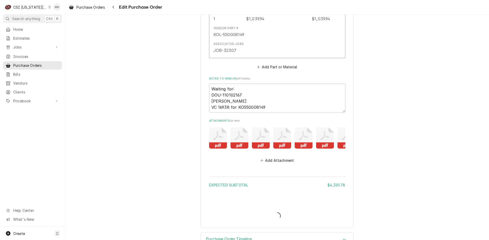
type textarea "x"
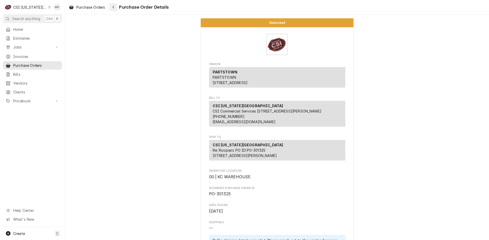
click at [116, 7] on div "Navigate back" at bounding box center [113, 7] width 5 height 5
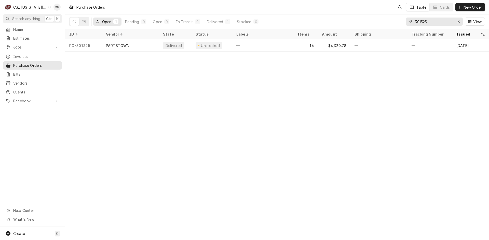
drag, startPoint x: 441, startPoint y: 21, endPoint x: 376, endPoint y: 24, distance: 64.9
click at [376, 23] on div "All Open 1 Pending 0 Open 0 In Transit 0 Delivered 1 Stocked 0 301325 View" at bounding box center [276, 22] width 415 height 14
type input "301511"
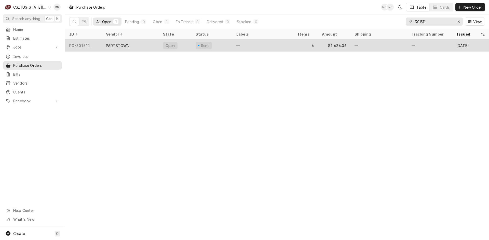
click at [118, 45] on div "PARTSTOWN" at bounding box center [117, 45] width 23 height 5
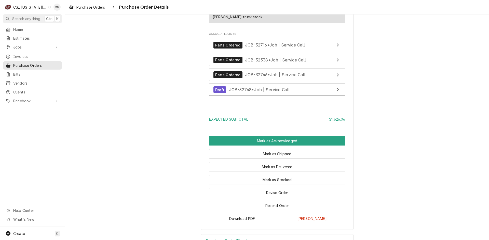
scroll to position [939, 0]
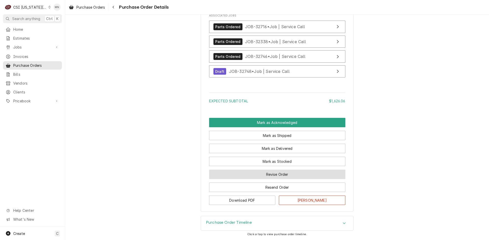
click at [275, 176] on button "Revise Order" at bounding box center [277, 174] width 136 height 9
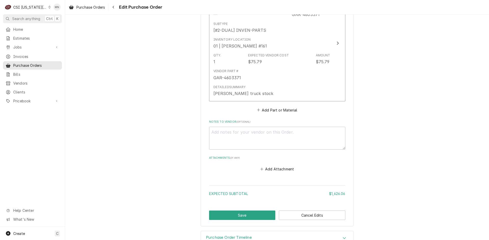
scroll to position [872, 0]
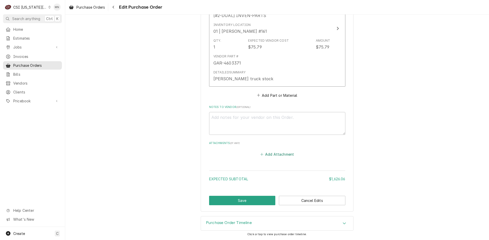
click at [274, 155] on button "Add Attachment" at bounding box center [277, 154] width 36 height 7
type textarea "x"
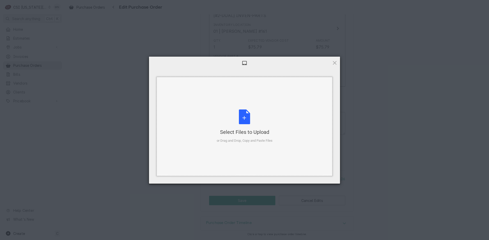
click at [241, 130] on div "Select Files to Upload" at bounding box center [245, 132] width 56 height 7
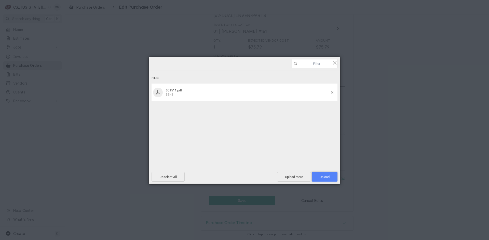
click at [321, 175] on span "Upload 1" at bounding box center [324, 177] width 10 height 4
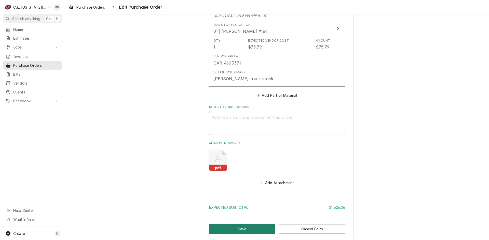
click at [240, 226] on button "Save" at bounding box center [242, 229] width 66 height 9
type textarea "x"
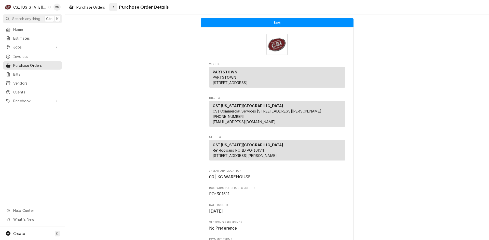
click at [117, 7] on button "Navigate back" at bounding box center [113, 7] width 8 height 8
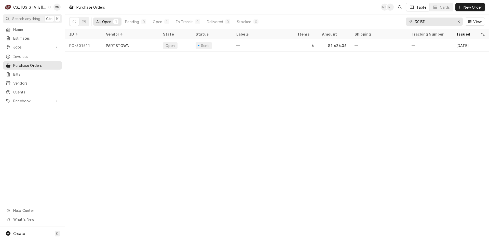
click at [380, 109] on div "Purchase Orders MN NI Table Cards New Order All Open 1 Pending 0 Open 1 In Tran…" at bounding box center [276, 120] width 423 height 240
drag, startPoint x: 440, startPoint y: 23, endPoint x: 364, endPoint y: 23, distance: 75.8
click at [366, 23] on div "All Open 1 Pending 0 Open 1 In Transit 0 Delivered 0 Stocked 0 301511 View" at bounding box center [276, 22] width 415 height 14
type input "301516"
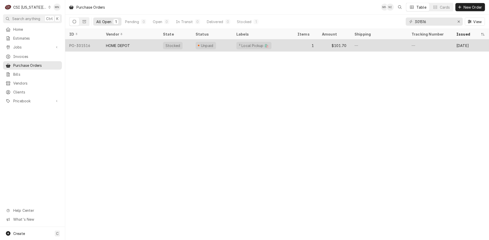
click at [108, 46] on div "HOME DEPOT" at bounding box center [118, 45] width 24 height 5
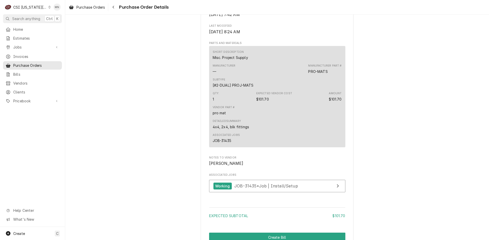
scroll to position [395, 0]
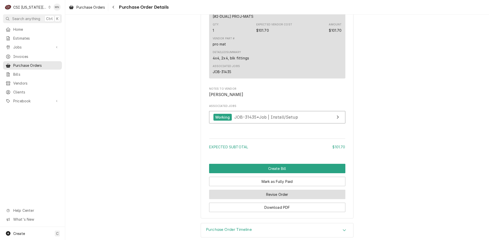
click at [270, 200] on button "Revise Order" at bounding box center [277, 194] width 136 height 9
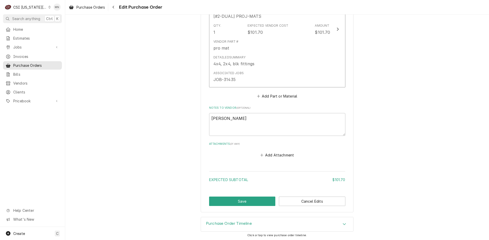
scroll to position [284, 0]
click at [275, 156] on button "Add Attachment" at bounding box center [277, 154] width 36 height 7
type textarea "x"
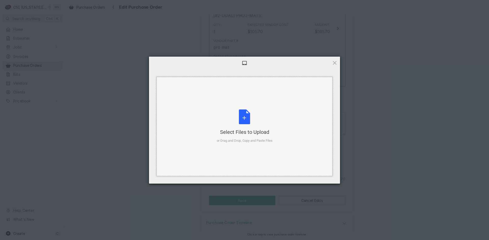
click at [238, 131] on div "Select Files to Upload" at bounding box center [245, 132] width 56 height 7
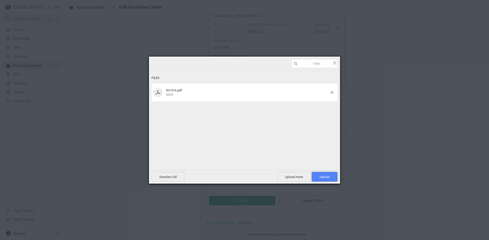
click at [327, 177] on span "Upload 1" at bounding box center [324, 177] width 10 height 4
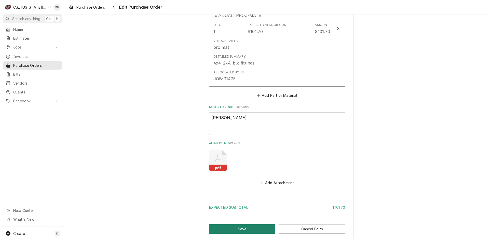
click at [231, 226] on button "Save" at bounding box center [242, 229] width 66 height 9
type textarea "x"
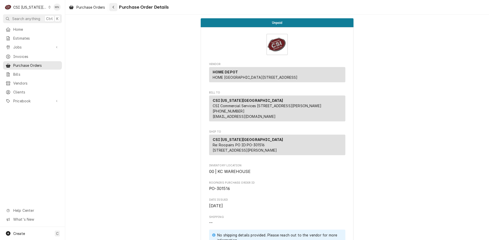
click at [114, 5] on icon "Navigate back" at bounding box center [113, 7] width 2 height 4
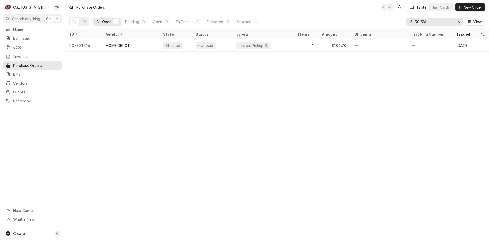
drag, startPoint x: 430, startPoint y: 21, endPoint x: 386, endPoint y: 22, distance: 44.8
click at [389, 22] on div "All Open 1 Pending 0 Open 0 In Transit 0 Delivered 0 Stocked 1 301516 View" at bounding box center [276, 22] width 415 height 14
type input "301478"
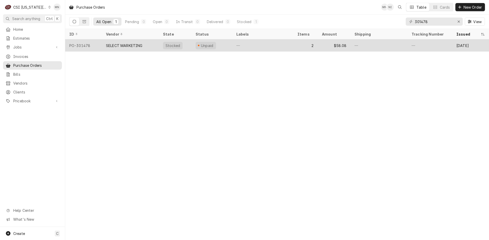
click at [127, 43] on div "SELECT MARKETING" at bounding box center [124, 45] width 37 height 5
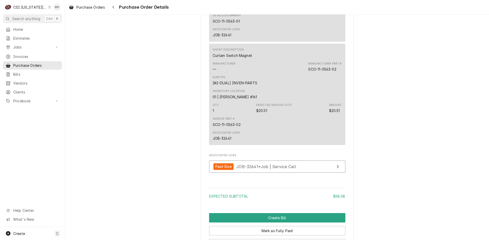
scroll to position [505, 0]
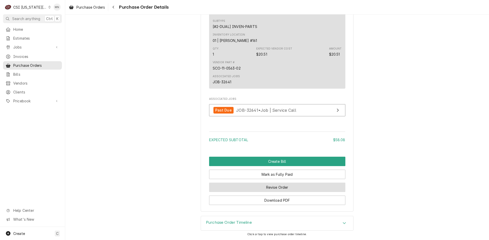
click at [270, 188] on button "Revise Order" at bounding box center [277, 187] width 136 height 9
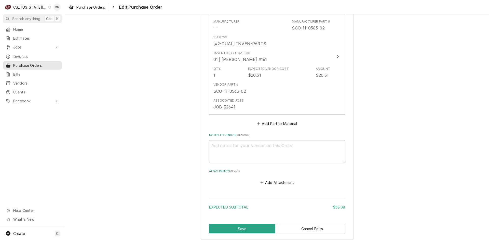
scroll to position [402, 0]
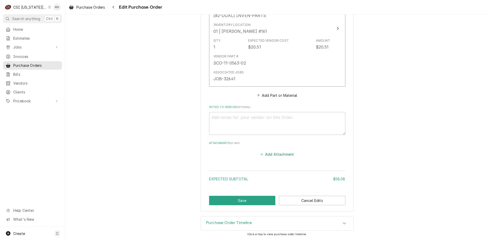
click at [270, 155] on button "Add Attachment" at bounding box center [277, 154] width 36 height 7
type textarea "x"
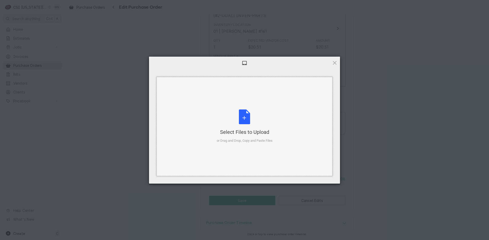
click at [252, 117] on div "Select Files to Upload or Drag and Drop, Copy and Paste Files" at bounding box center [245, 127] width 56 height 34
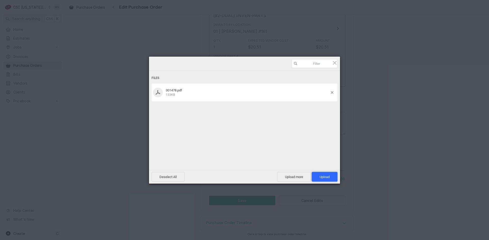
click at [322, 176] on span "Upload 1" at bounding box center [324, 177] width 10 height 4
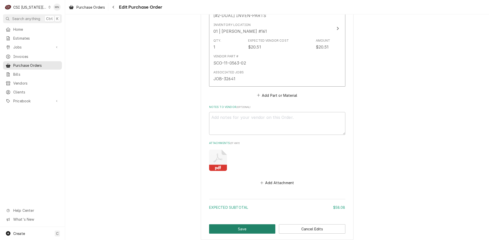
click at [240, 230] on button "Save" at bounding box center [242, 229] width 66 height 9
type textarea "x"
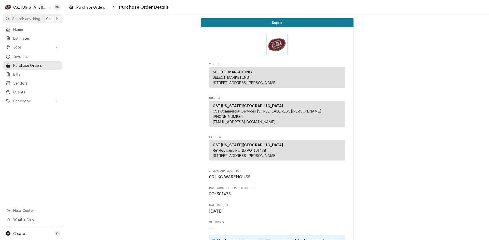
click at [28, 7] on div "CSI [US_STATE][GEOGRAPHIC_DATA]" at bounding box center [30, 7] width 34 height 5
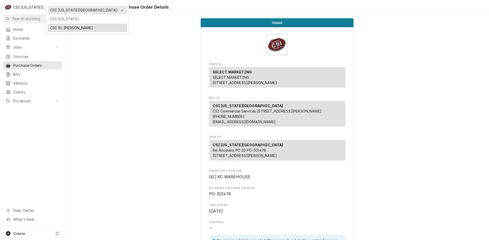
click at [59, 26] on div "CSI St. [PERSON_NAME]" at bounding box center [87, 27] width 74 height 5
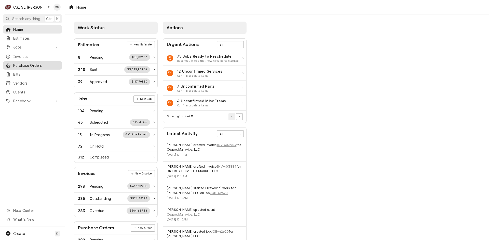
click at [33, 63] on span "Purchase Orders" at bounding box center [36, 65] width 46 height 5
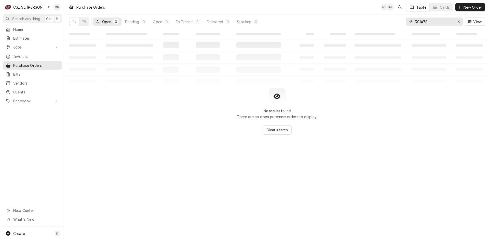
drag, startPoint x: 431, startPoint y: 21, endPoint x: 392, endPoint y: 26, distance: 39.3
click at [392, 26] on div "All Open 0 Pending 0 Open 0 In Transit 0 Delivered 0 Stocked 0 301478 View" at bounding box center [276, 22] width 415 height 14
type input "401254"
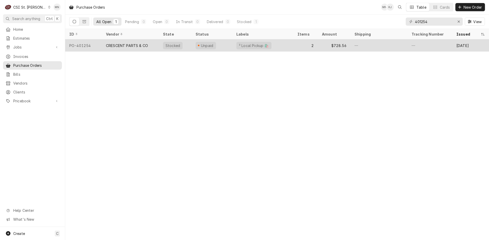
click at [141, 46] on div "CRESCENT PARTS & CO" at bounding box center [127, 45] width 42 height 5
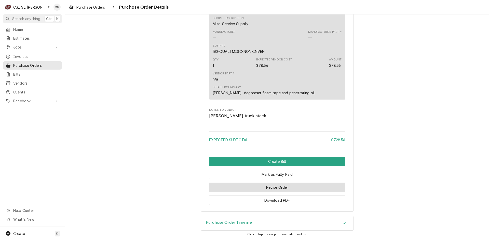
scroll to position [477, 0]
click at [277, 187] on button "Revise Order" at bounding box center [277, 187] width 136 height 9
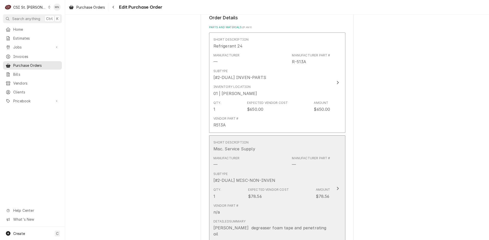
scroll to position [433, 0]
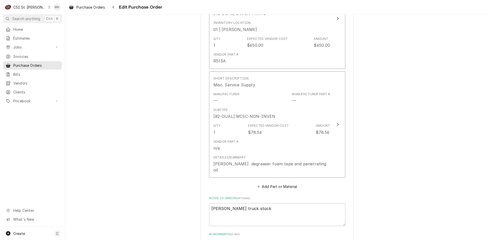
type textarea "x"
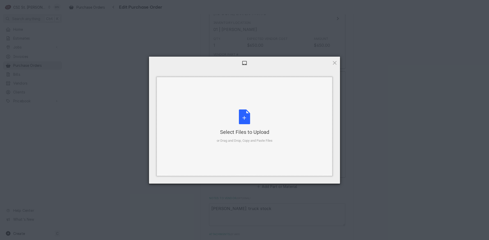
click at [231, 130] on div "Select Files to Upload" at bounding box center [245, 132] width 56 height 7
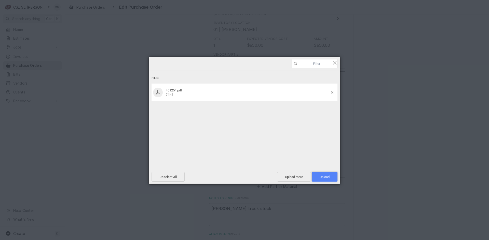
click at [329, 176] on span "Upload 1" at bounding box center [324, 177] width 10 height 4
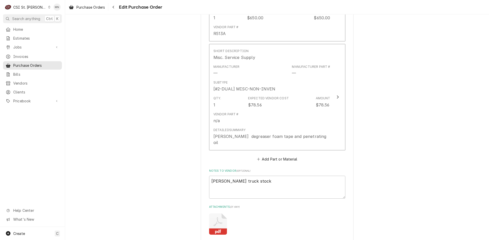
scroll to position [479, 0]
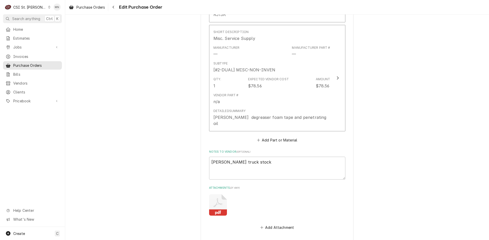
type textarea "x"
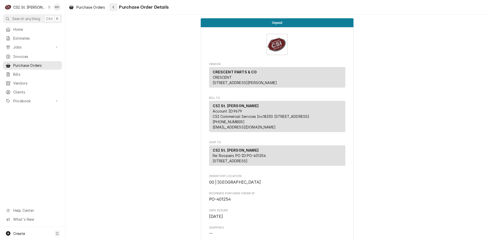
click at [115, 8] on div "Navigate back" at bounding box center [113, 7] width 5 height 5
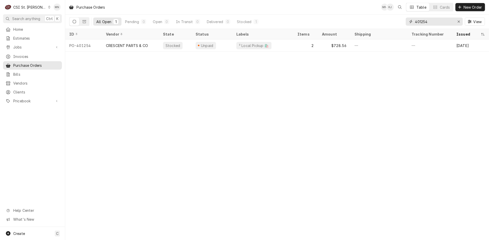
drag, startPoint x: 432, startPoint y: 22, endPoint x: 361, endPoint y: 22, distance: 70.7
click at [361, 22] on div "All Open 1 Pending 0 Open 0 In Transit 0 Delivered 0 Stocked 1 401254 View" at bounding box center [276, 22] width 415 height 14
type input "401251"
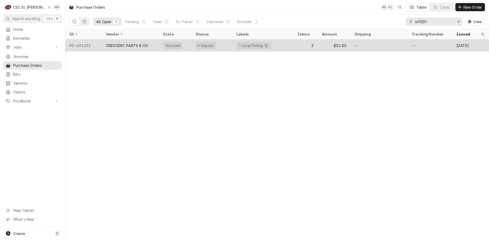
click at [132, 46] on div "CRESCENT PARTS & CO" at bounding box center [127, 45] width 42 height 5
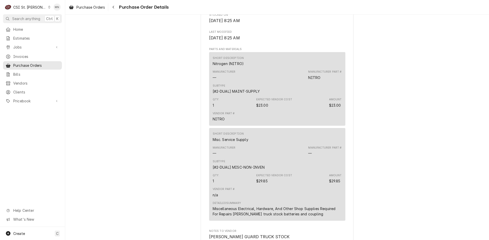
scroll to position [468, 0]
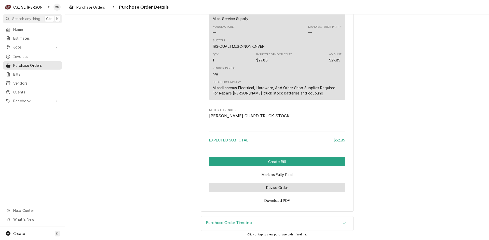
click at [282, 188] on button "Revise Order" at bounding box center [277, 187] width 136 height 9
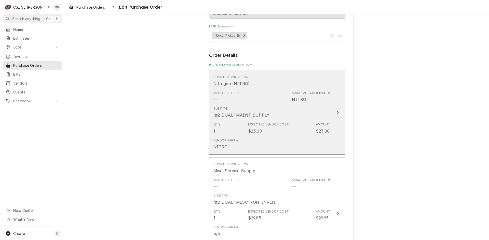
scroll to position [447, 0]
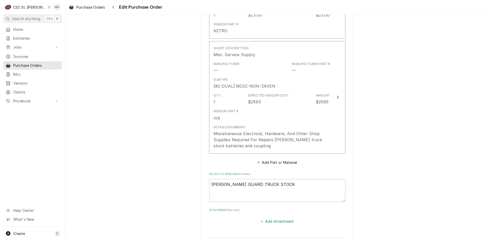
click at [276, 218] on button "Add Attachment" at bounding box center [277, 221] width 36 height 7
type textarea "x"
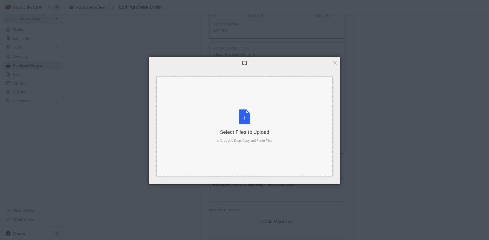
click at [242, 127] on div "Select Files to Upload or Drag and Drop, Copy and Paste Files" at bounding box center [245, 127] width 56 height 34
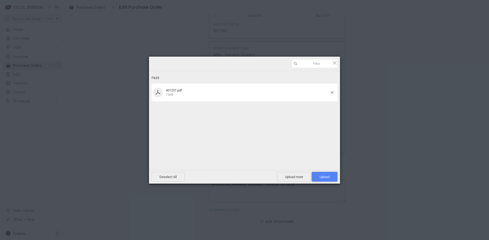
click at [328, 177] on span "Upload 1" at bounding box center [324, 177] width 10 height 4
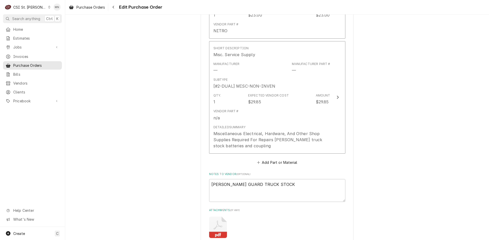
type textarea "x"
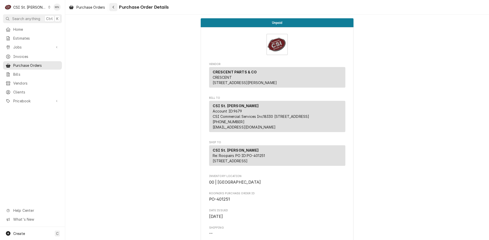
click at [115, 8] on div "Navigate back" at bounding box center [113, 7] width 5 height 5
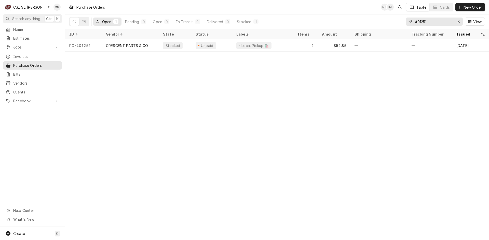
click at [429, 21] on input "401251" at bounding box center [434, 22] width 38 height 8
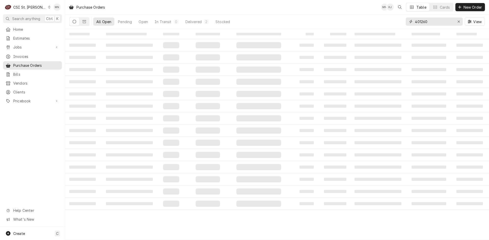
type input "401260"
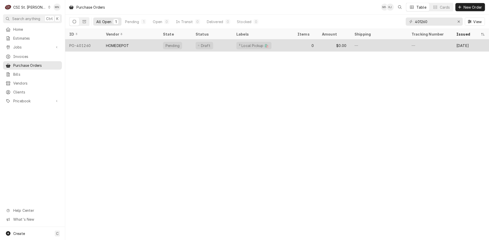
click at [133, 43] on div "HOMEDEPOT" at bounding box center [130, 45] width 57 height 12
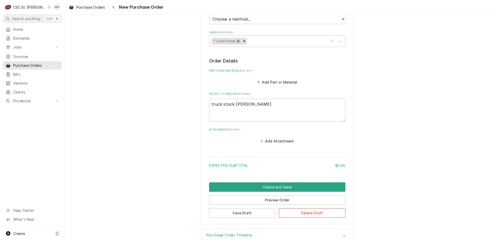
scroll to position [179, 0]
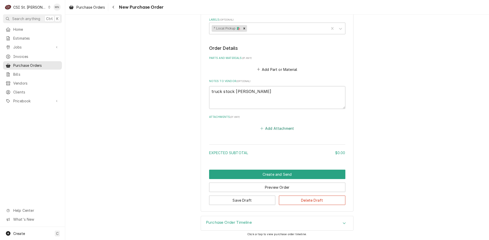
click at [278, 127] on button "Add Attachment" at bounding box center [277, 128] width 36 height 7
type textarea "x"
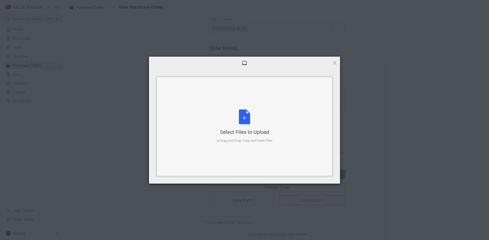
click at [238, 112] on div "Select Files to Upload or Drag and Drop, Copy and Paste Files" at bounding box center [245, 127] width 56 height 34
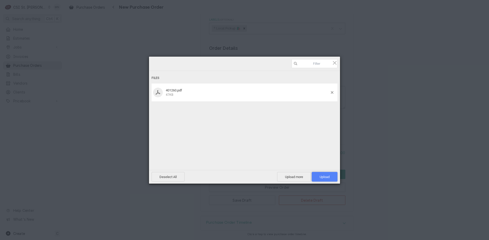
click at [328, 177] on span "Upload 1" at bounding box center [324, 177] width 10 height 4
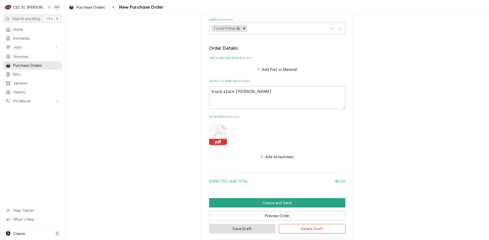
click at [229, 227] on button "Save Draft" at bounding box center [242, 228] width 66 height 9
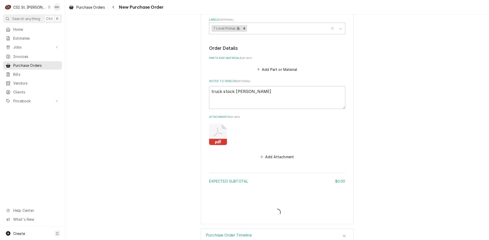
type textarea "x"
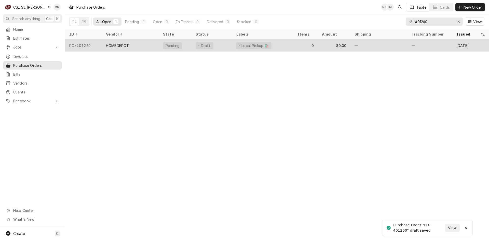
click at [129, 46] on div "HOMEDEPOT" at bounding box center [130, 45] width 57 height 12
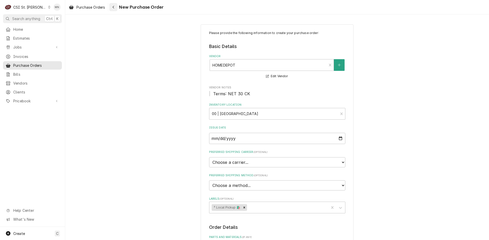
click at [110, 7] on button "Navigate back" at bounding box center [113, 7] width 8 height 8
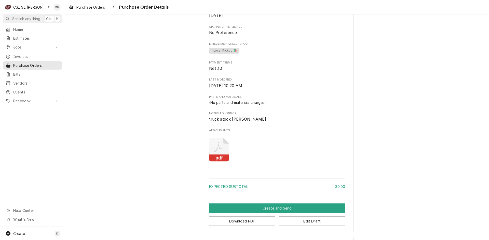
scroll to position [233, 0]
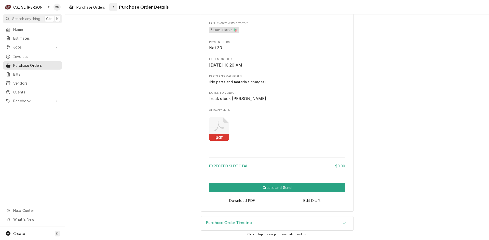
click at [113, 8] on icon "Navigate back" at bounding box center [113, 7] width 2 height 4
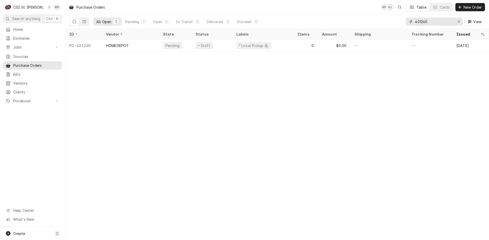
click at [424, 22] on input "401260" at bounding box center [434, 22] width 38 height 8
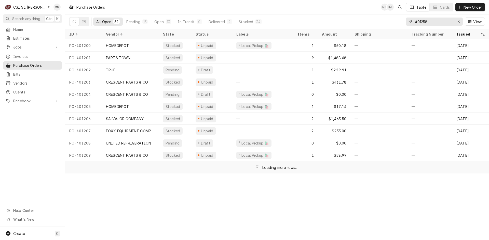
type input "401258"
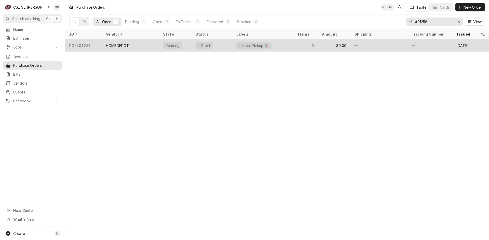
click at [144, 42] on div "HOMEDEPOT" at bounding box center [130, 45] width 57 height 12
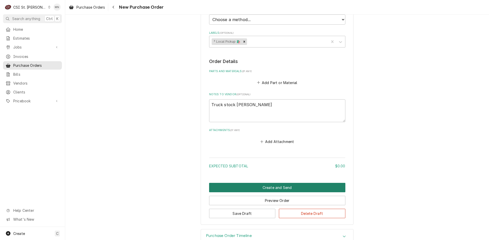
scroll to position [179, 0]
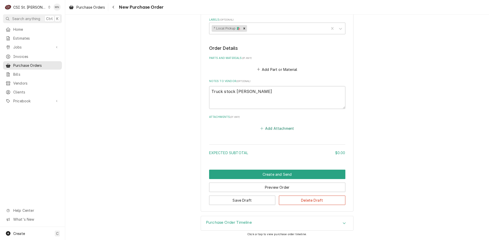
click at [272, 130] on button "Add Attachment" at bounding box center [277, 128] width 36 height 7
type textarea "x"
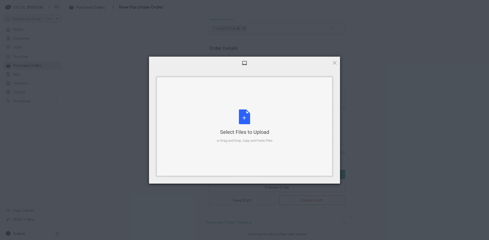
click at [246, 119] on div "Select Files to Upload or Drag and Drop, Copy and Paste Files" at bounding box center [245, 127] width 56 height 34
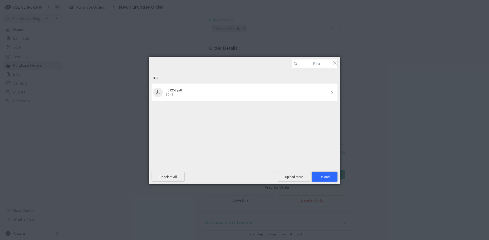
click at [331, 175] on span "Upload 1" at bounding box center [324, 177] width 26 height 10
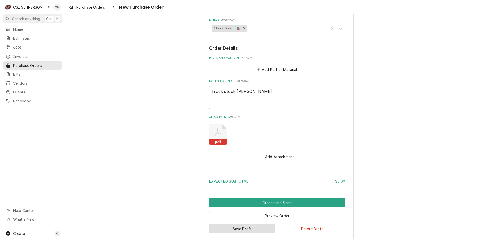
click at [227, 229] on button "Save Draft" at bounding box center [242, 228] width 66 height 9
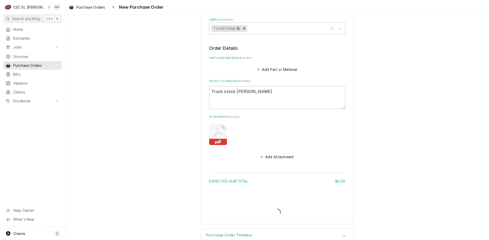
type textarea "x"
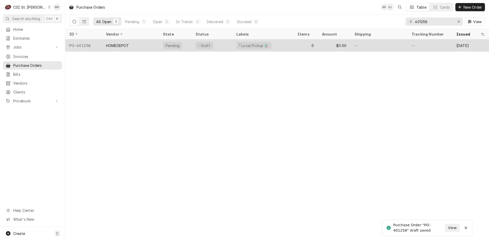
click at [127, 45] on div "HOMEDEPOT" at bounding box center [117, 45] width 23 height 5
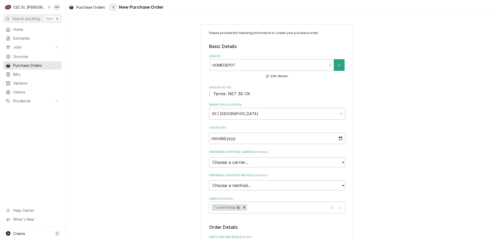
click at [113, 8] on icon "Navigate back" at bounding box center [113, 7] width 2 height 4
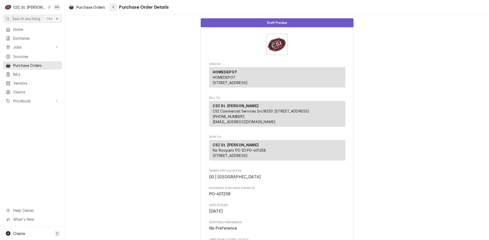
click at [116, 6] on div "Navigate back" at bounding box center [113, 7] width 5 height 5
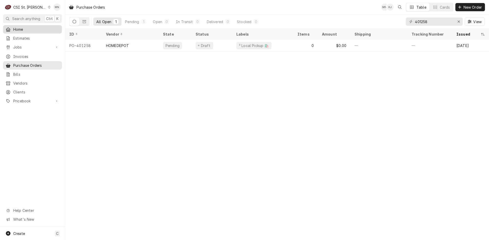
click at [18, 28] on span "Home" at bounding box center [36, 29] width 46 height 5
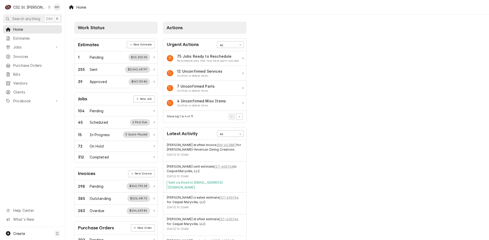
click at [24, 6] on div "CSI St. [PERSON_NAME]" at bounding box center [29, 7] width 33 height 5
click at [50, 10] on div "CSI [US_STATE][GEOGRAPHIC_DATA]" at bounding box center [78, 9] width 67 height 5
